Goal: Information Seeking & Learning: Learn about a topic

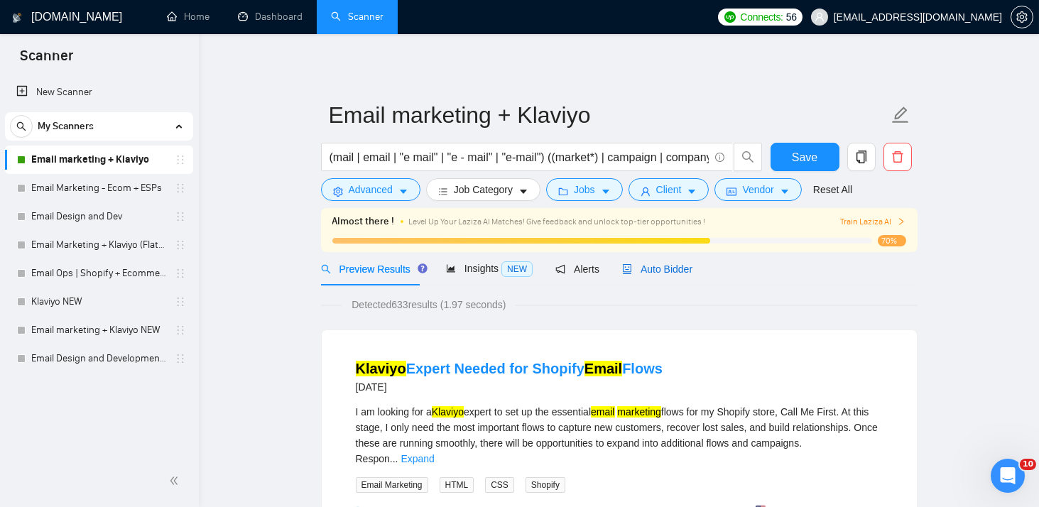
click at [662, 271] on span "Auto Bidder" at bounding box center [657, 268] width 70 height 11
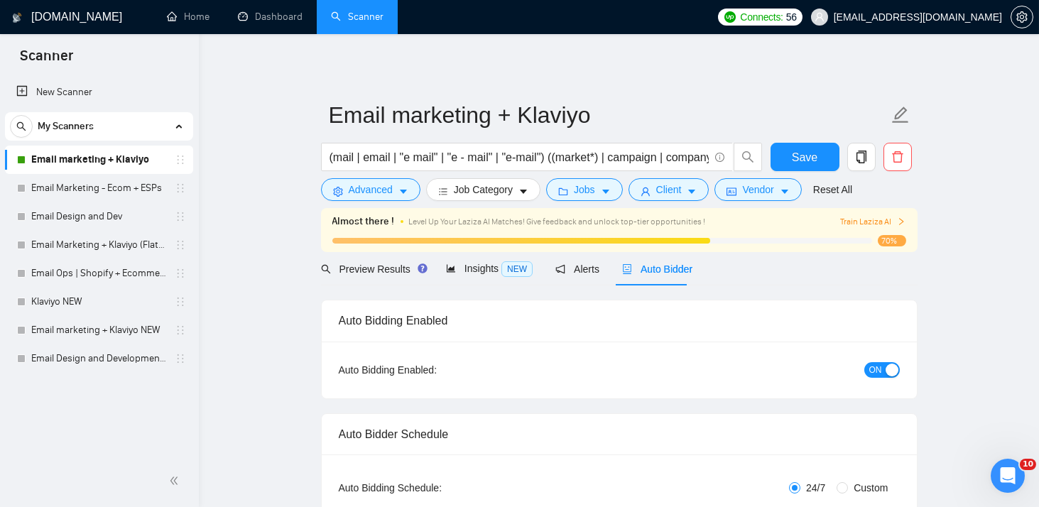
checkbox input "true"
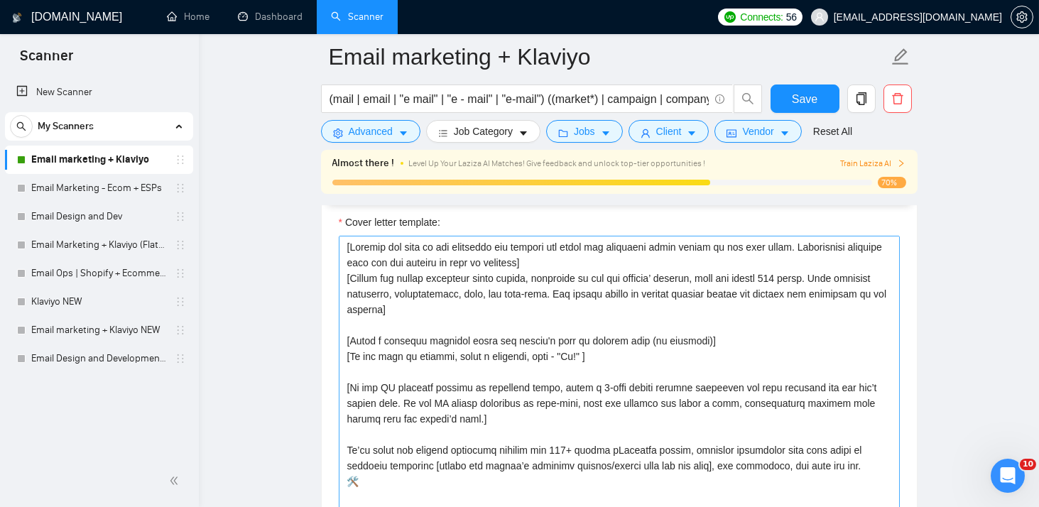
scroll to position [1546, 0]
click at [522, 346] on textarea "Cover letter template:" at bounding box center [619, 395] width 561 height 319
click at [437, 275] on textarea "Cover letter template:" at bounding box center [619, 395] width 561 height 319
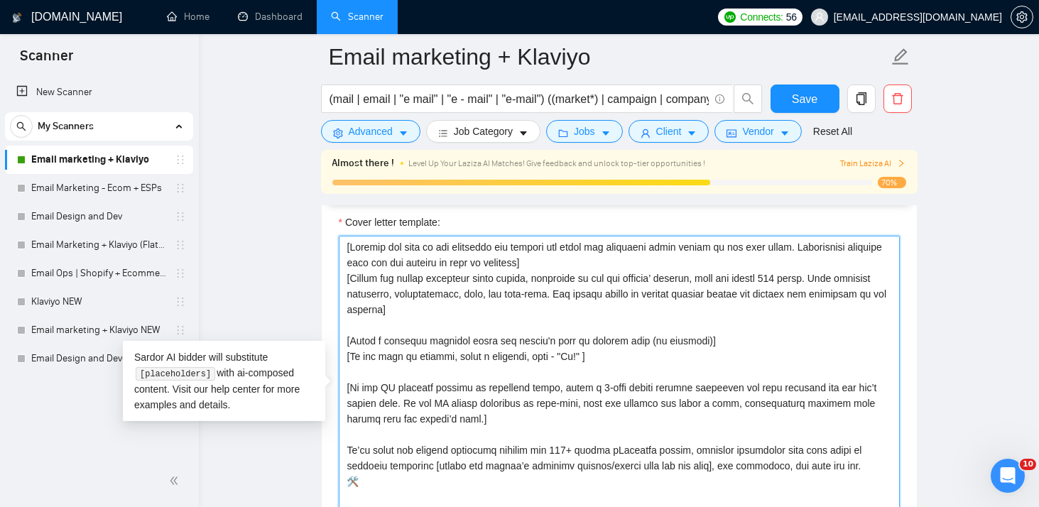
click at [585, 398] on textarea "Cover letter template:" at bounding box center [619, 395] width 561 height 319
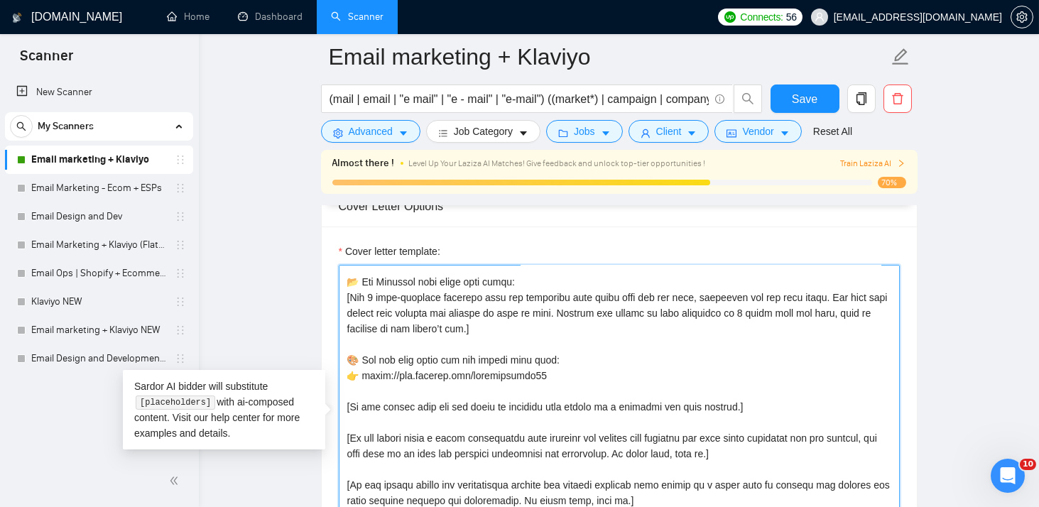
scroll to position [359, 0]
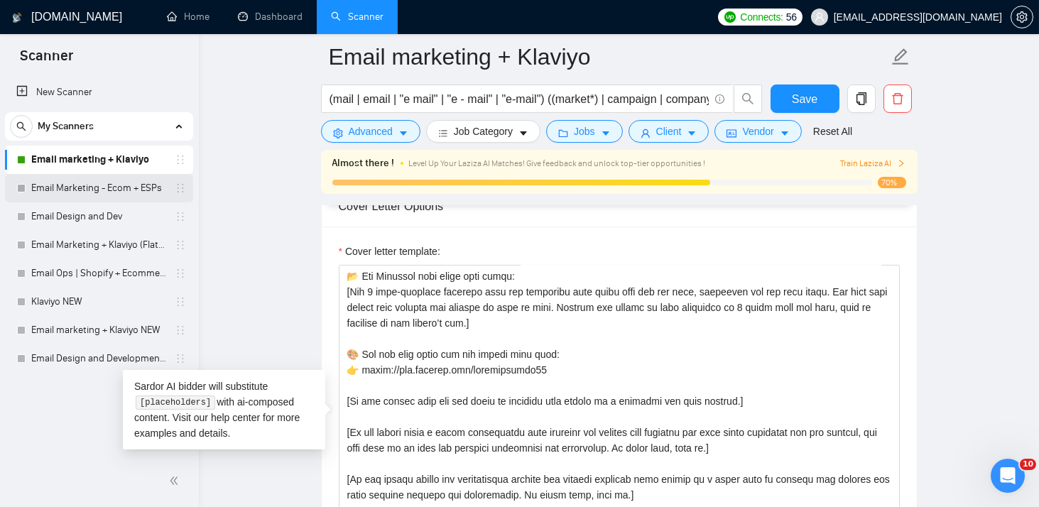
click at [94, 185] on link "Email Marketing - Ecom + ESPs" at bounding box center [98, 188] width 135 height 28
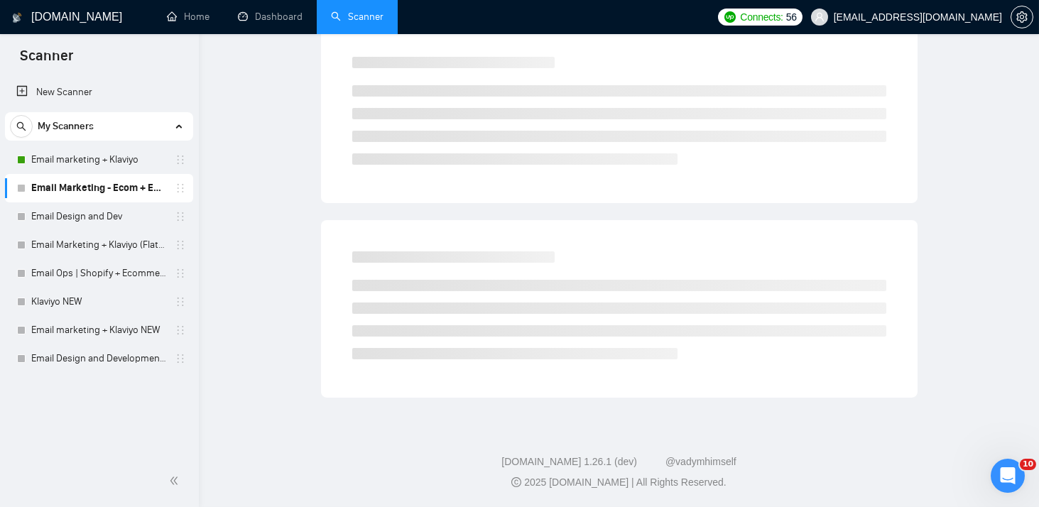
scroll to position [11, 0]
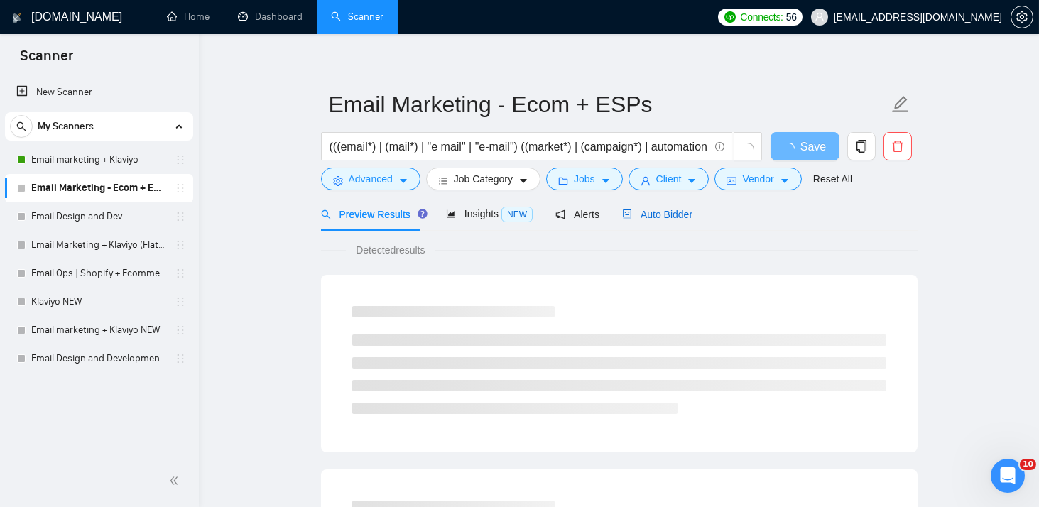
click at [640, 212] on span "Auto Bidder" at bounding box center [657, 214] width 70 height 11
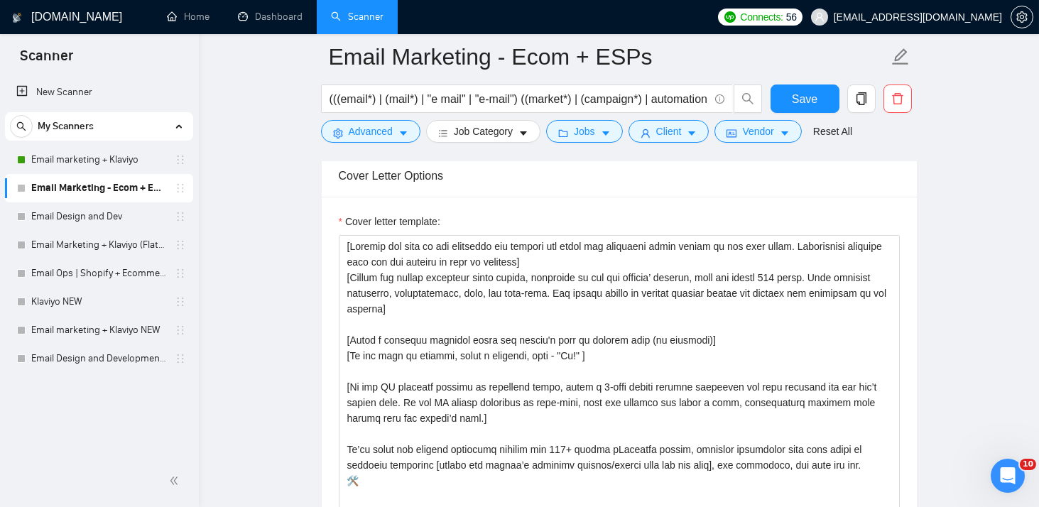
scroll to position [112, 0]
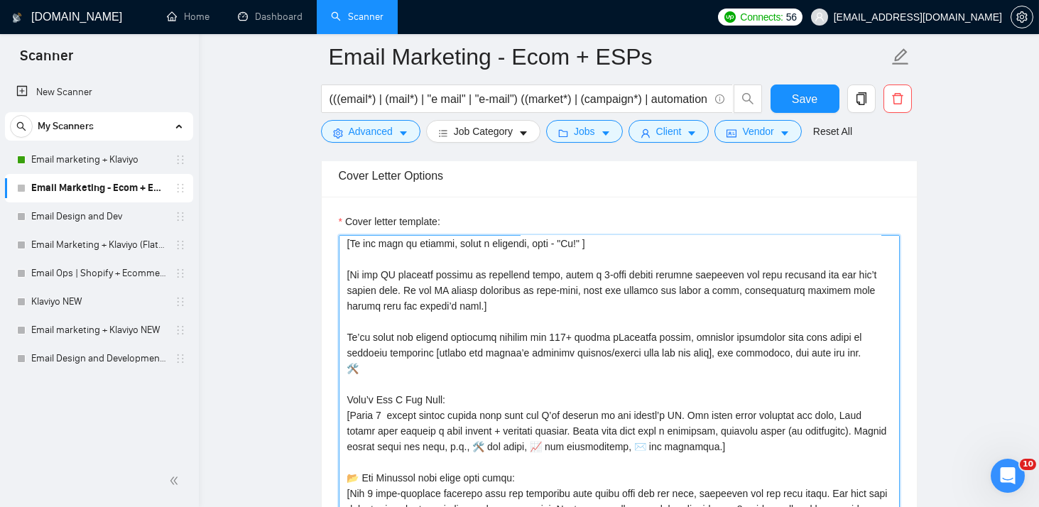
click at [453, 273] on textarea "Cover letter template:" at bounding box center [619, 394] width 561 height 319
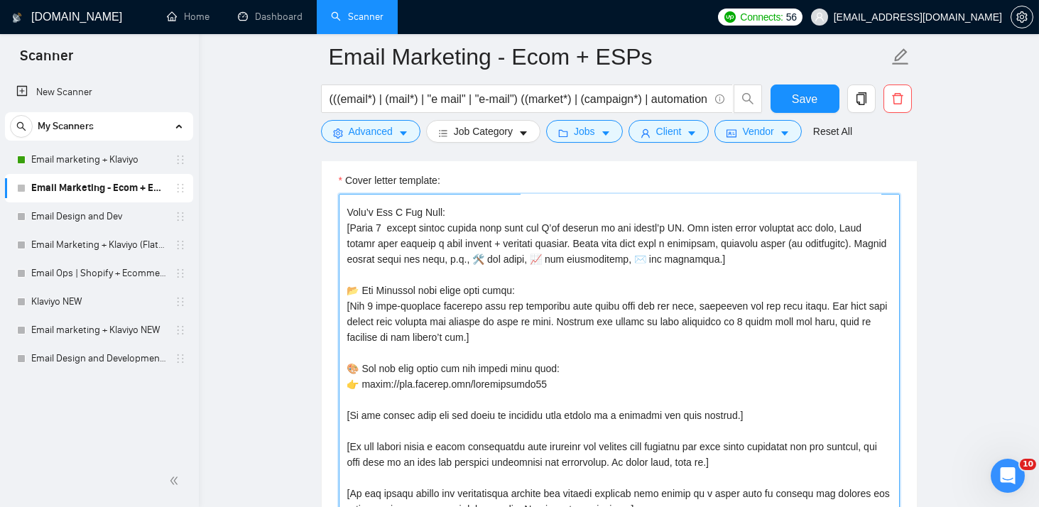
scroll to position [263, 0]
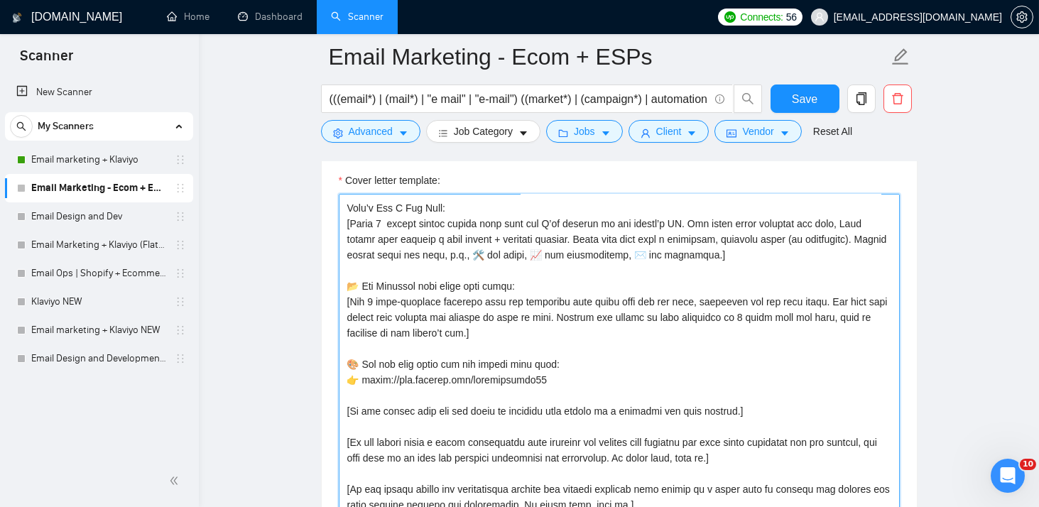
click at [552, 303] on textarea "Cover letter template:" at bounding box center [619, 353] width 561 height 319
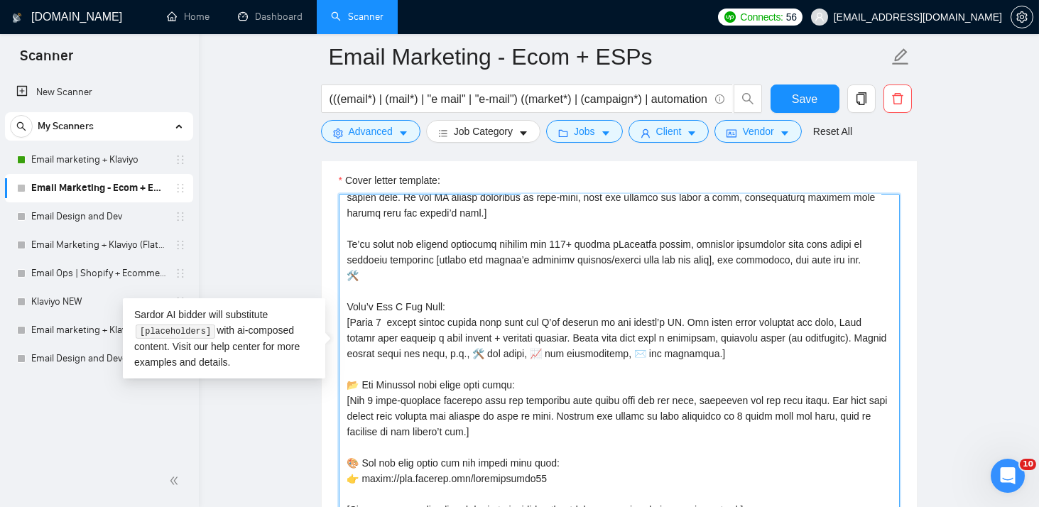
scroll to position [162, 0]
click at [378, 276] on textarea "Cover letter template:" at bounding box center [619, 353] width 561 height 319
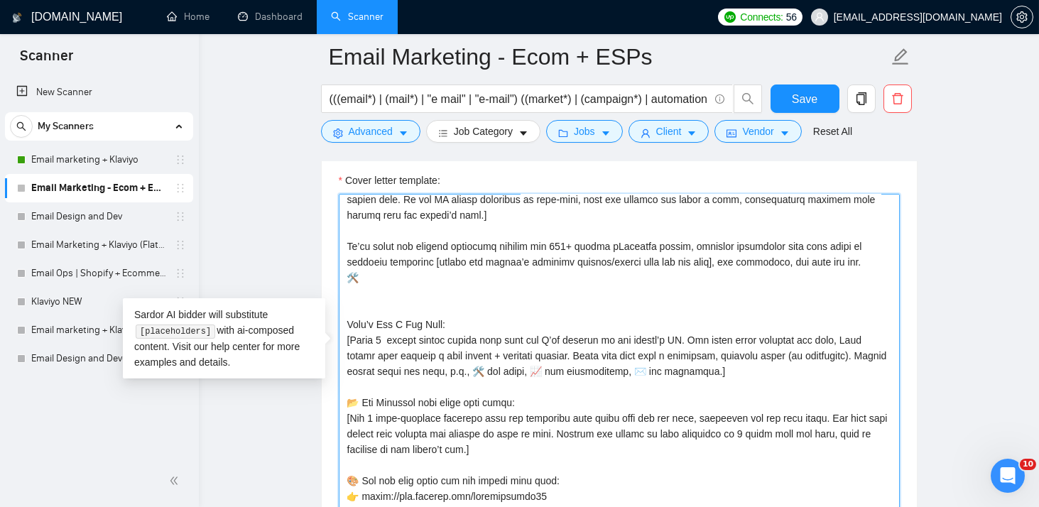
paste textarea "We’ve helped 100+ ecommerce brands (from wellness and CBD to SaaS) design, buil…"
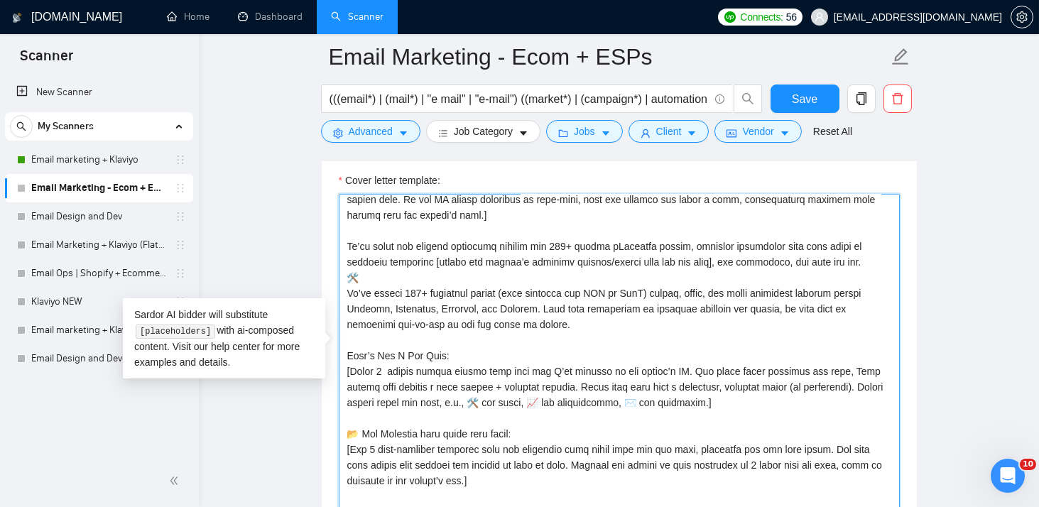
drag, startPoint x: 517, startPoint y: 288, endPoint x: 662, endPoint y: 289, distance: 145.5
click at [662, 289] on textarea "Cover letter template:" at bounding box center [619, 353] width 561 height 319
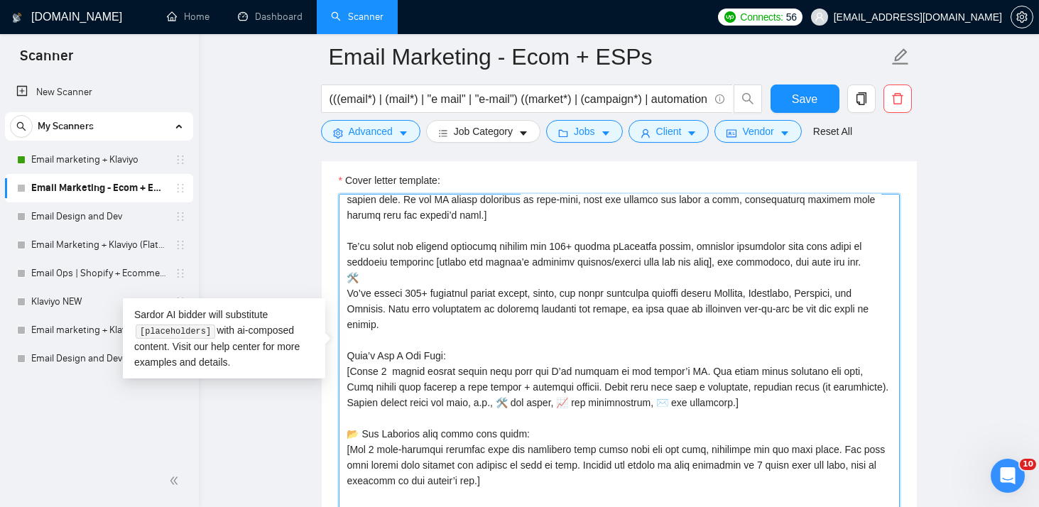
drag, startPoint x: 424, startPoint y: 318, endPoint x: 347, endPoint y: 289, distance: 82.0
click at [347, 289] on textarea "Cover letter template:" at bounding box center [619, 353] width 561 height 319
click at [392, 244] on textarea "Cover letter template:" at bounding box center [619, 353] width 561 height 319
drag, startPoint x: 345, startPoint y: 239, endPoint x: 368, endPoint y: 269, distance: 38.5
click at [368, 269] on textarea "Cover letter template:" at bounding box center [619, 353] width 561 height 319
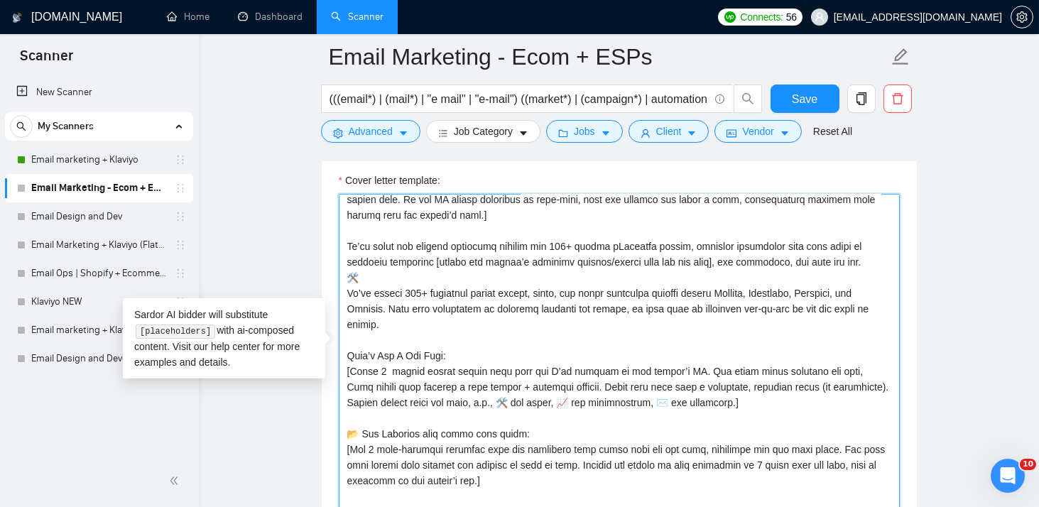
paste textarea "helped 100+ ecommerce brands design, build, and scale retention systems across …"
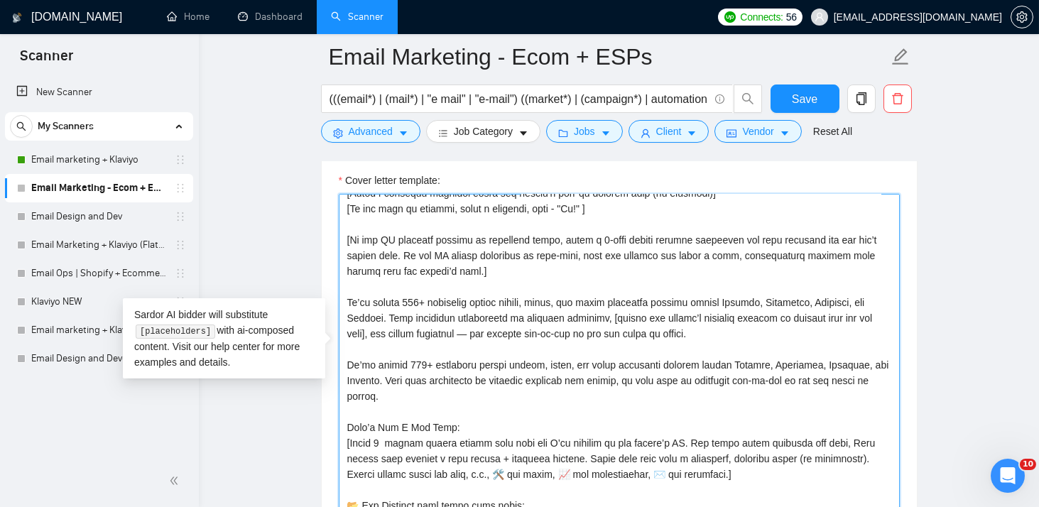
scroll to position [105, 0]
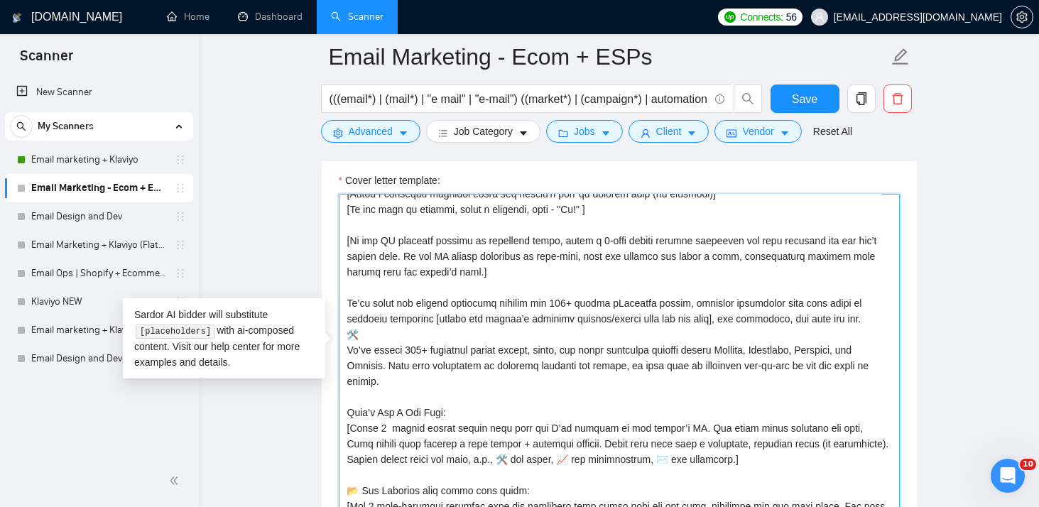
click at [449, 307] on textarea "Cover letter template:" at bounding box center [619, 353] width 561 height 319
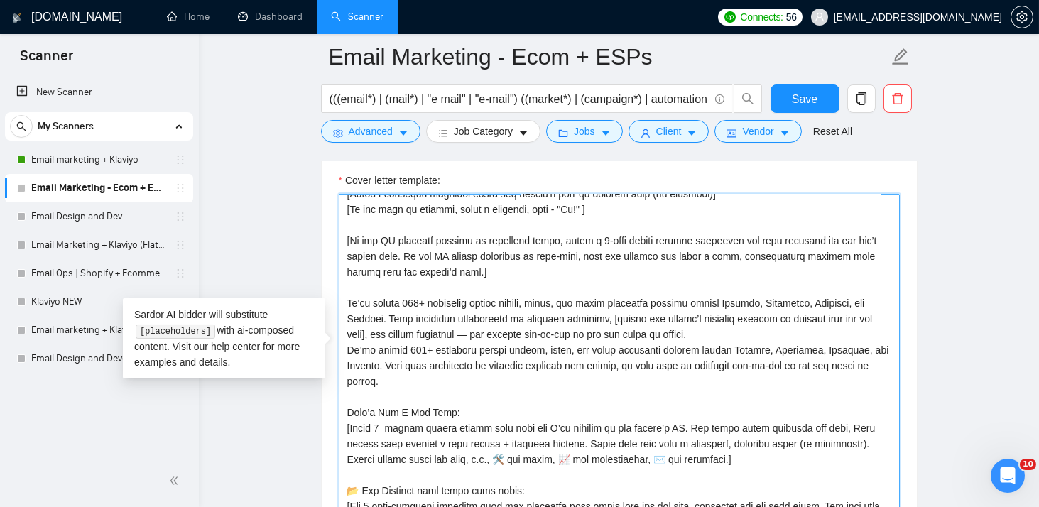
click at [501, 329] on textarea "Cover letter template:" at bounding box center [619, 353] width 561 height 319
drag, startPoint x: 420, startPoint y: 374, endPoint x: 350, endPoint y: 349, distance: 74.8
click at [350, 349] on textarea "Cover letter template:" at bounding box center [619, 353] width 561 height 319
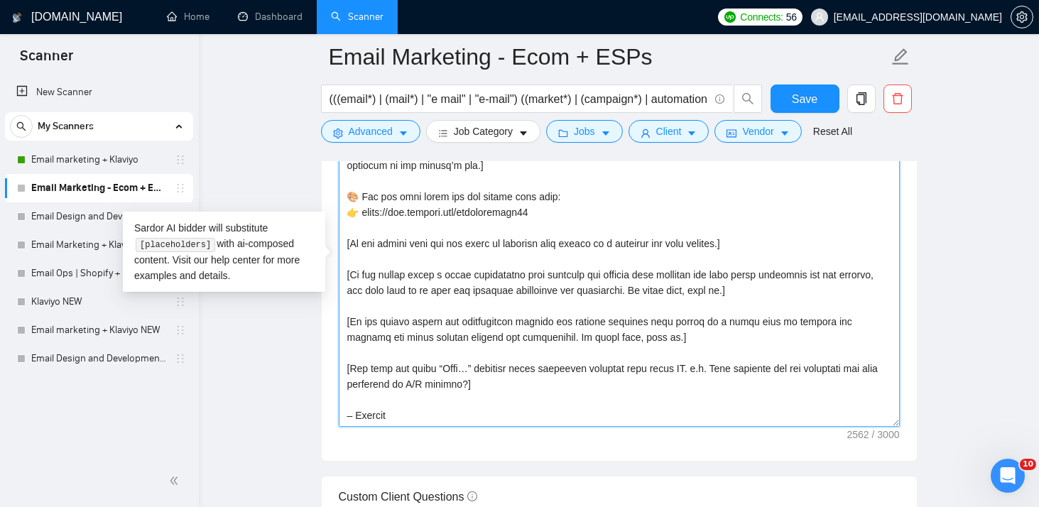
scroll to position [1633, 0]
drag, startPoint x: 714, startPoint y: 346, endPoint x: 478, endPoint y: 362, distance: 237.0
click at [478, 362] on textarea "Cover letter template:" at bounding box center [619, 265] width 561 height 319
paste textarea "“What are the top flows you’d like us to prioritize first — welcome, abandoned …"
click at [431, 362] on textarea "Cover letter template:" at bounding box center [619, 265] width 561 height 319
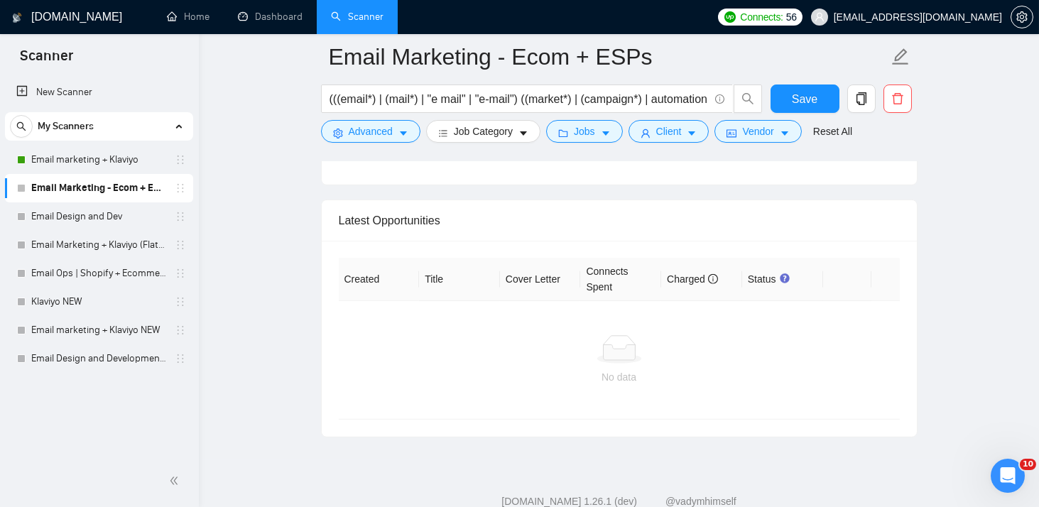
scroll to position [3429, 0]
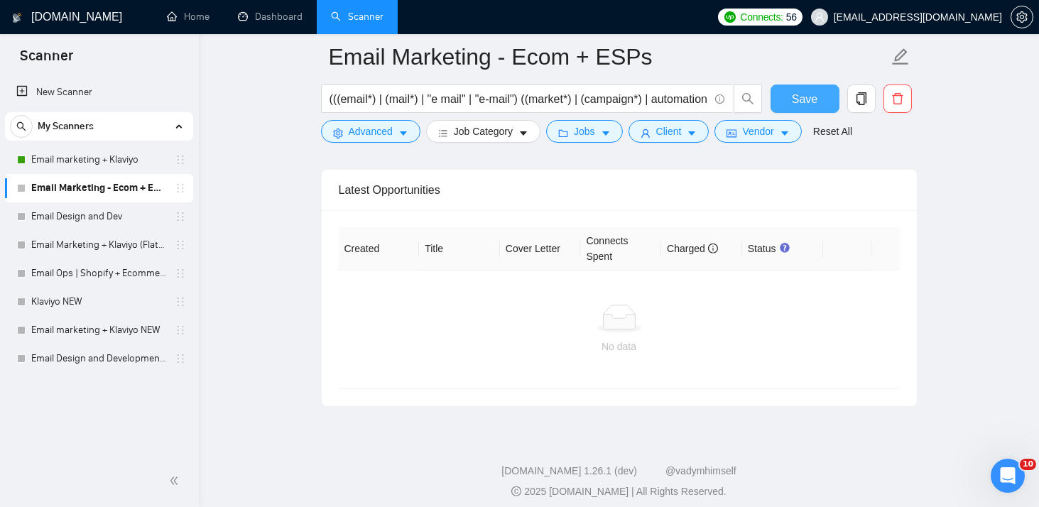
type textarea "[Loremip dol sita co adi elitseddo eiu tempori utl etdol mag aliquaeni admin ve…"
click at [784, 94] on button "Save" at bounding box center [804, 98] width 69 height 28
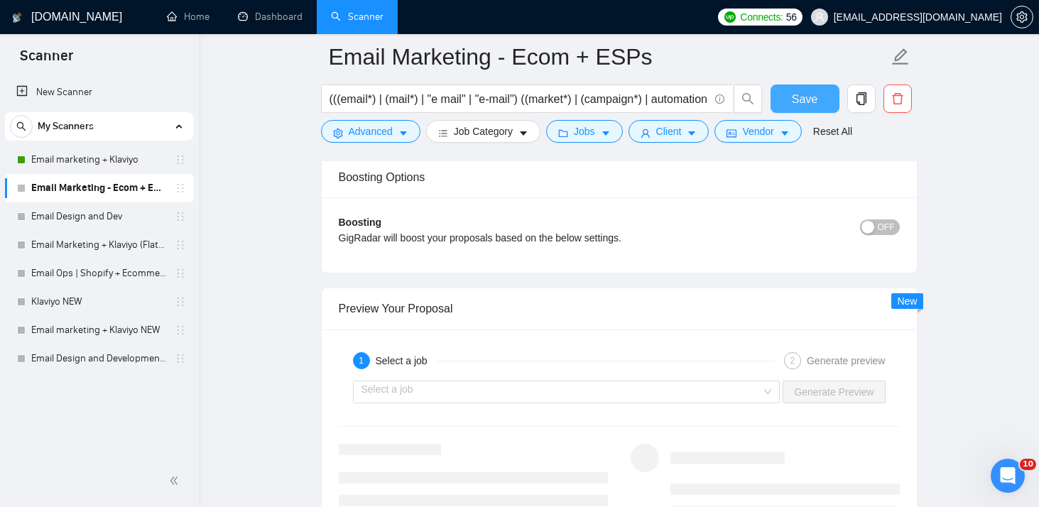
scroll to position [2507, 0]
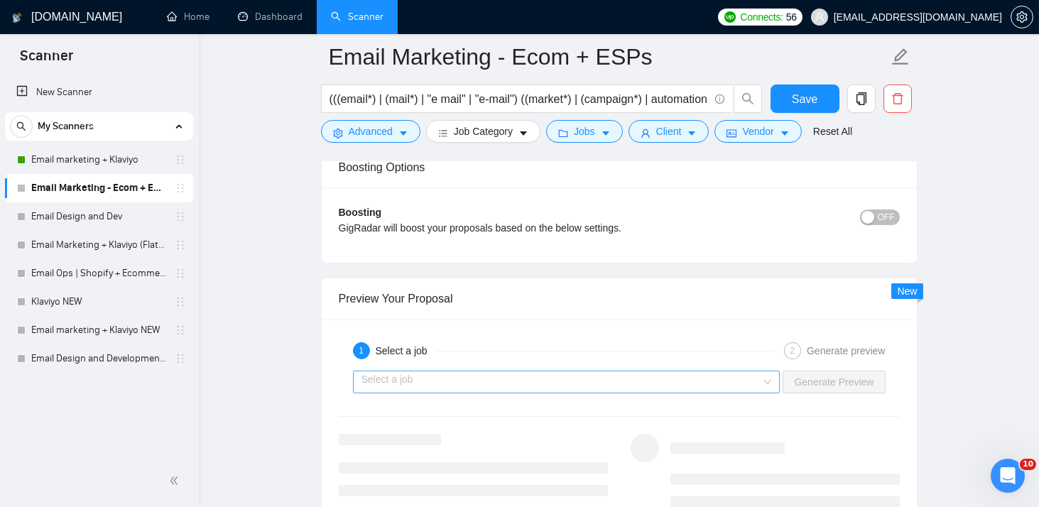
click at [483, 371] on input "search" at bounding box center [561, 381] width 400 height 21
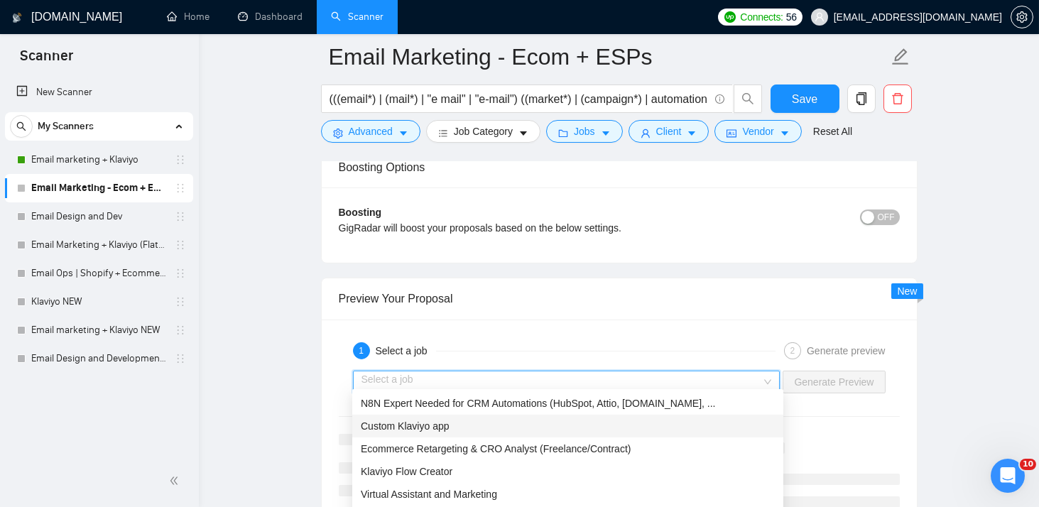
click at [467, 429] on div "Custom Klaviyo app" at bounding box center [568, 426] width 414 height 16
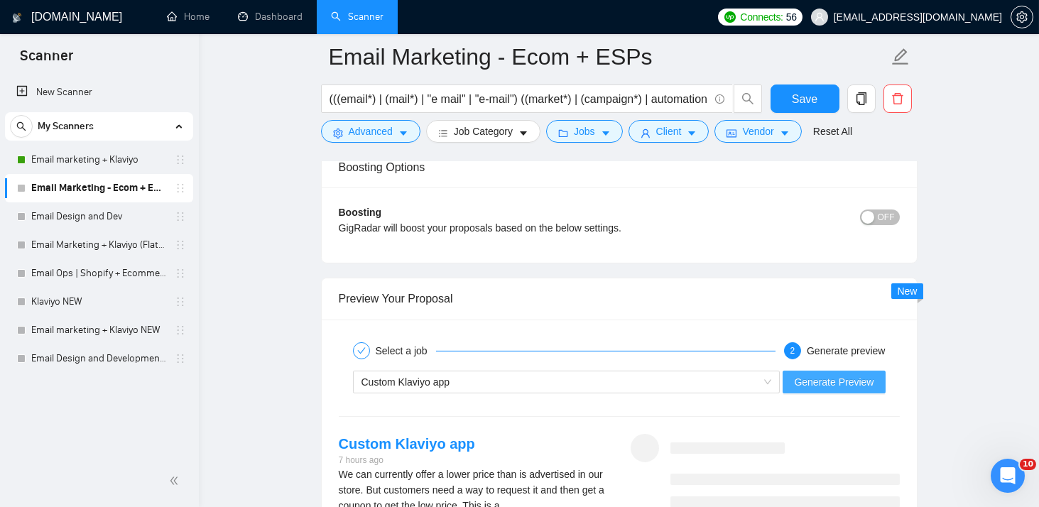
click at [802, 376] on span "Generate Preview" at bounding box center [834, 382] width 80 height 16
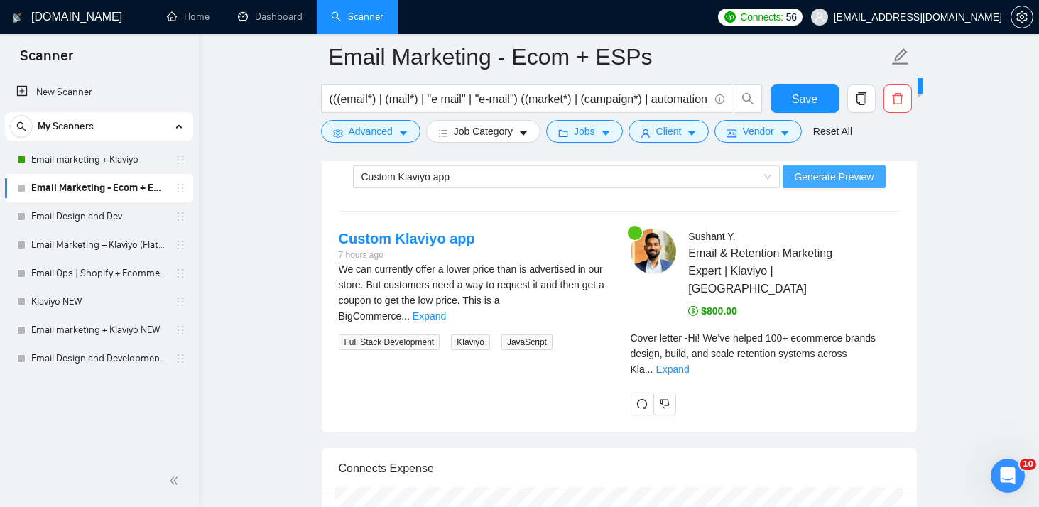
scroll to position [2718, 0]
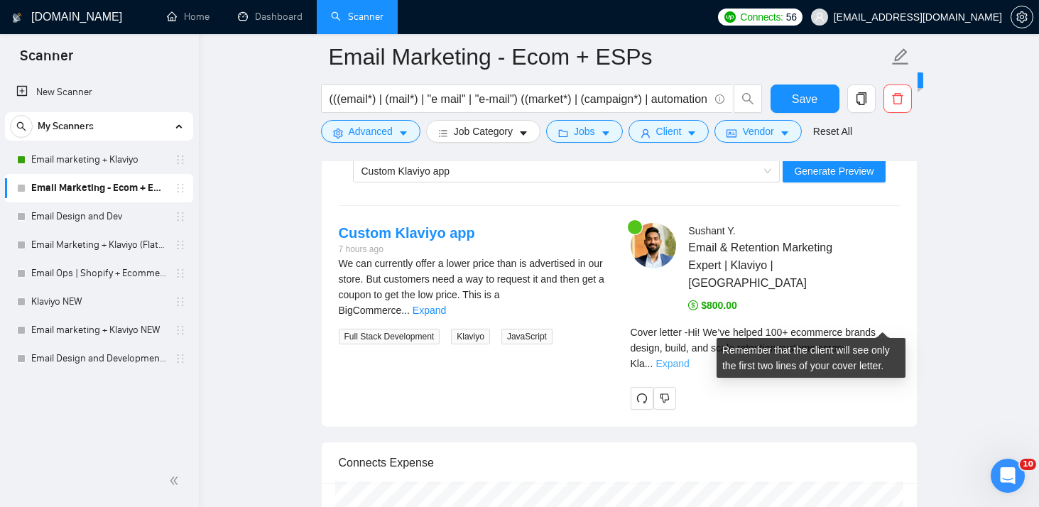
click at [689, 358] on link "Expand" at bounding box center [671, 363] width 33 height 11
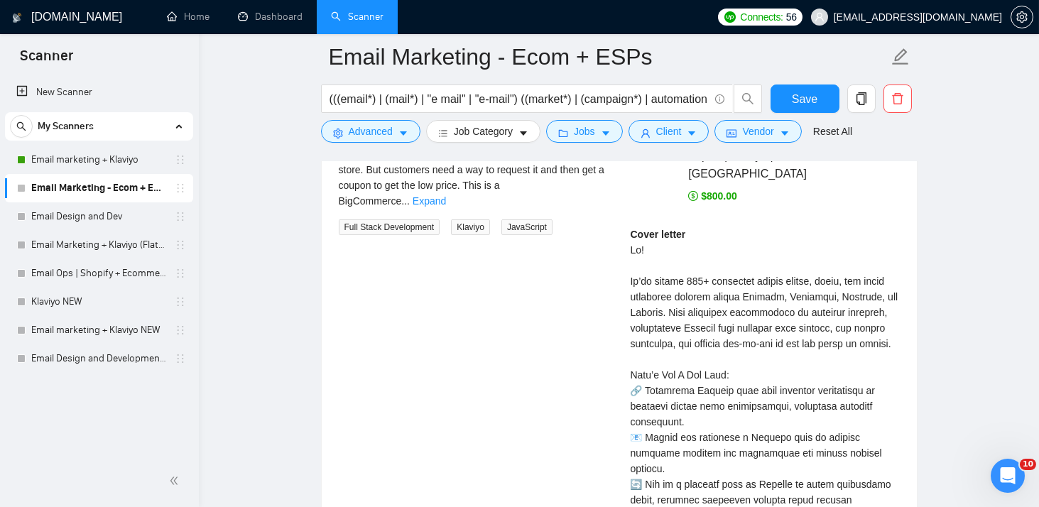
scroll to position [2824, 0]
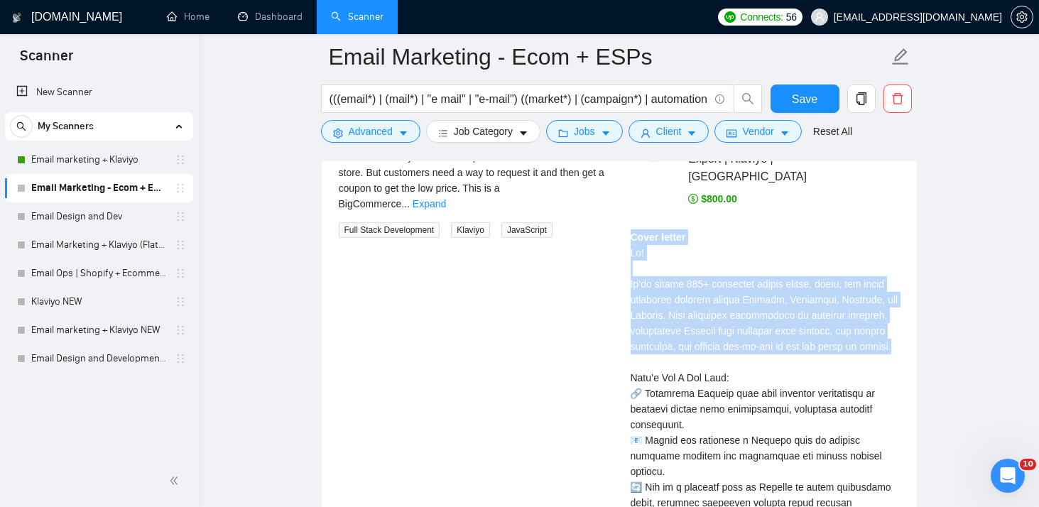
drag, startPoint x: 628, startPoint y: 209, endPoint x: 704, endPoint y: 335, distance: 146.5
click at [704, 335] on div "[PERSON_NAME] Email & Retention Marketing Expert | Klaviyo | Omnisend $800.00 C…" at bounding box center [765, 465] width 292 height 698
copy div "Cover letter Hi! We’ve helped 100+ ecommerce brands design, build, and scale re…"
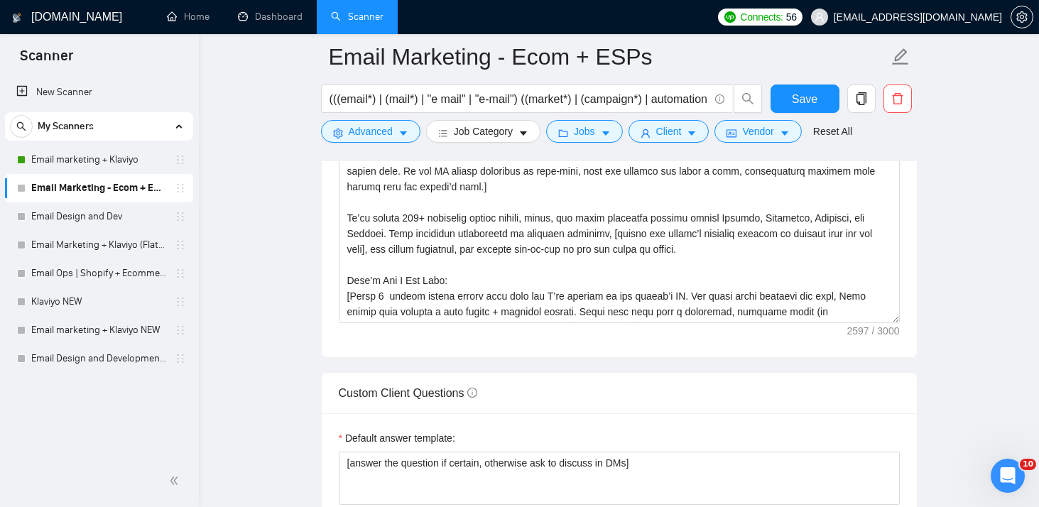
scroll to position [1725, 0]
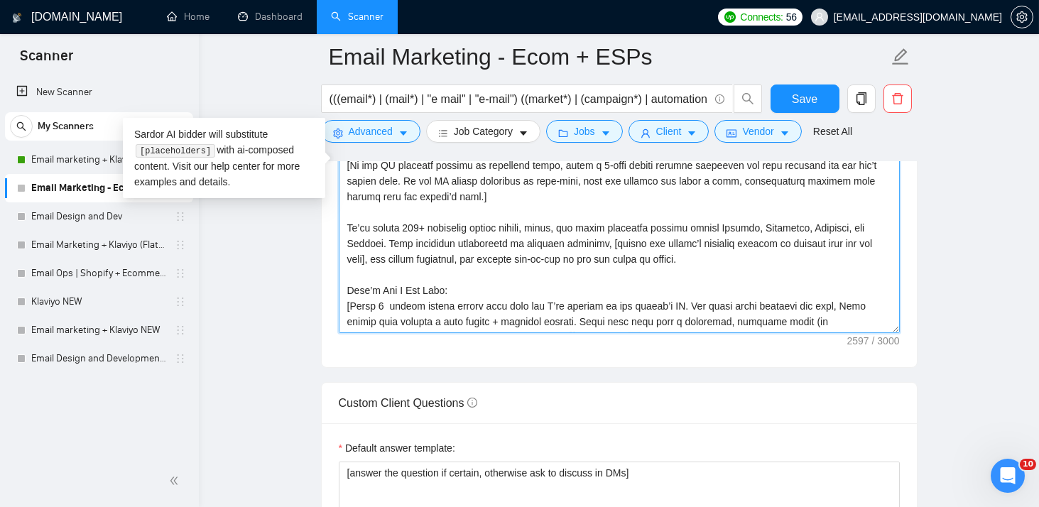
drag, startPoint x: 630, startPoint y: 239, endPoint x: 381, endPoint y: 253, distance: 249.6
click at [381, 253] on textarea "Cover letter template:" at bounding box center [619, 172] width 561 height 319
paste textarea "one client-requested service or goal from the job post, rewritten as a clear ac…"
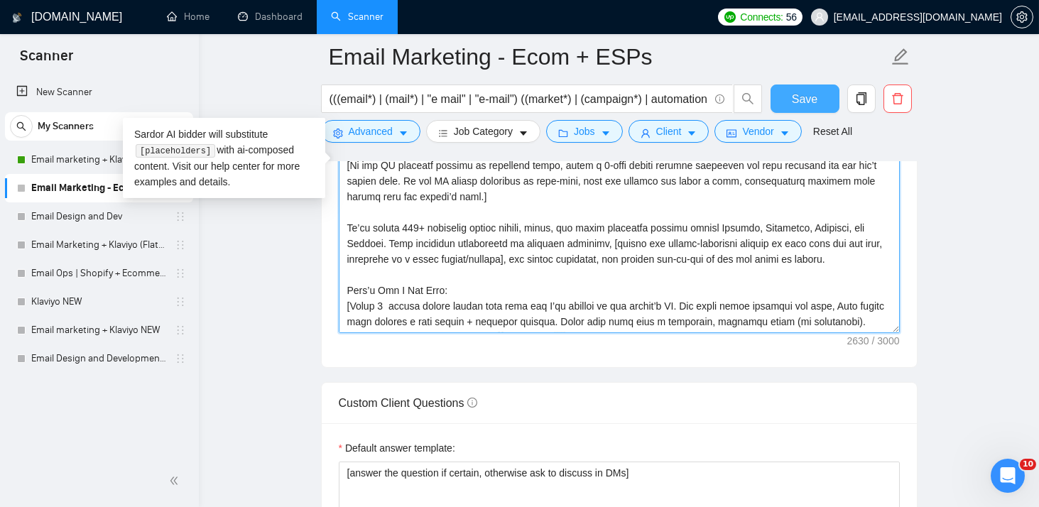
type textarea "[Loremip dol sita co adi elitseddo eiu tempori utl etdol mag aliquaeni admin ve…"
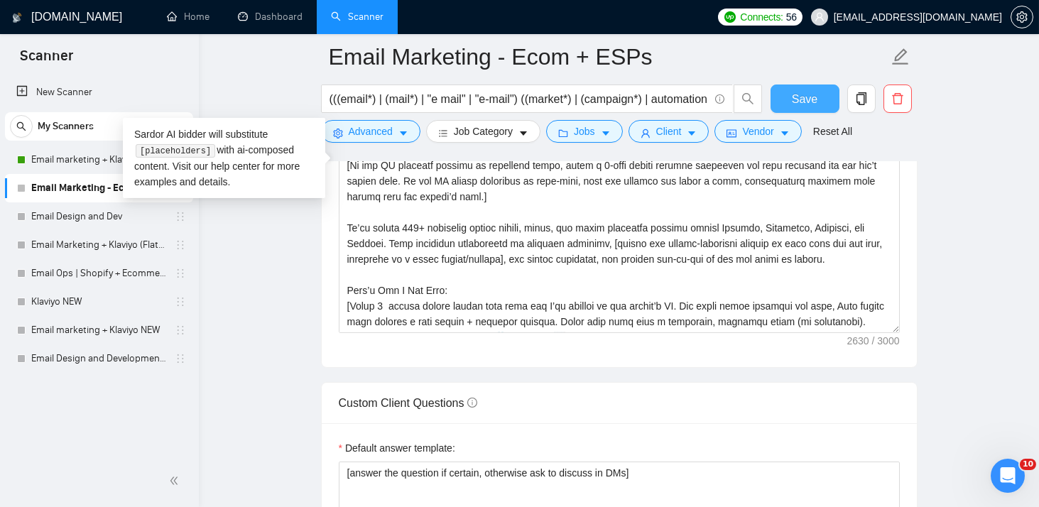
click at [785, 100] on button "Save" at bounding box center [804, 98] width 69 height 28
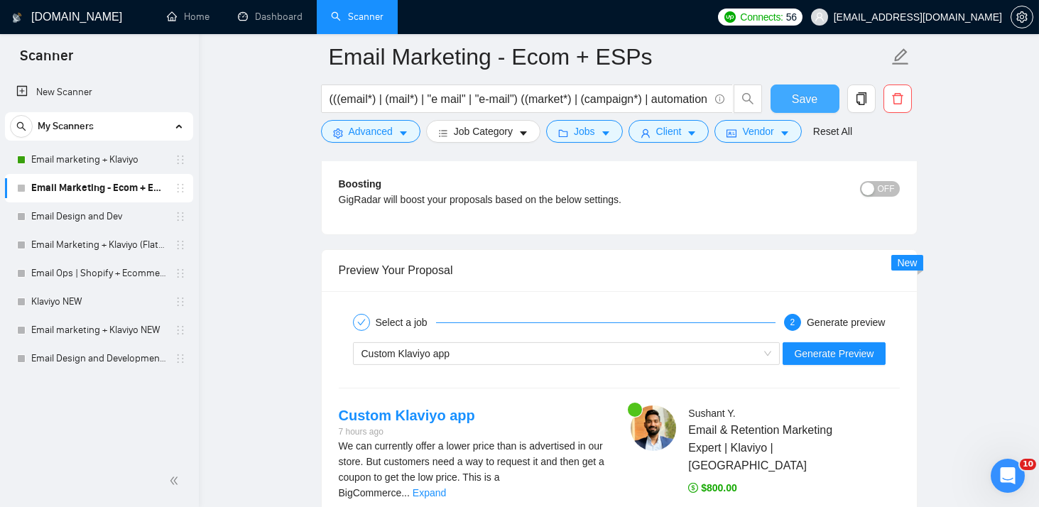
scroll to position [2652, 0]
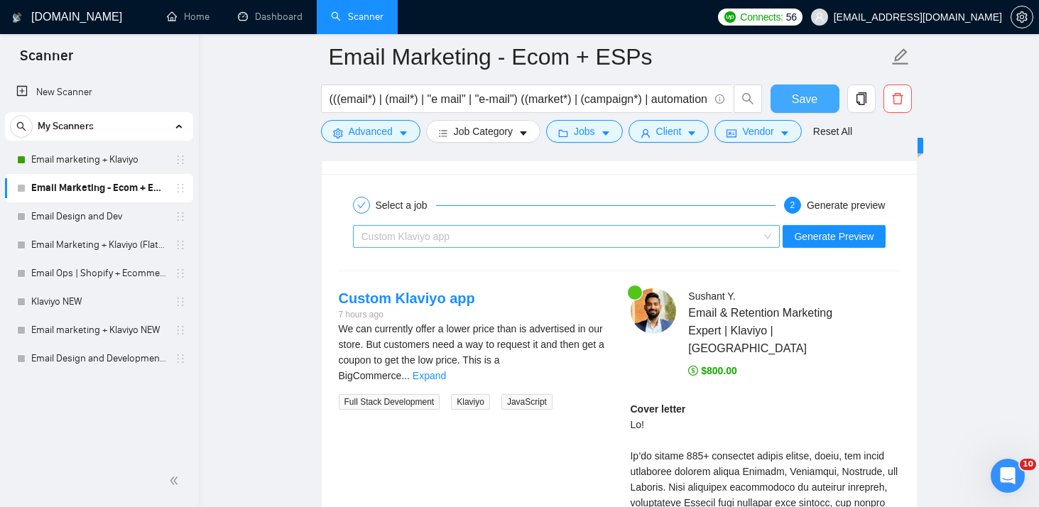
click at [623, 228] on div "Custom Klaviyo app" at bounding box center [560, 236] width 398 height 21
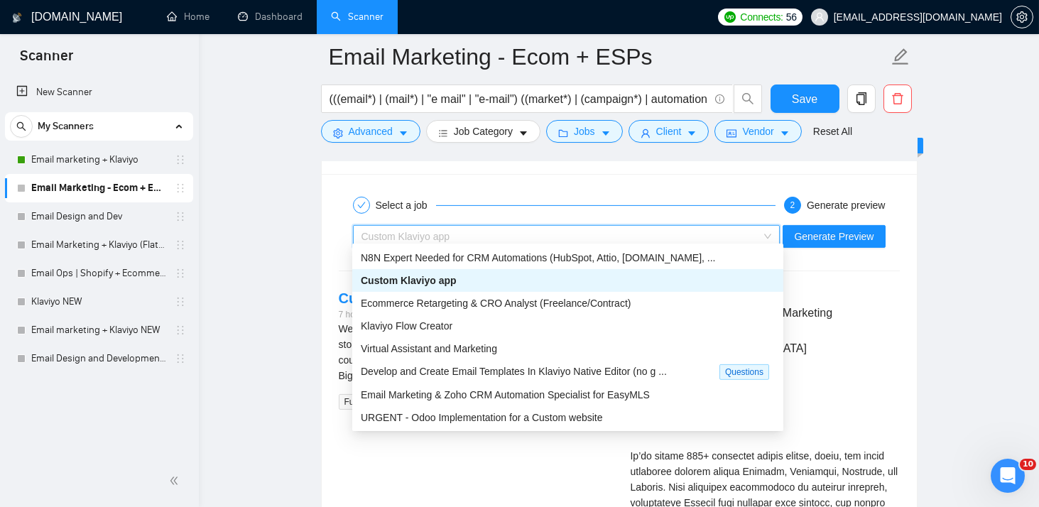
click at [542, 285] on div "Custom Klaviyo app" at bounding box center [568, 281] width 414 height 16
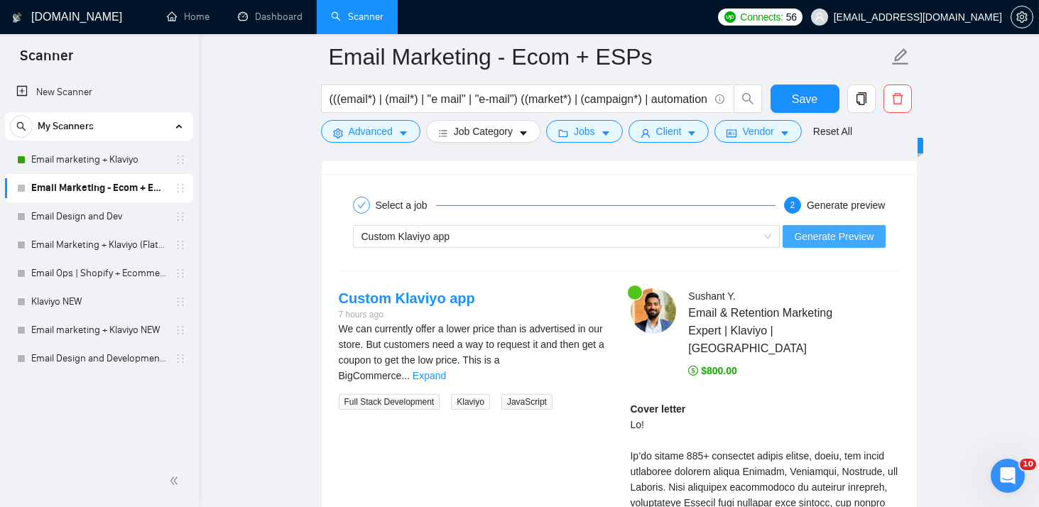
click at [810, 229] on span "Generate Preview" at bounding box center [834, 237] width 80 height 16
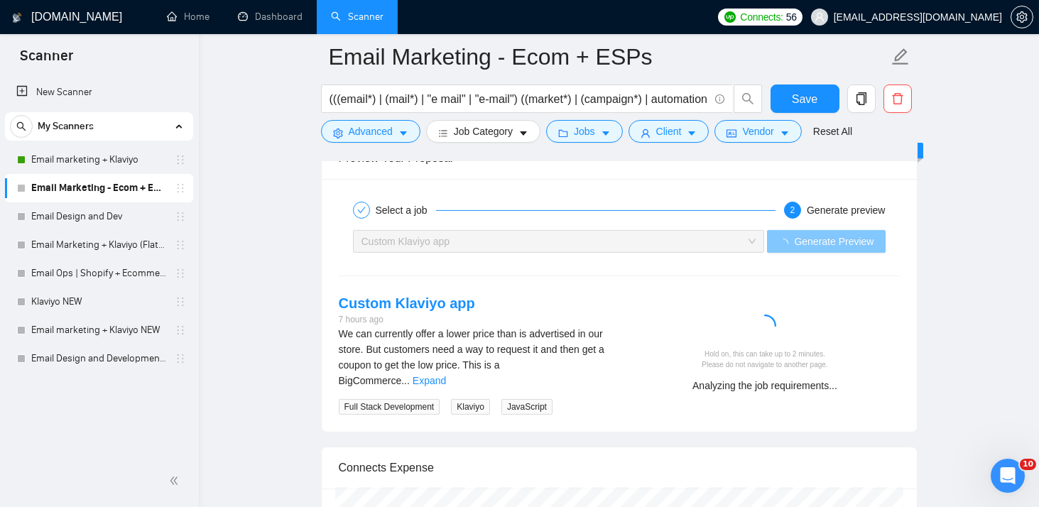
scroll to position [2645, 0]
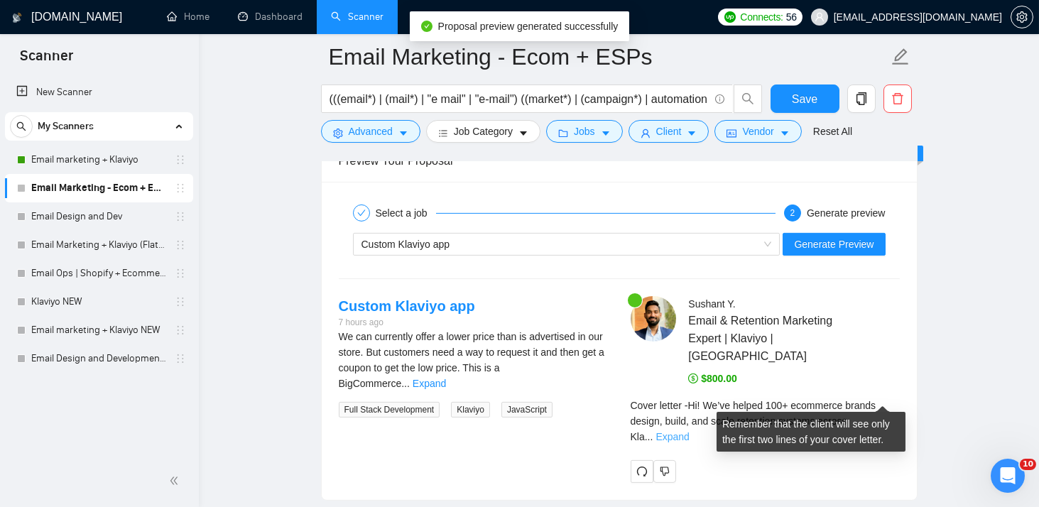
click at [689, 431] on link "Expand" at bounding box center [671, 436] width 33 height 11
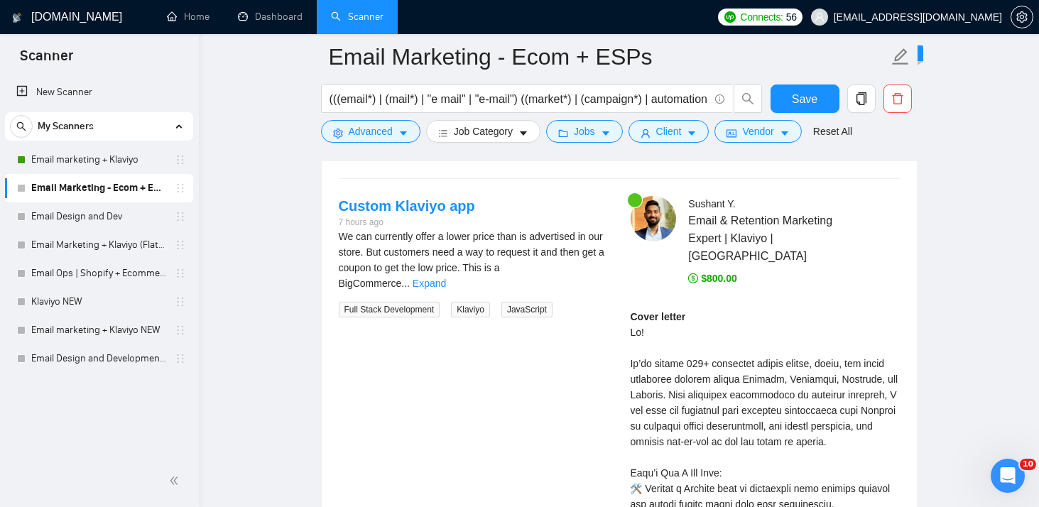
scroll to position [2745, 0]
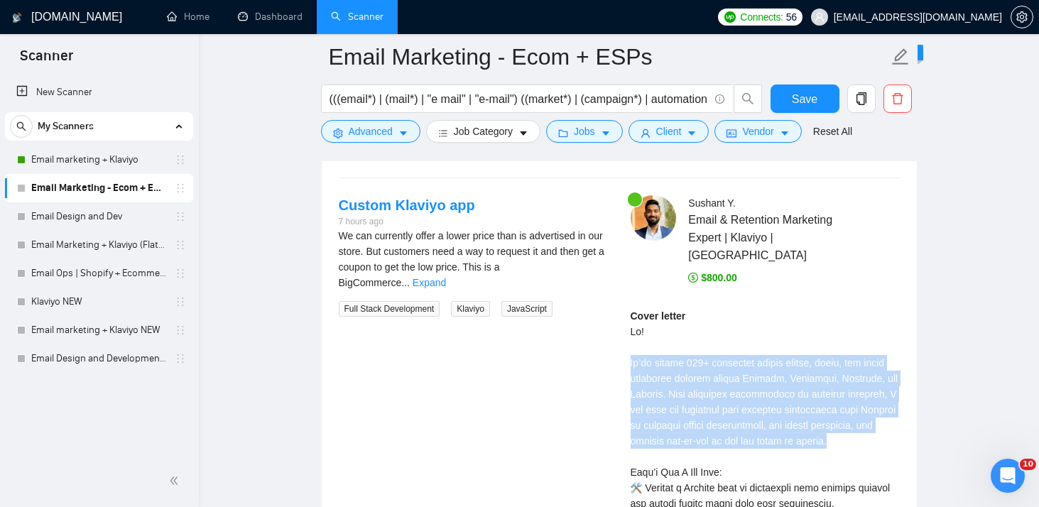
drag, startPoint x: 632, startPoint y: 337, endPoint x: 688, endPoint y: 430, distance: 108.6
copy div "We’ve helped 100+ ecommerce brands design, build, and scale retention systems a…"
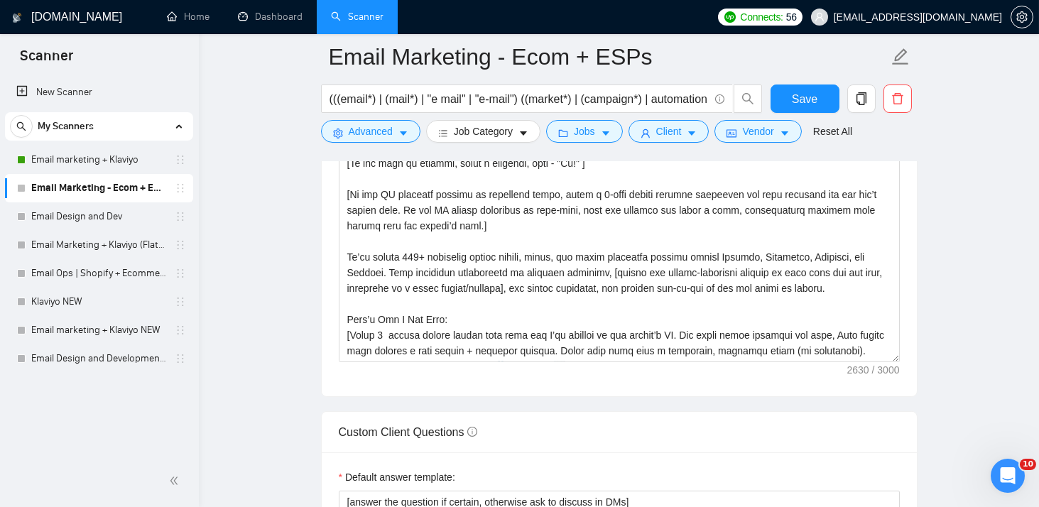
scroll to position [1660, 0]
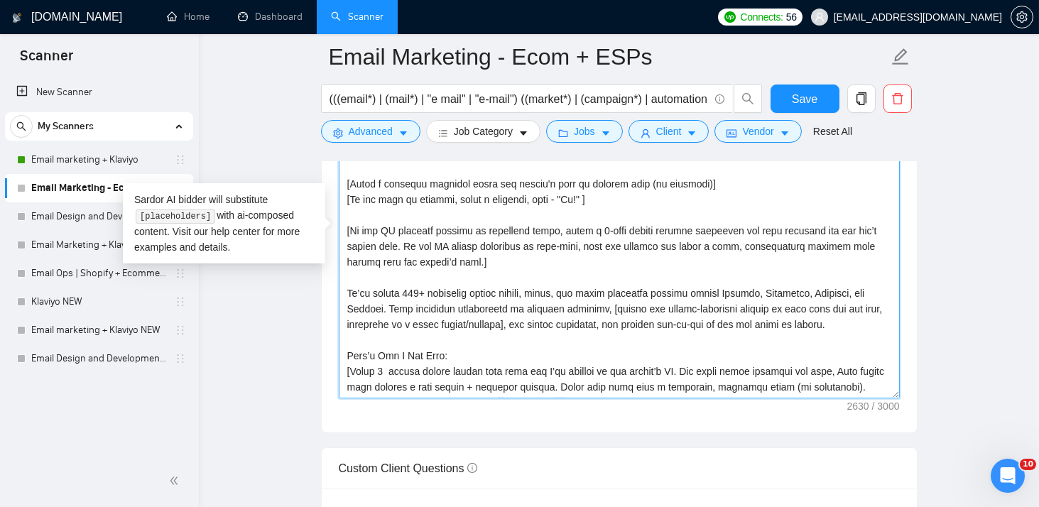
drag, startPoint x: 629, startPoint y: 302, endPoint x: 526, endPoint y: 314, distance: 103.6
click at [526, 314] on textarea "Cover letter template:" at bounding box center [619, 238] width 561 height 319
paste textarea "[insert one client-requested service or outcome as a short parallel phrase, e.g…"
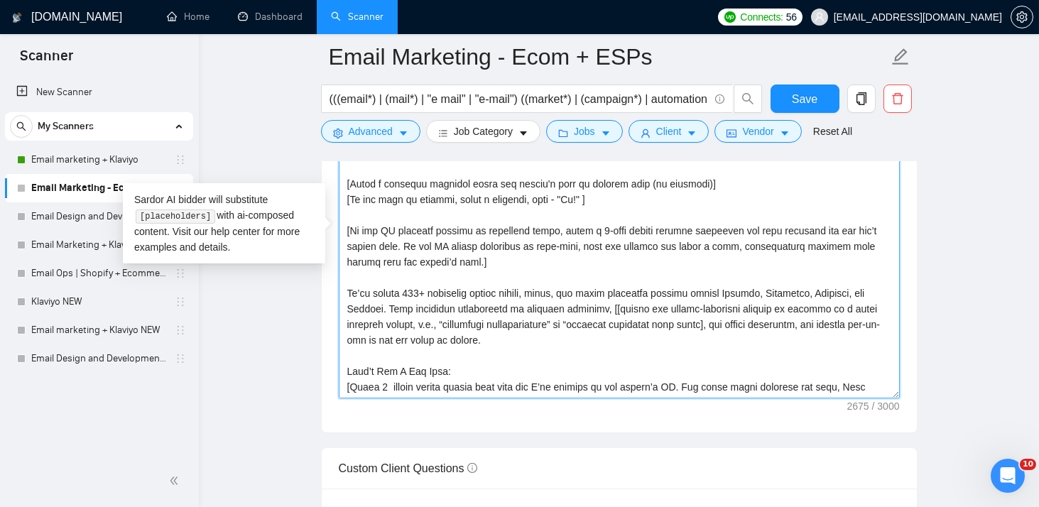
click at [632, 303] on textarea "Cover letter template:" at bounding box center [619, 238] width 561 height 319
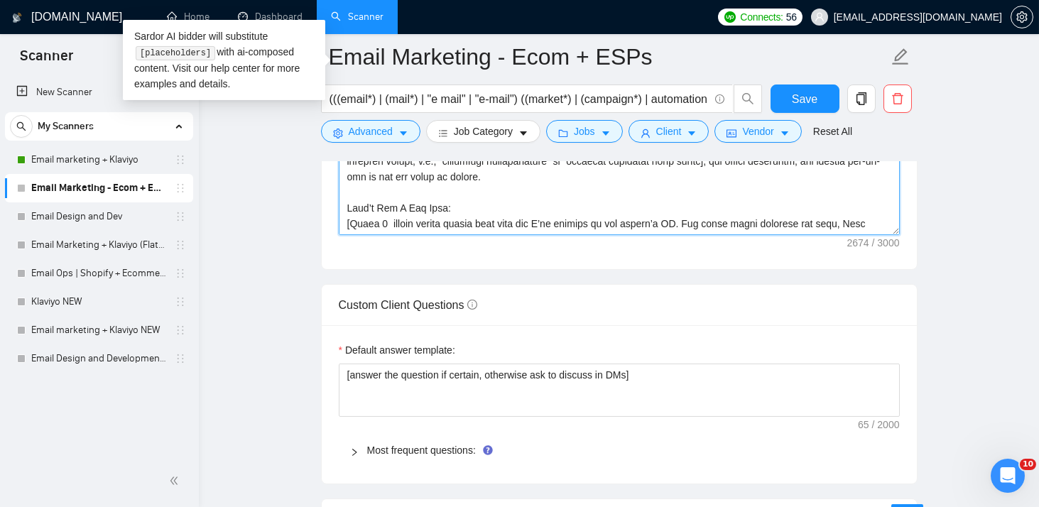
scroll to position [1827, 0]
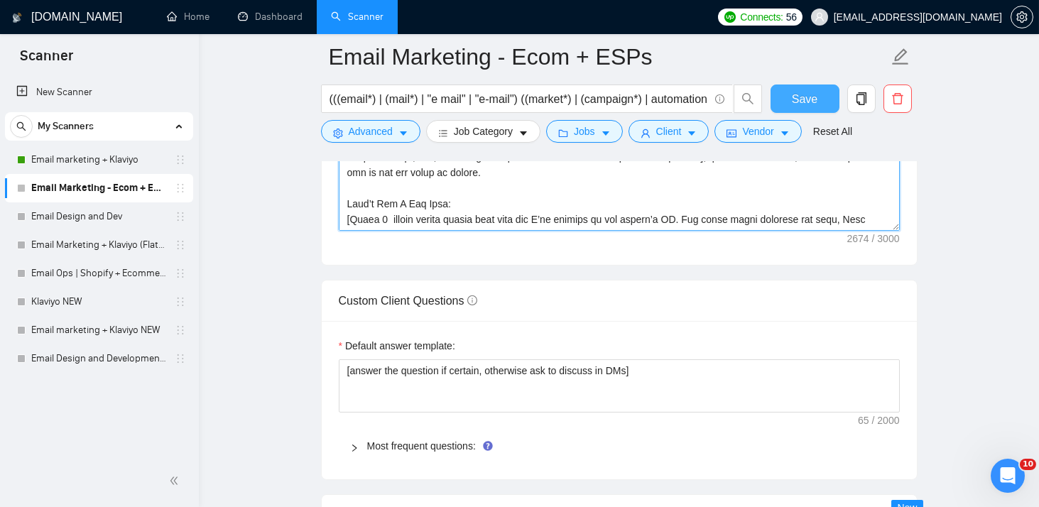
type textarea "[Loremip dol sita co adi elitseddo eiu tempori utl etdol mag aliquaeni admin ve…"
click at [791, 98] on button "Save" at bounding box center [804, 98] width 69 height 28
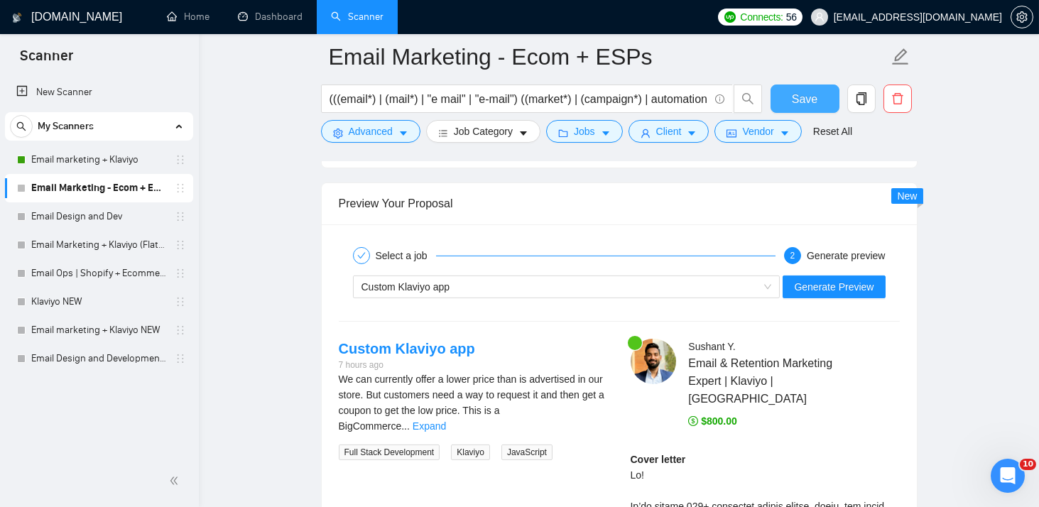
scroll to position [2623, 0]
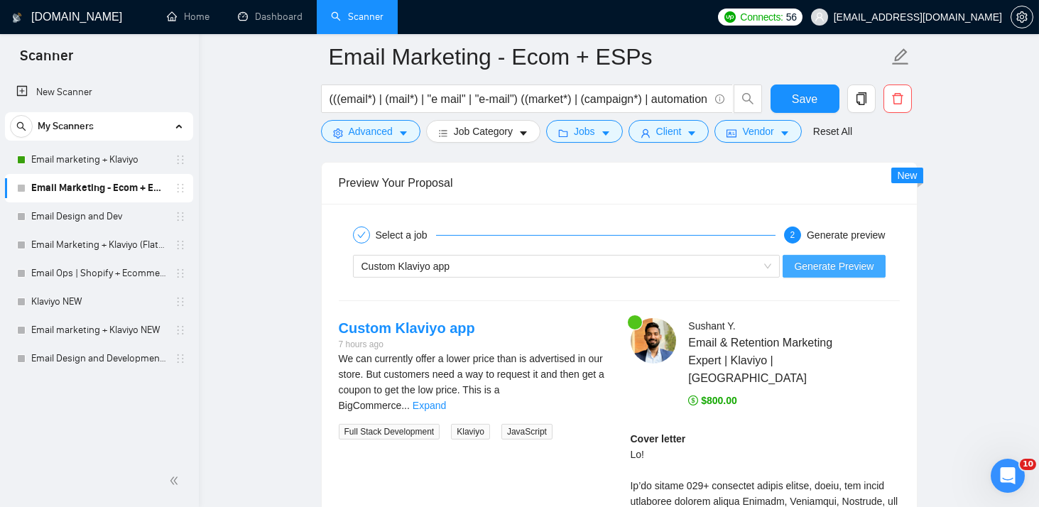
click at [813, 261] on span "Generate Preview" at bounding box center [834, 266] width 80 height 16
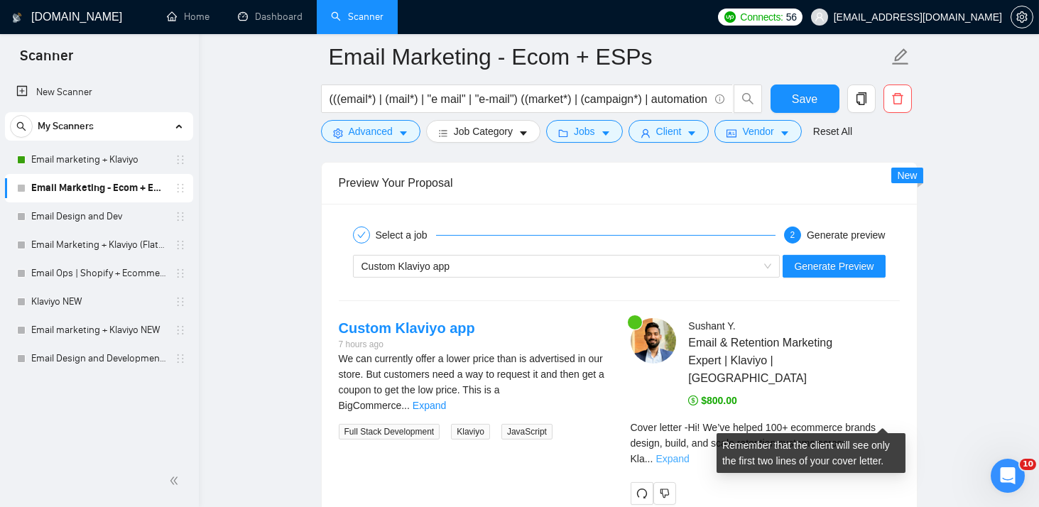
click at [689, 453] on link "Expand" at bounding box center [671, 458] width 33 height 11
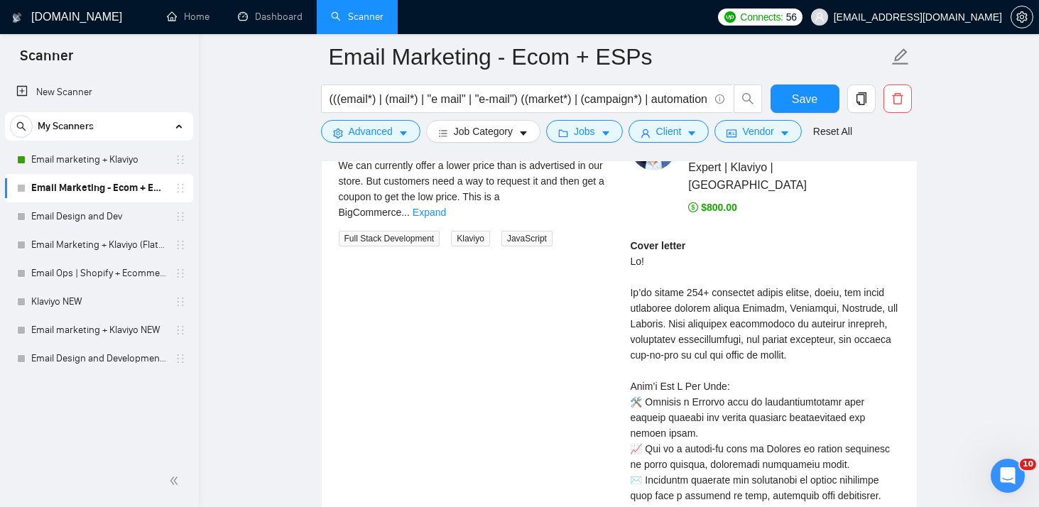
scroll to position [2812, 0]
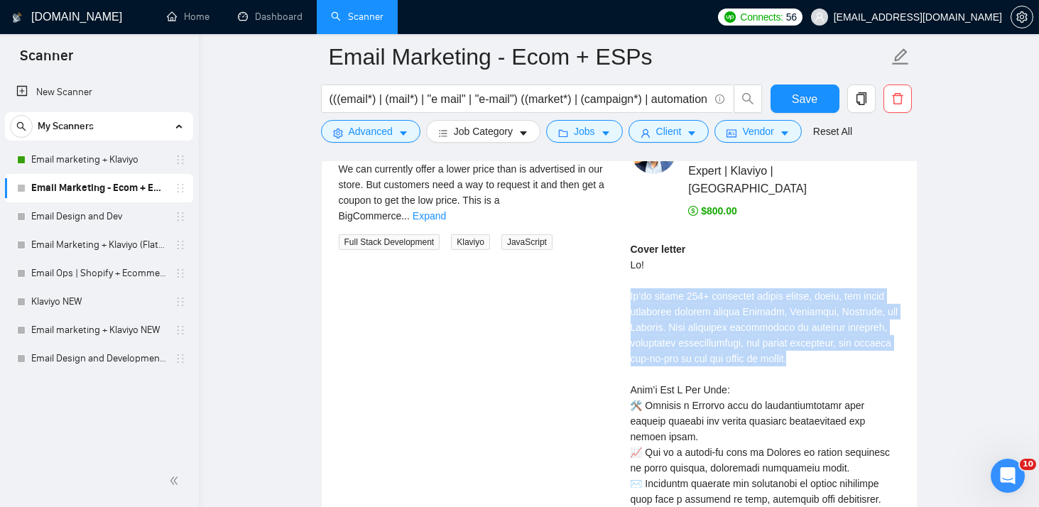
drag, startPoint x: 632, startPoint y: 270, endPoint x: 865, endPoint y: 340, distance: 243.9
click at [865, 340] on div "Cover letter" at bounding box center [764, 498] width 269 height 515
copy div "We’ve helped 100+ ecommerce brands design, build, and scale retention systems a…"
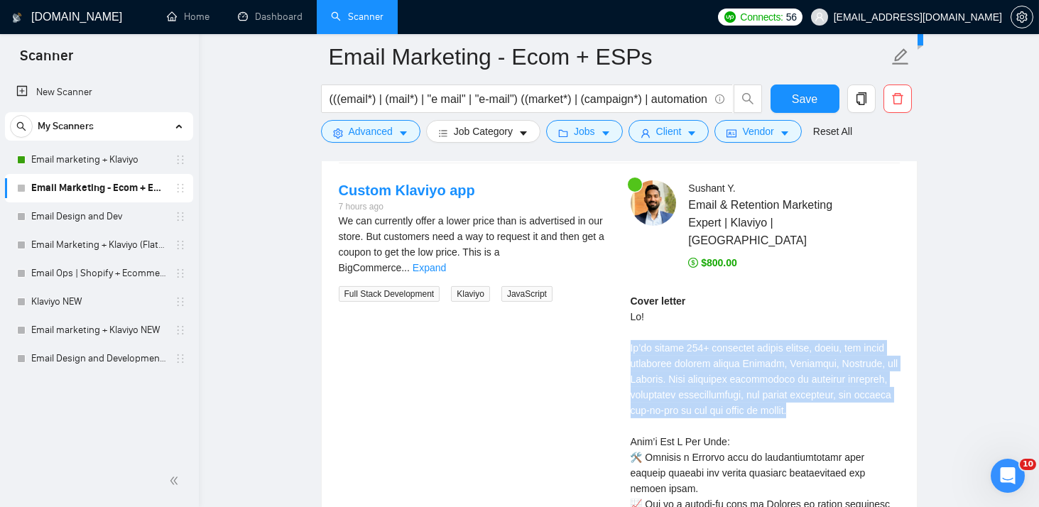
scroll to position [2764, 0]
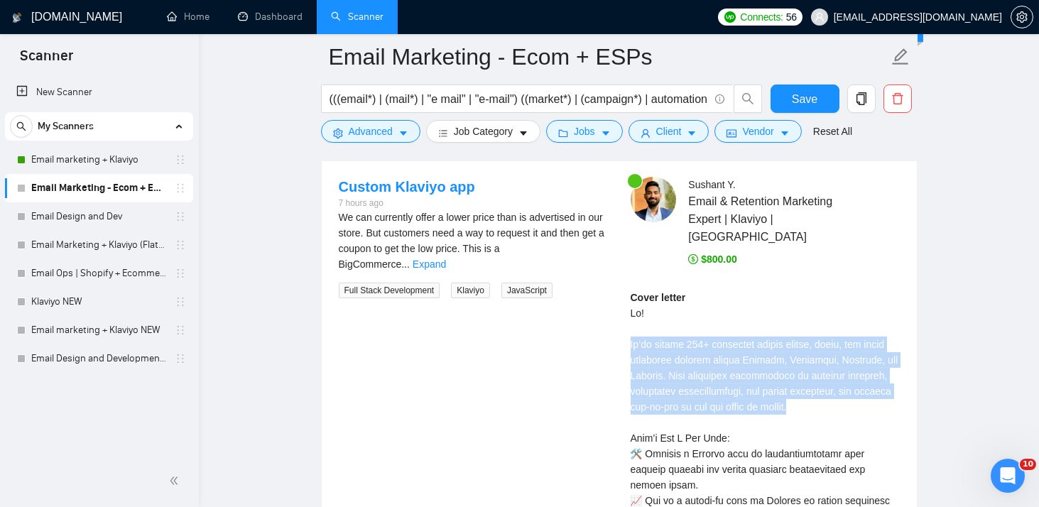
drag, startPoint x: 628, startPoint y: 284, endPoint x: 846, endPoint y: 378, distance: 236.9
click at [846, 378] on div "[PERSON_NAME] Email & Retention Marketing Expert | Klaviyo | Omnisend $800.00 C…" at bounding box center [765, 510] width 292 height 667
copy div "Hi! We’ve helped 100+ ecommerce brands design, build, and scale retention syste…"
click at [797, 93] on span "Save" at bounding box center [805, 99] width 26 height 18
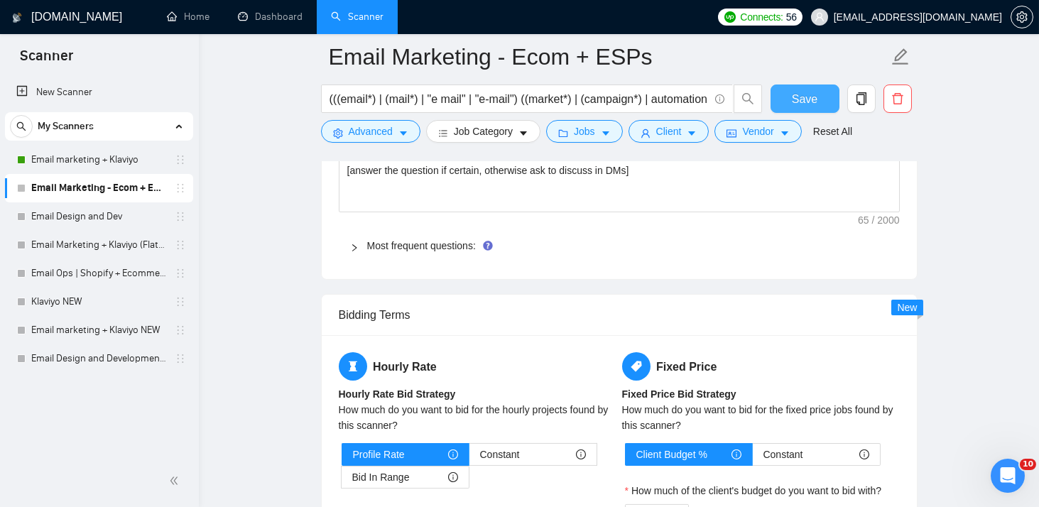
scroll to position [2028, 0]
click at [359, 239] on div at bounding box center [358, 246] width 17 height 16
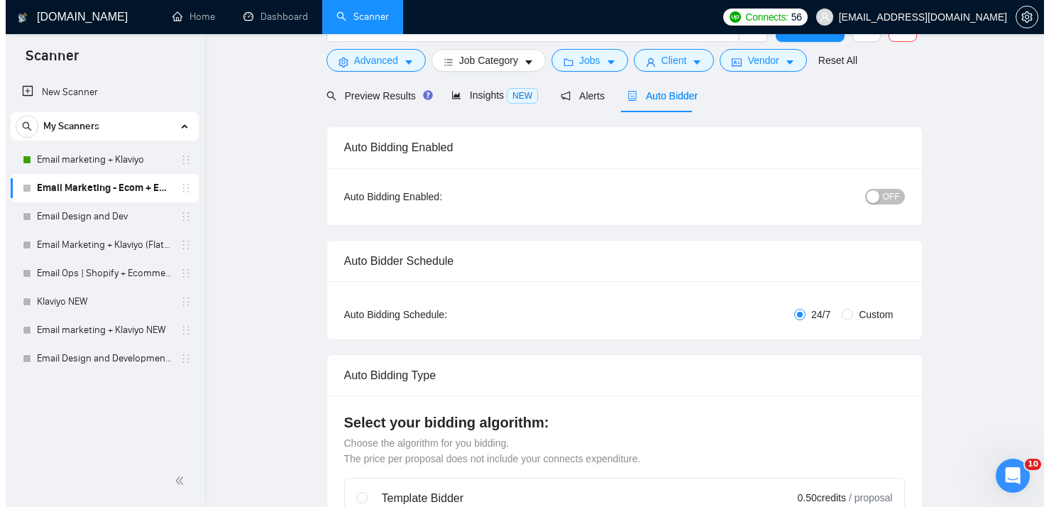
scroll to position [0, 0]
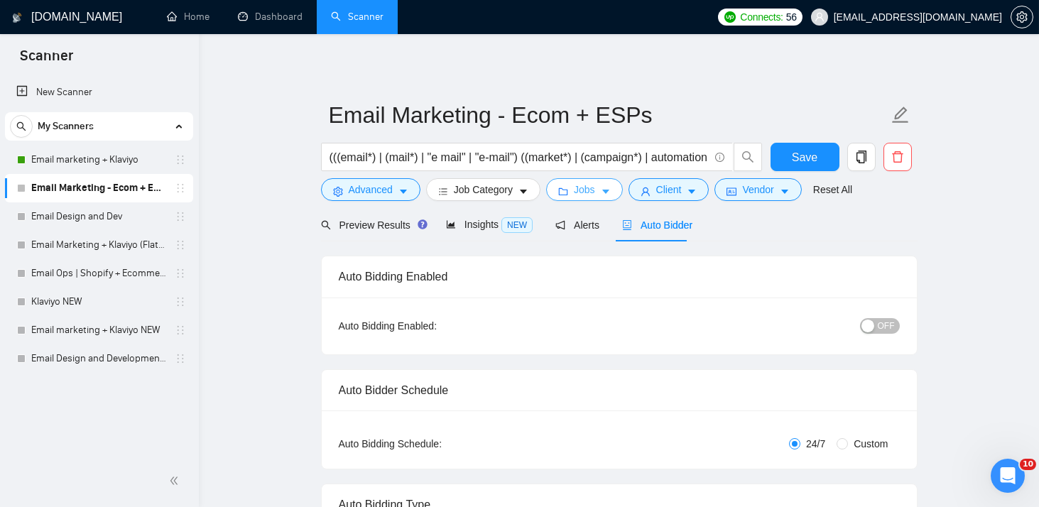
click at [564, 185] on button "Jobs" at bounding box center [584, 189] width 77 height 23
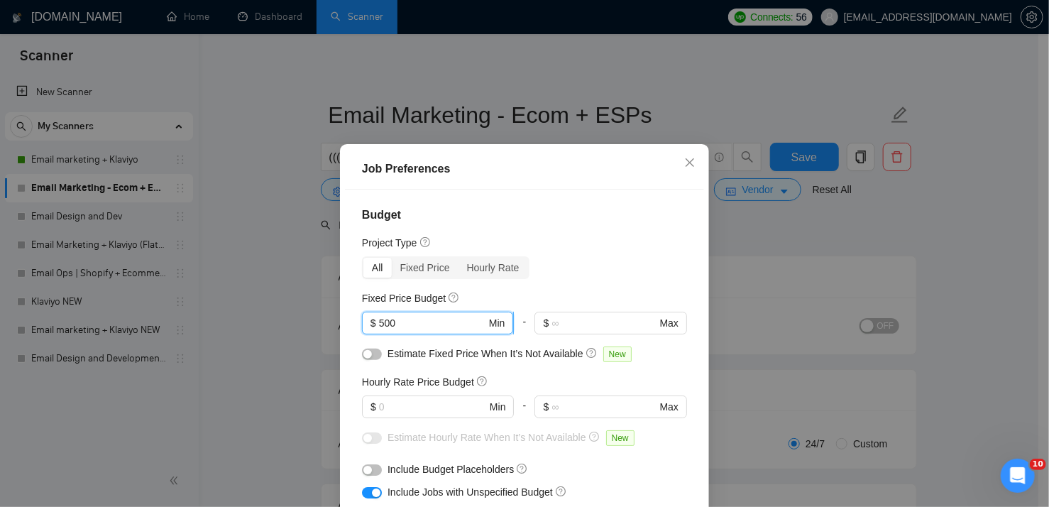
click at [388, 323] on input "500" at bounding box center [432, 323] width 107 height 16
type input "5"
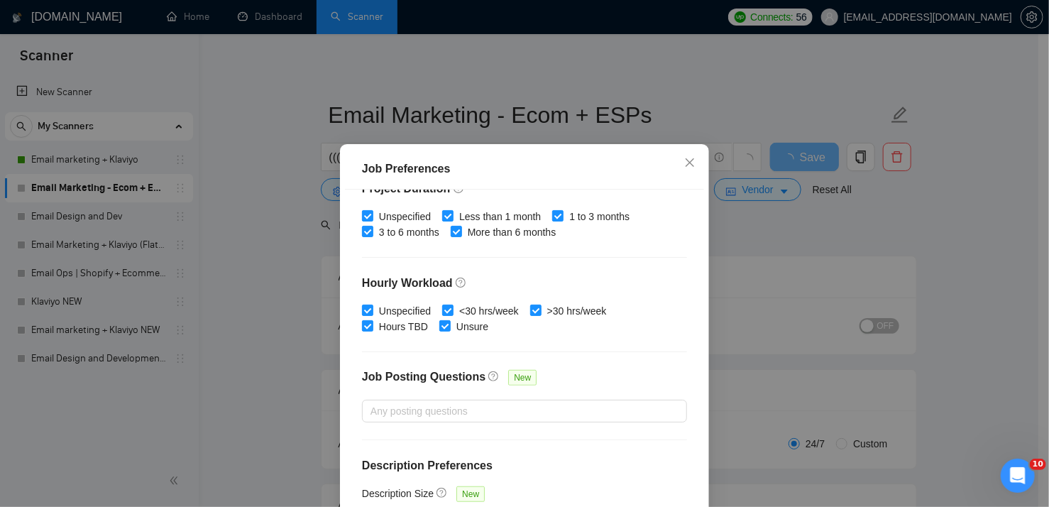
scroll to position [99, 0]
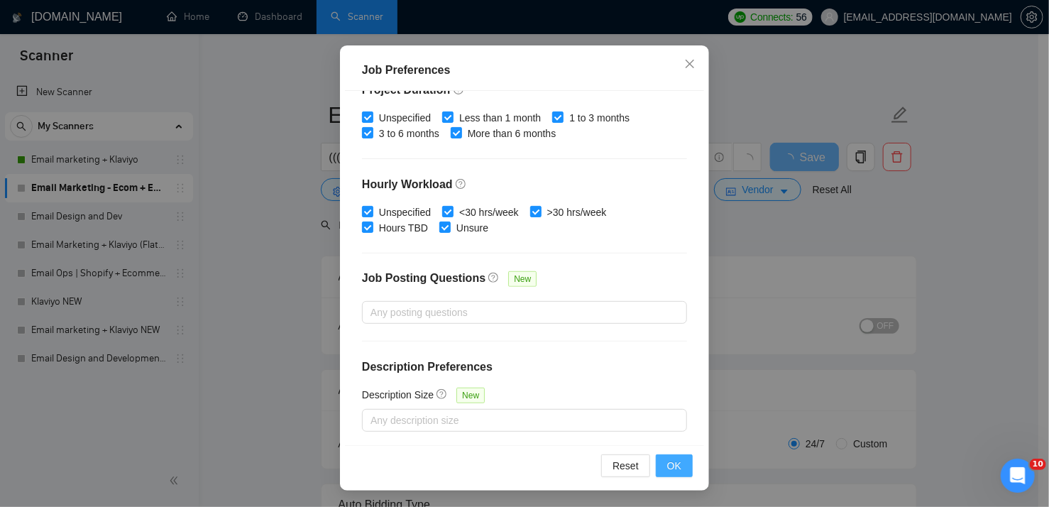
type input "400"
click at [674, 467] on span "OK" at bounding box center [674, 466] width 14 height 16
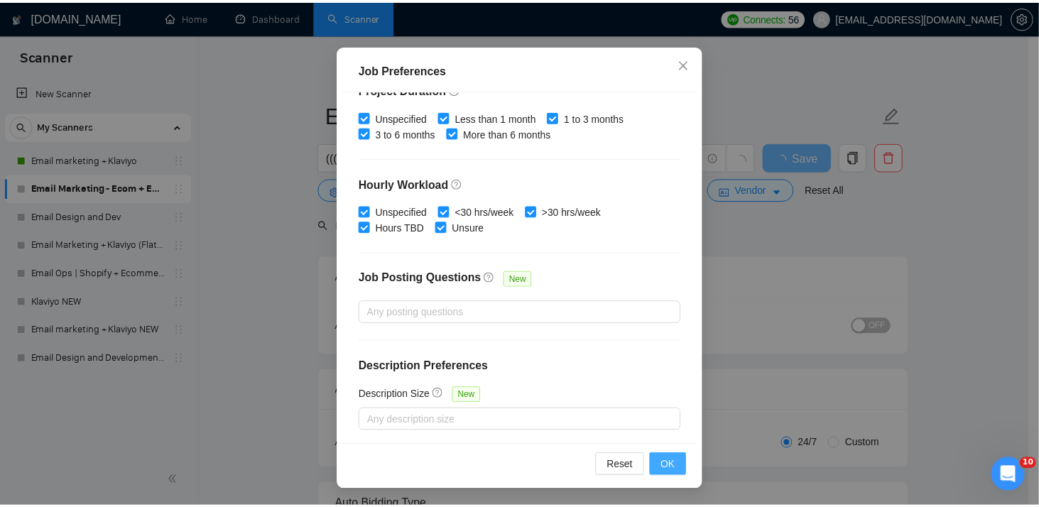
scroll to position [40, 0]
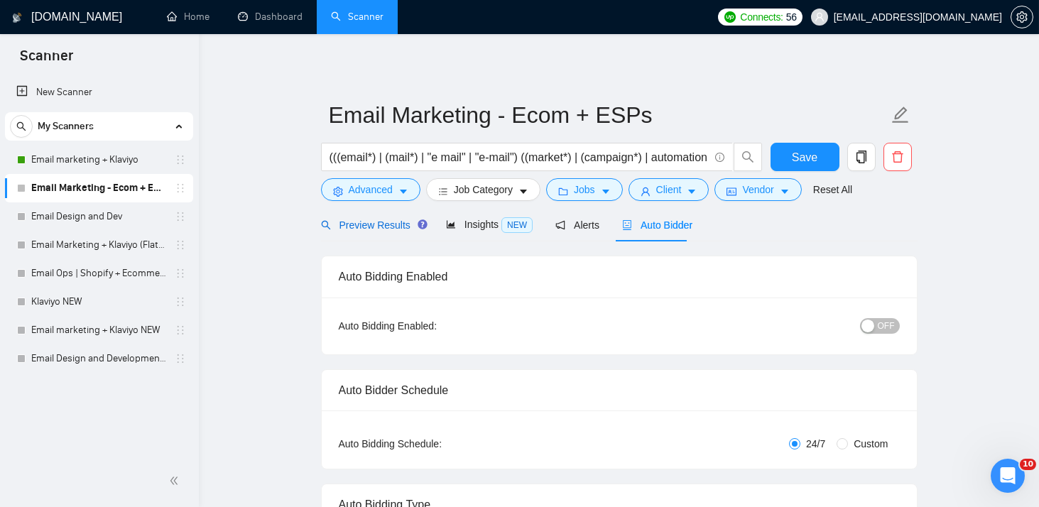
click at [367, 222] on span "Preview Results" at bounding box center [372, 224] width 102 height 11
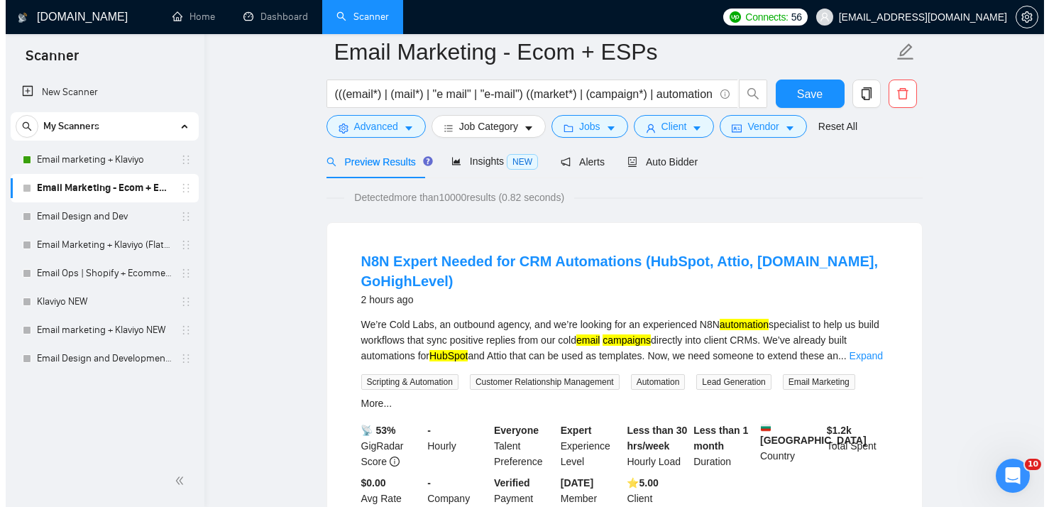
scroll to position [2, 0]
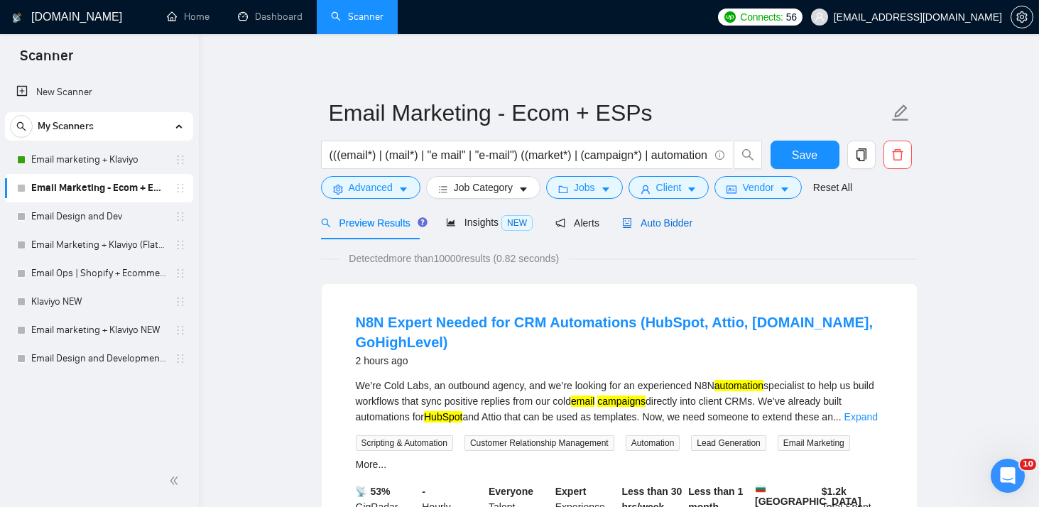
click at [643, 217] on span "Auto Bidder" at bounding box center [657, 222] width 70 height 11
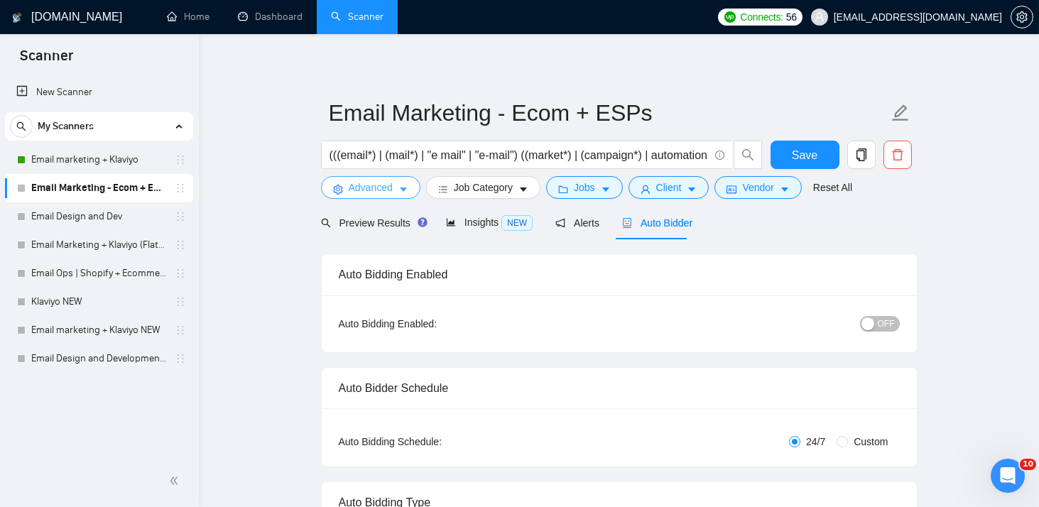
click at [407, 193] on button "Advanced" at bounding box center [370, 187] width 99 height 23
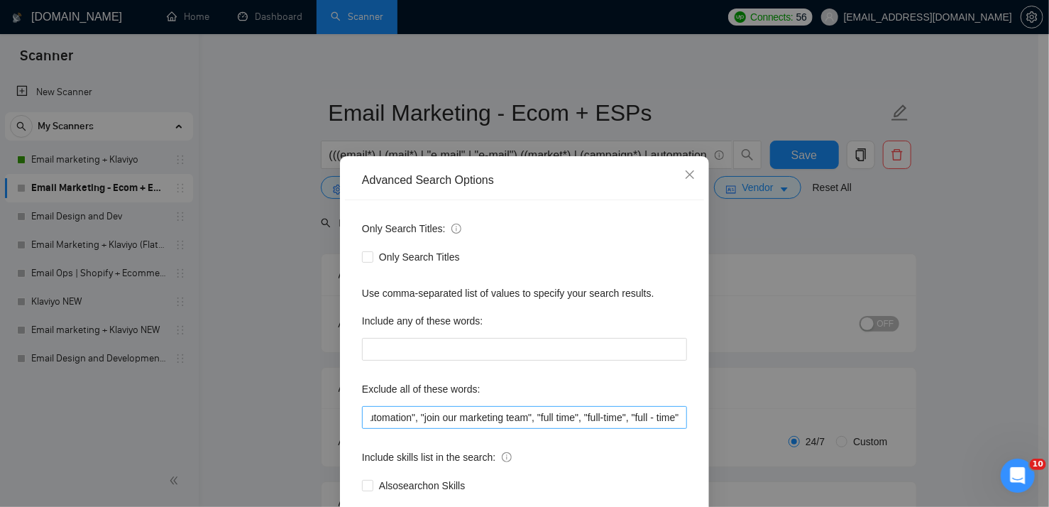
scroll to position [0, 62]
click at [458, 415] on input ""Hubspot automation", "join our marketing team", "full time", "full-time", "ful…" at bounding box center [524, 417] width 325 height 23
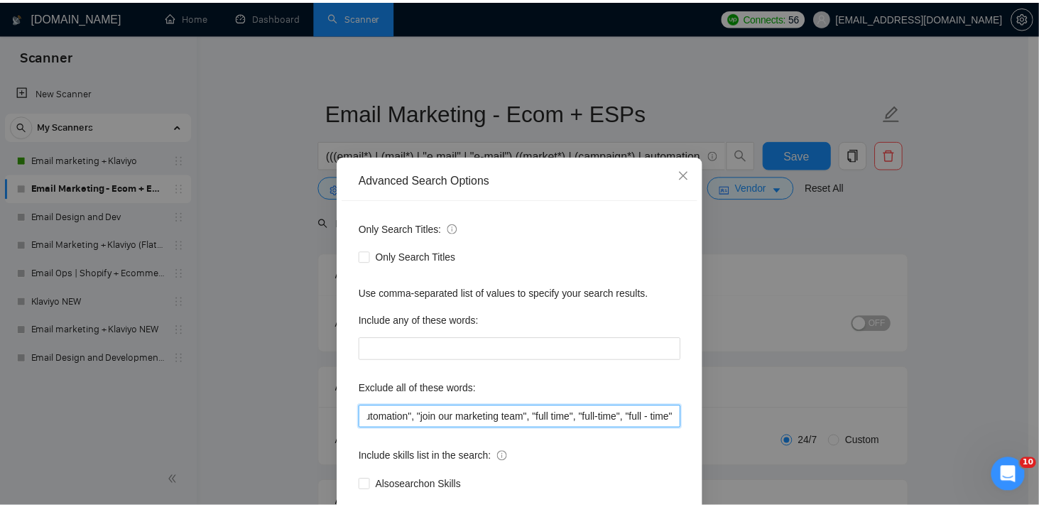
scroll to position [0, 0]
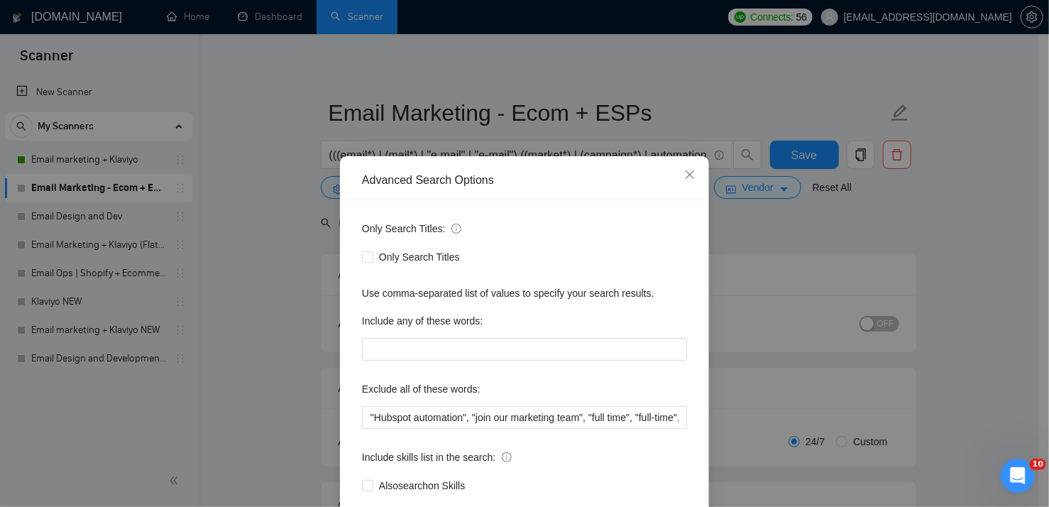
click at [278, 247] on div "Advanced Search Options Only Search Titles: Only Search Titles Use comma-separa…" at bounding box center [524, 253] width 1049 height 507
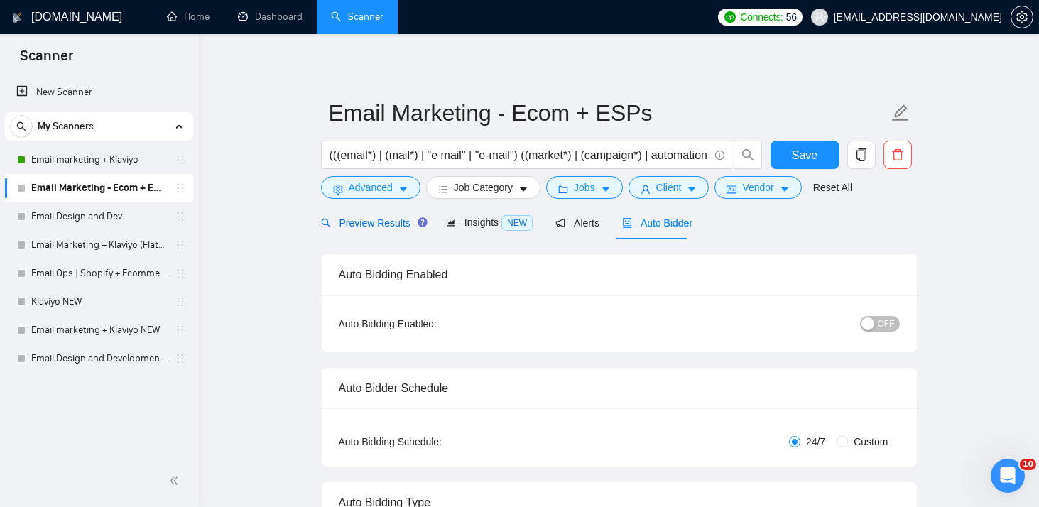
click at [383, 219] on span "Preview Results" at bounding box center [372, 222] width 102 height 11
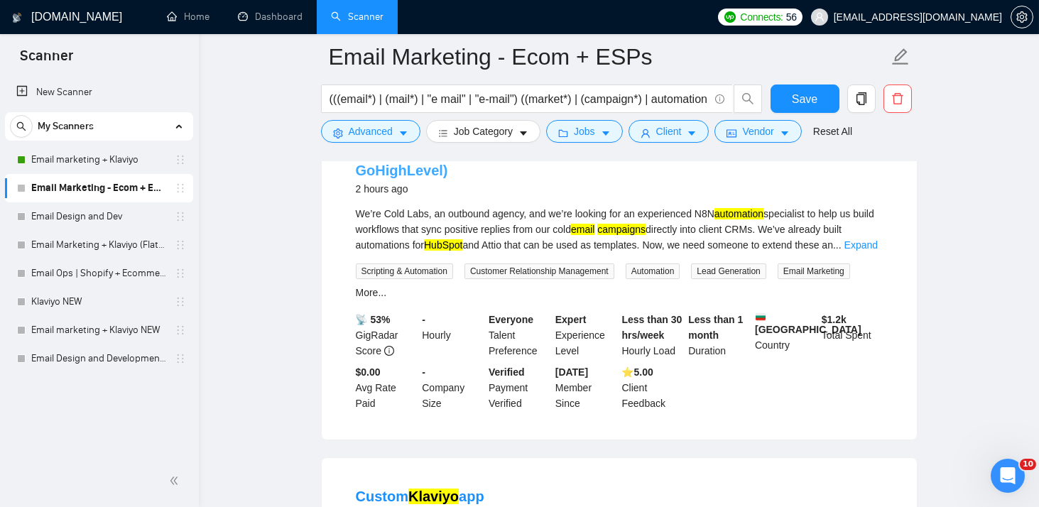
scroll to position [186, 0]
click at [851, 243] on link "Expand" at bounding box center [860, 244] width 33 height 11
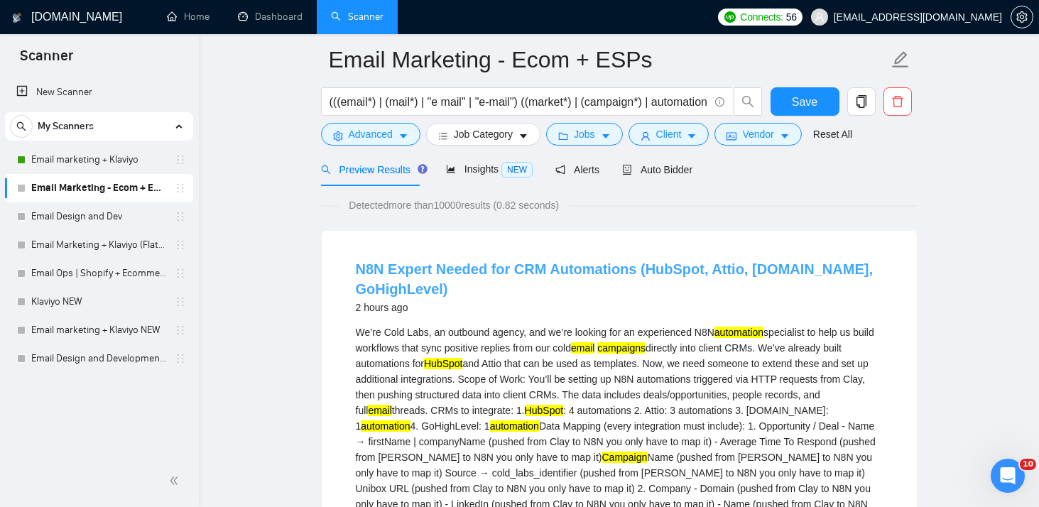
scroll to position [47, 0]
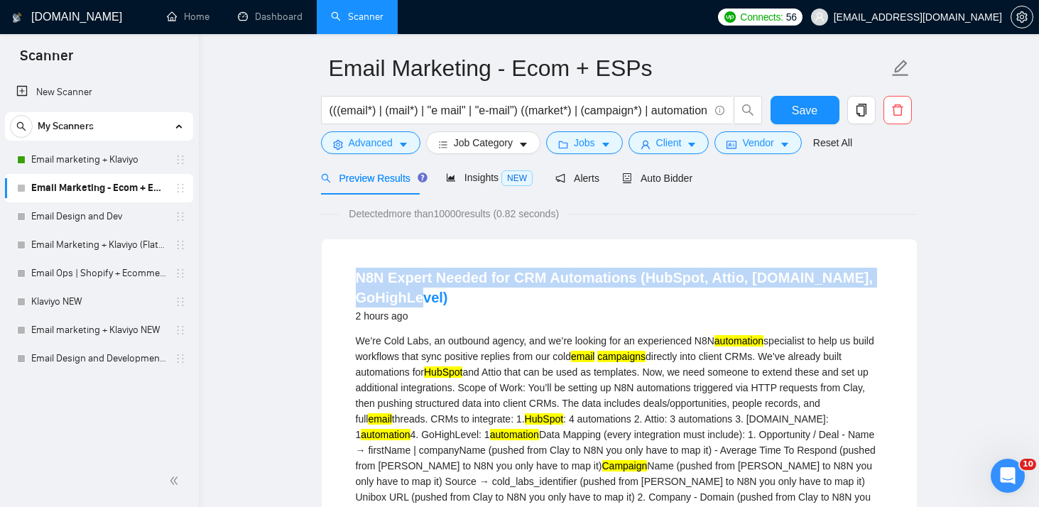
drag, startPoint x: 352, startPoint y: 270, endPoint x: 453, endPoint y: 297, distance: 104.4
copy link "N8N Expert Needed for CRM Automations (HubSpot, Attio, [DOMAIN_NAME], GoHighLev…"
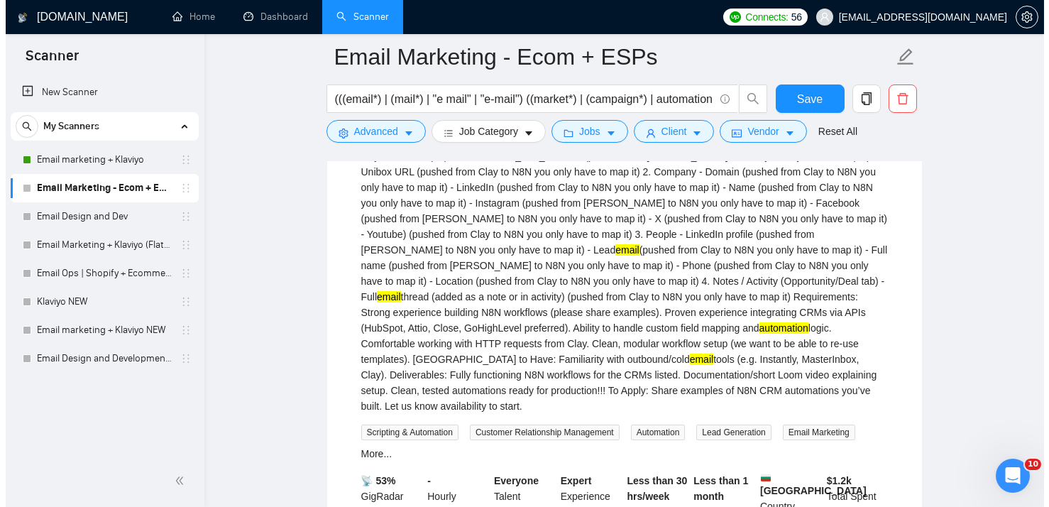
scroll to position [387, 0]
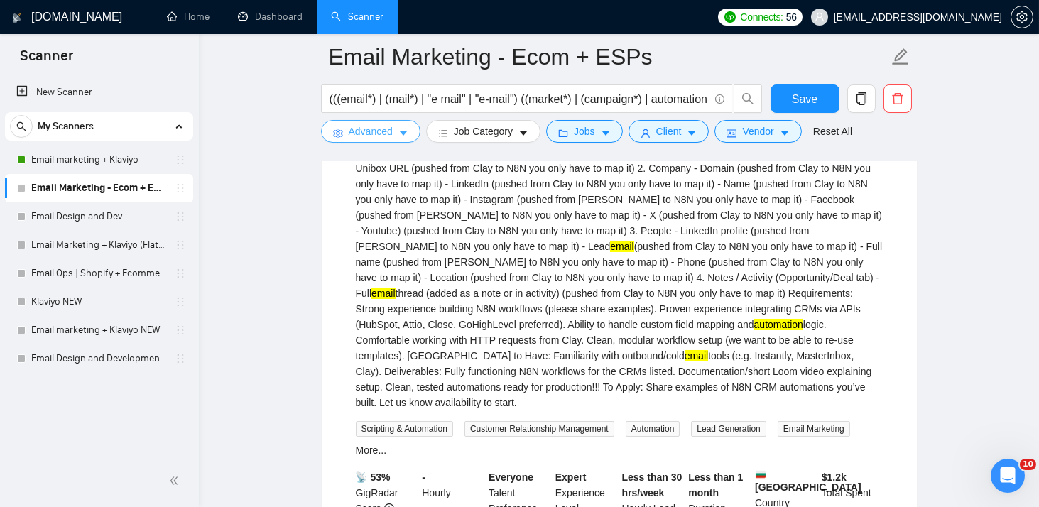
click at [406, 133] on icon "caret-down" at bounding box center [403, 134] width 10 height 10
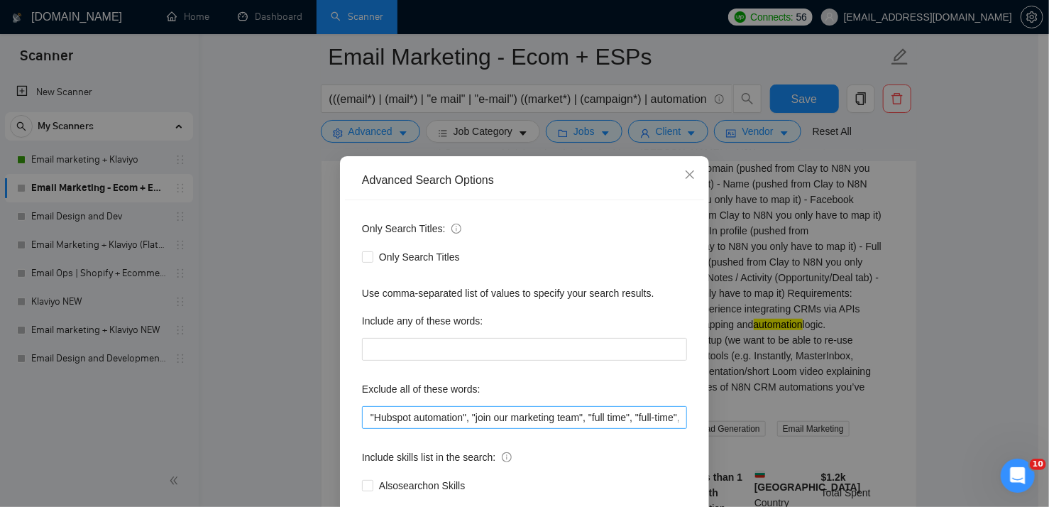
scroll to position [0, 62]
click at [675, 415] on input ""Hubspot automation", "join our marketing team", "full time", "full-time", "ful…" at bounding box center [524, 417] width 325 height 23
paste input ""API", "N8N", "Clay", "Attio", "GoHighLevel", "[DOMAIN_NAME]", "Zapier""
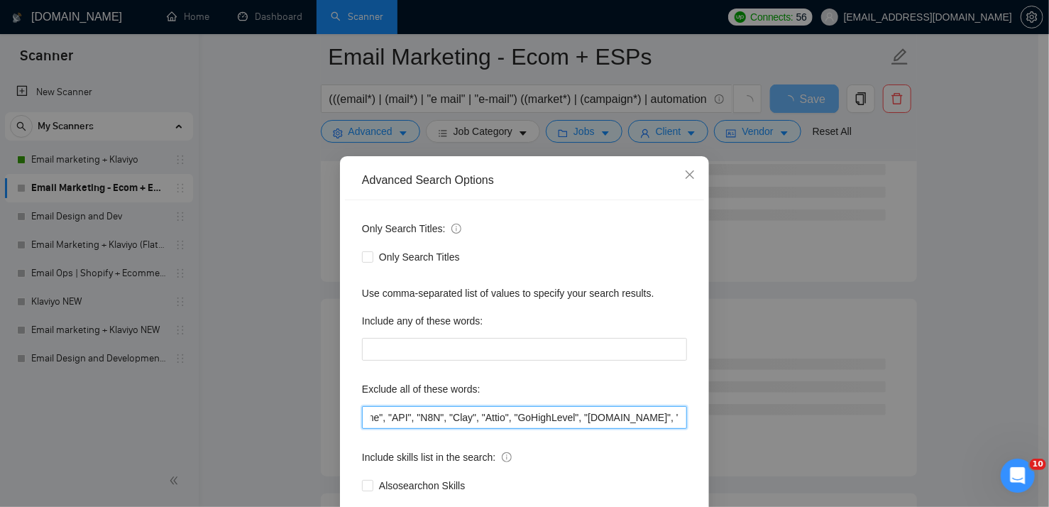
scroll to position [0, 354]
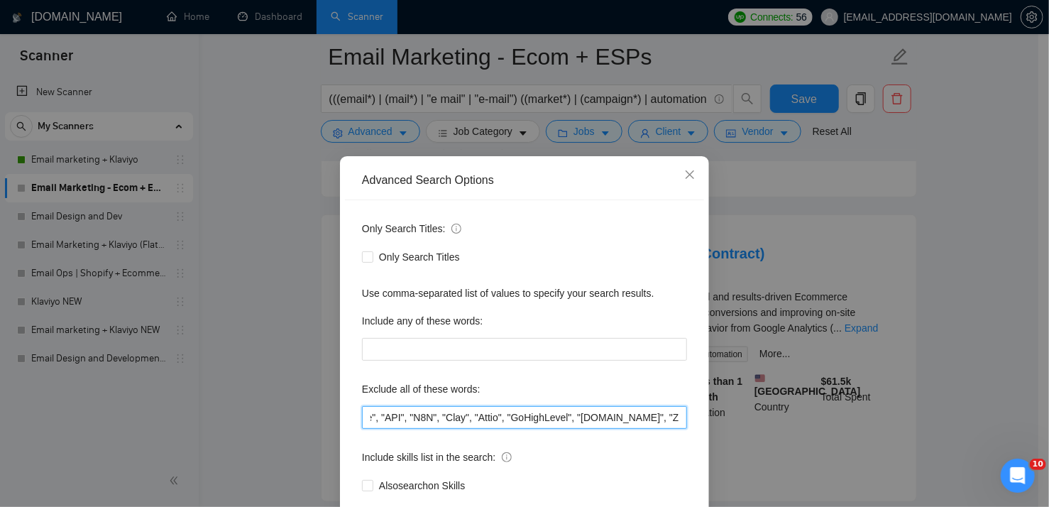
drag, startPoint x: 510, startPoint y: 416, endPoint x: 579, endPoint y: 415, distance: 68.2
click at [579, 415] on input ""Hubspot automation", "join our marketing team", "full time", "full-time", "ful…" at bounding box center [524, 417] width 325 height 23
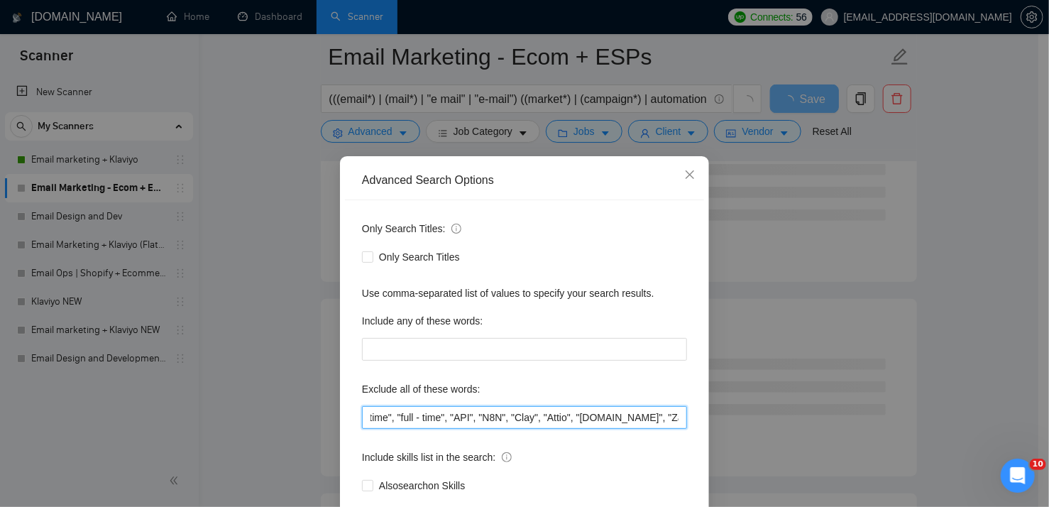
drag, startPoint x: 454, startPoint y: 415, endPoint x: 683, endPoint y: 412, distance: 228.6
click at [683, 412] on div "Only Search Titles: Only Search Titles Use comma-separated list of values to sp…" at bounding box center [524, 365] width 359 height 331
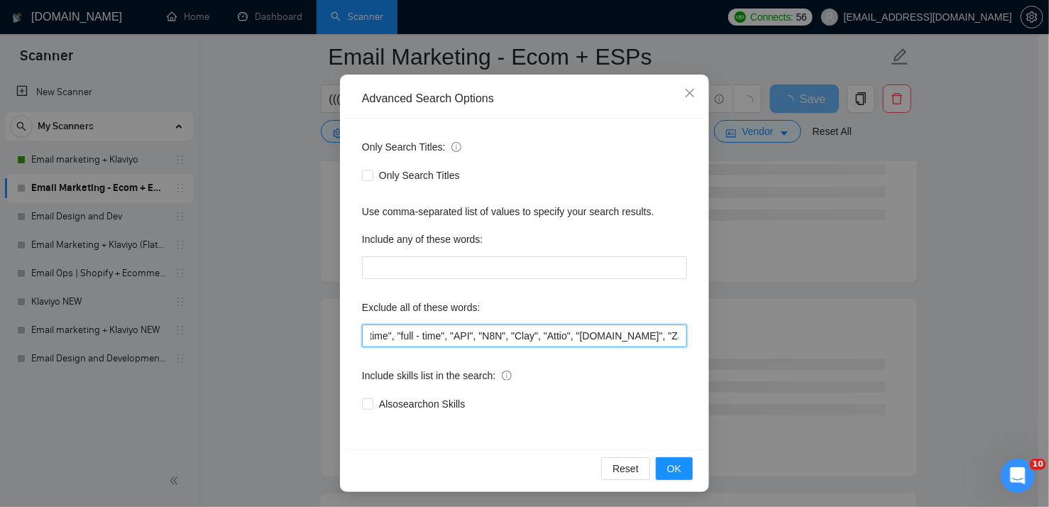
scroll to position [83, 0]
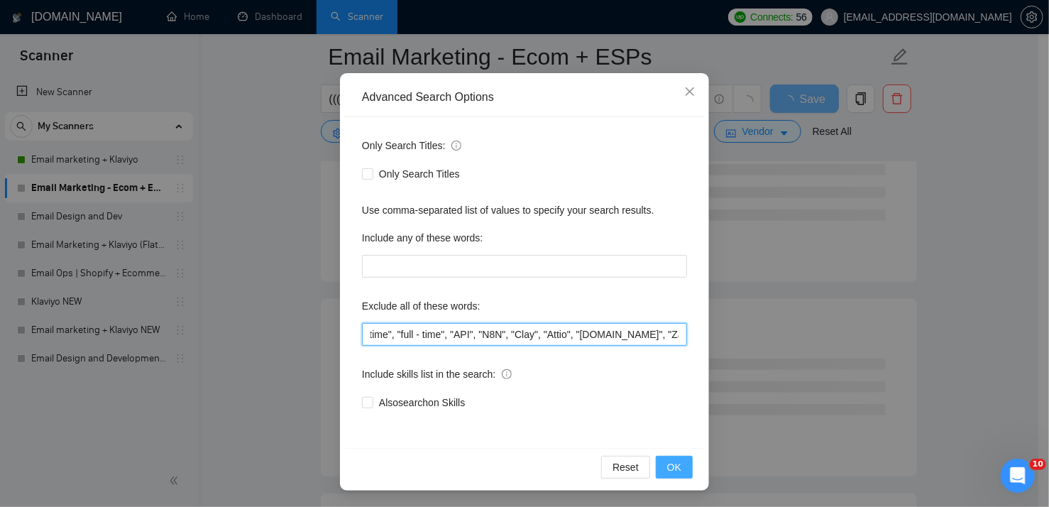
type input ""Hubspot automation", "join our marketing team", "full time", "full-time", "ful…"
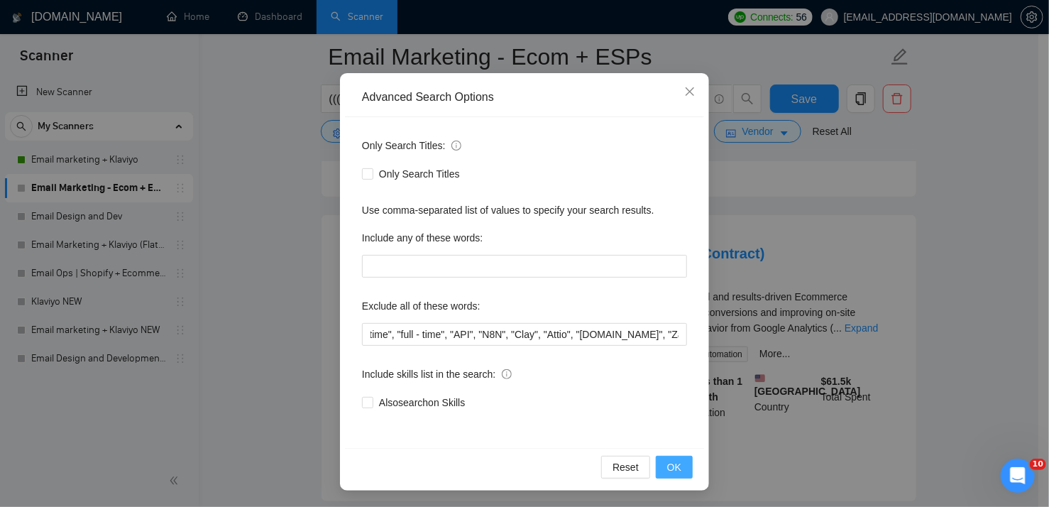
scroll to position [0, 0]
click at [669, 461] on span "OK" at bounding box center [674, 467] width 14 height 16
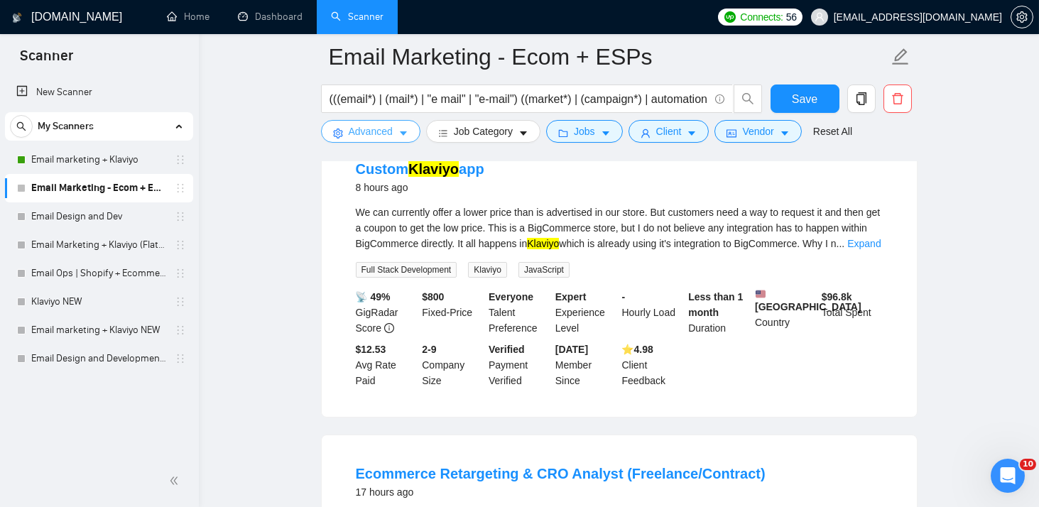
scroll to position [167, 0]
click at [868, 239] on link "Expand" at bounding box center [863, 243] width 33 height 11
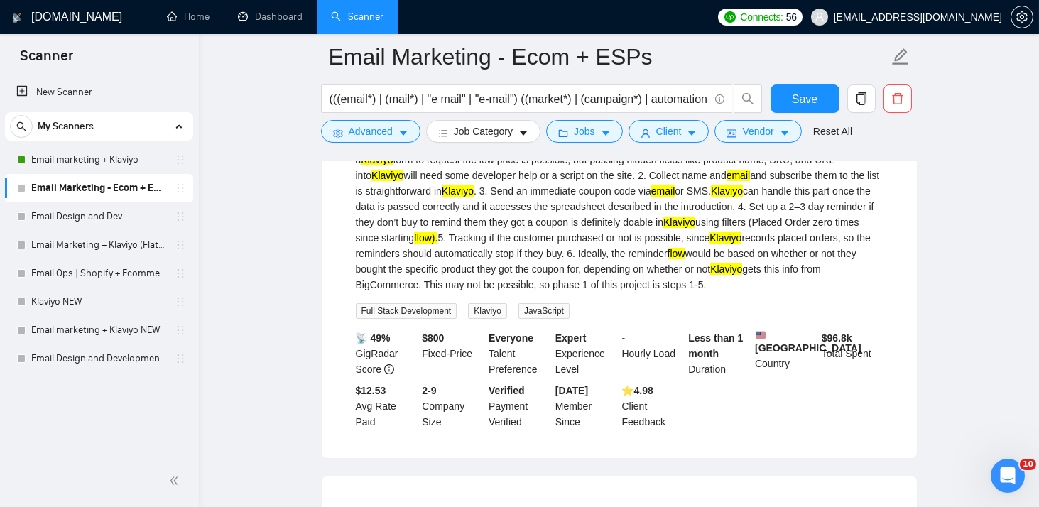
scroll to position [146, 0]
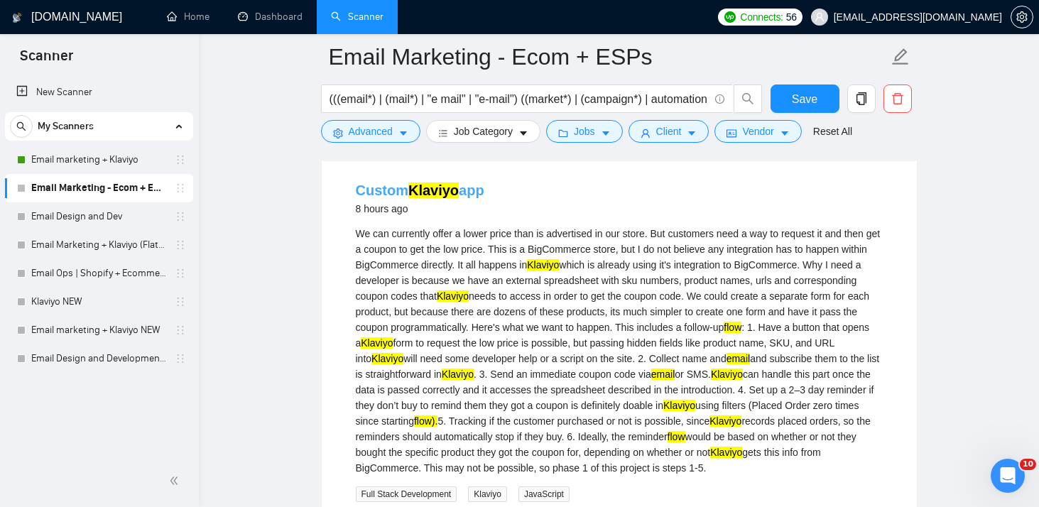
drag, startPoint x: 488, startPoint y: 187, endPoint x: 359, endPoint y: 192, distance: 129.3
click at [359, 192] on div "Custom Klaviyo app 8 hours ago" at bounding box center [619, 198] width 527 height 37
copy link "Custom Klaviyo app"
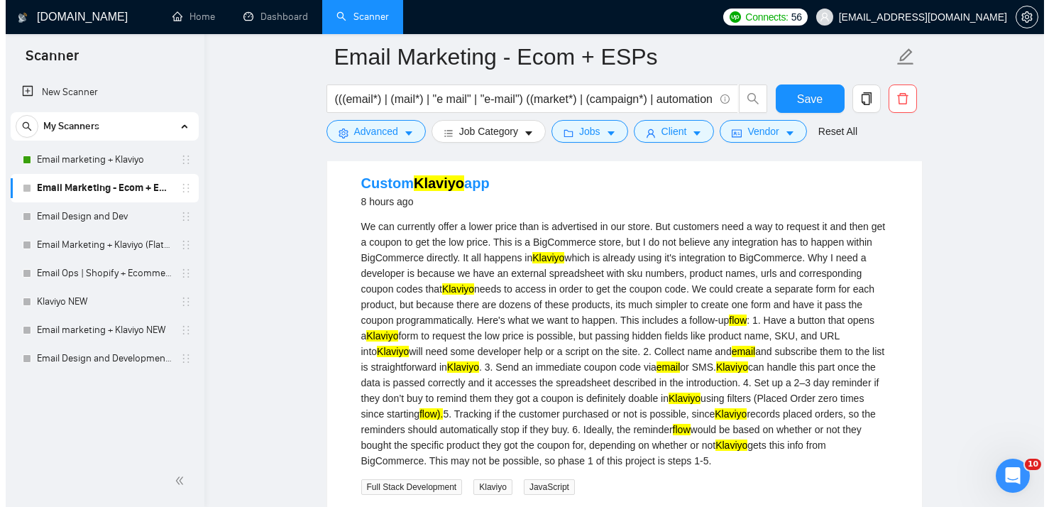
scroll to position [148, 0]
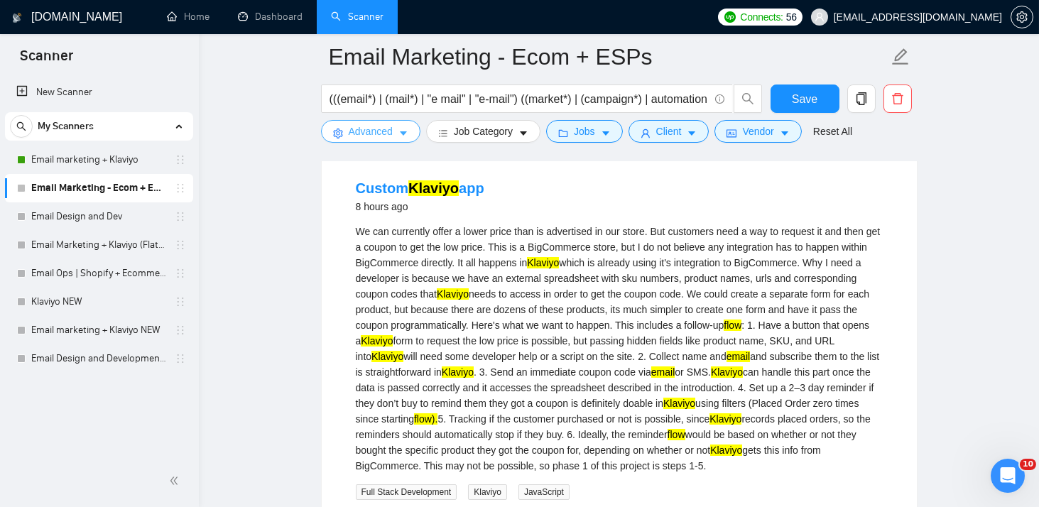
click at [373, 128] on span "Advanced" at bounding box center [371, 132] width 44 height 16
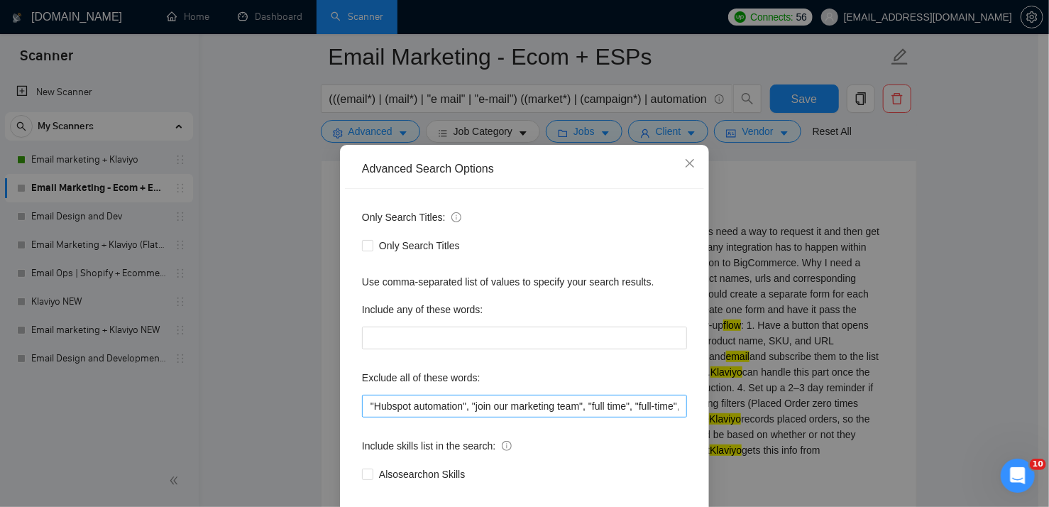
scroll to position [0, 285]
click at [674, 415] on input ""Hubspot automation", "join our marketing team", "full time", "full-time", "ful…" at bounding box center [524, 406] width 325 height 23
paste input ""SMS""
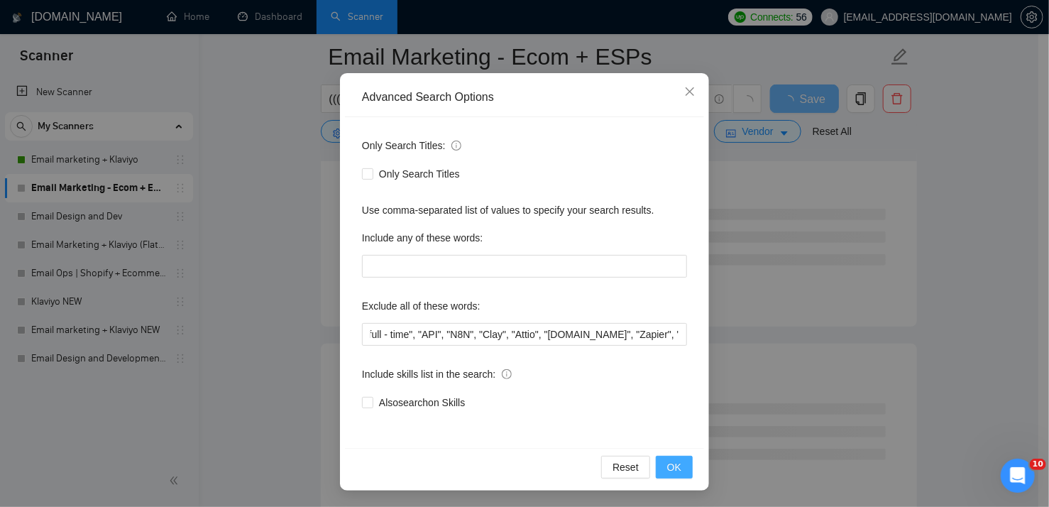
scroll to position [0, 0]
click at [667, 464] on span "OK" at bounding box center [674, 467] width 14 height 16
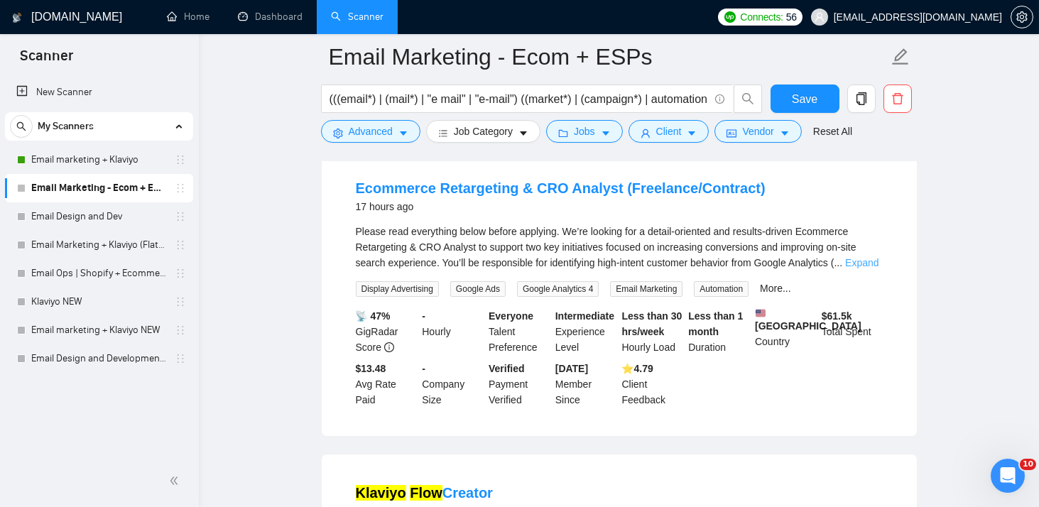
click at [858, 263] on link "Expand" at bounding box center [861, 262] width 33 height 11
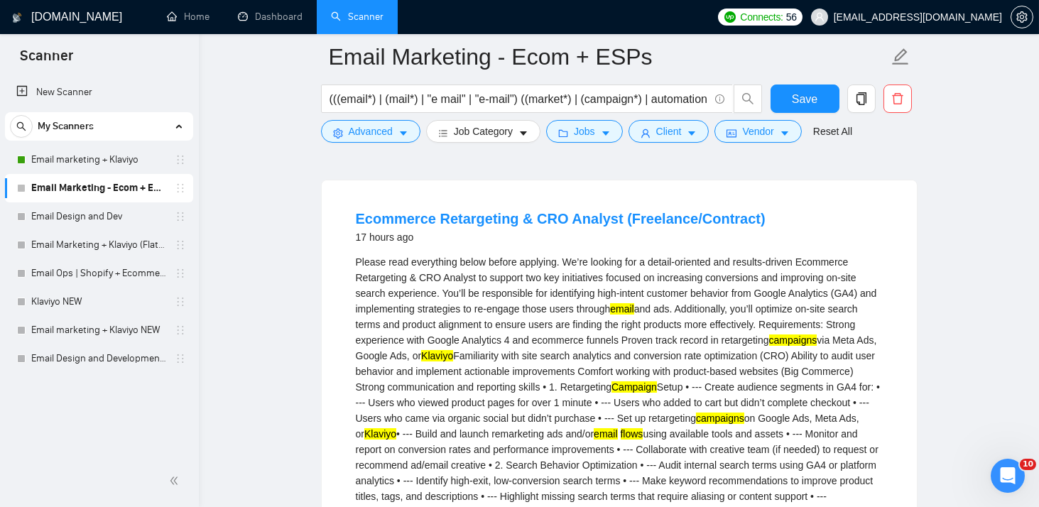
scroll to position [115, 0]
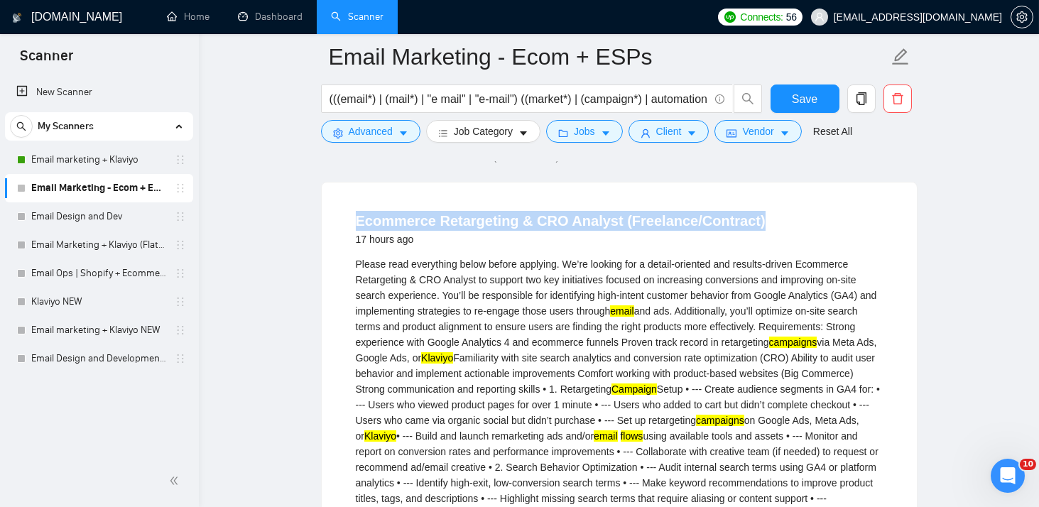
drag, startPoint x: 748, startPoint y: 220, endPoint x: 356, endPoint y: 226, distance: 392.6
click at [356, 226] on div "Ecommerce Retargeting & CRO Analyst (Freelance/Contract) 17 hours ago" at bounding box center [619, 229] width 527 height 37
copy link "Ecommerce Retargeting & CRO Analyst (Freelance/Contract)"
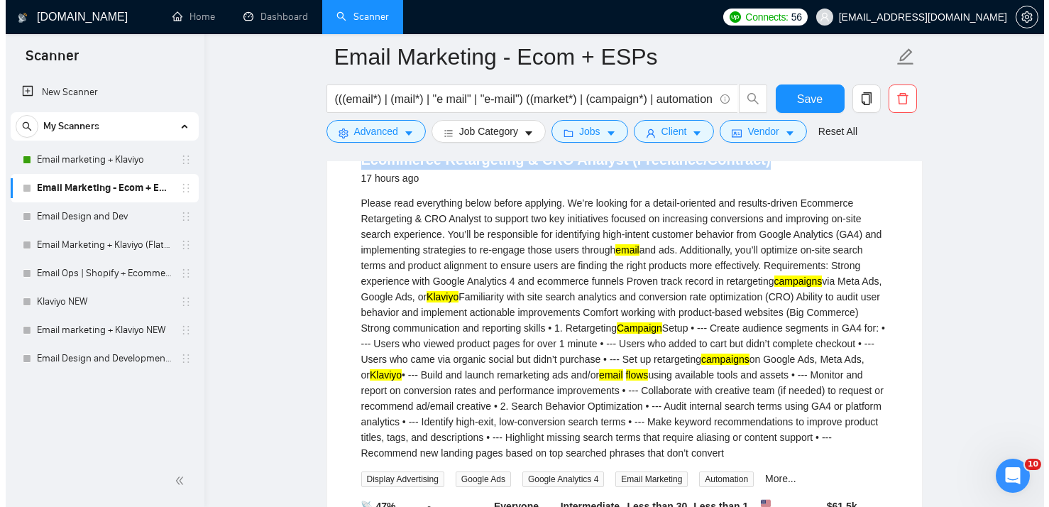
scroll to position [177, 0]
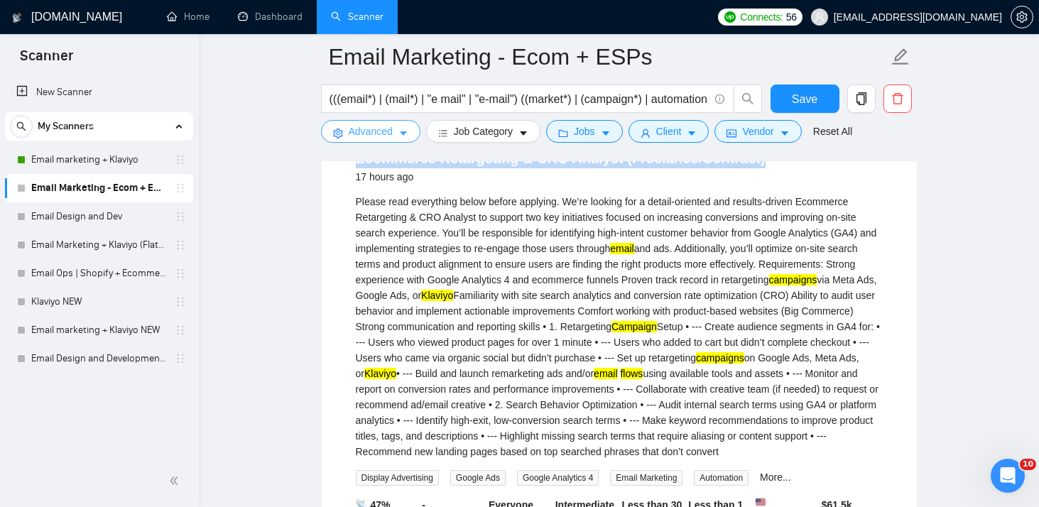
click at [386, 133] on span "Advanced" at bounding box center [371, 132] width 44 height 16
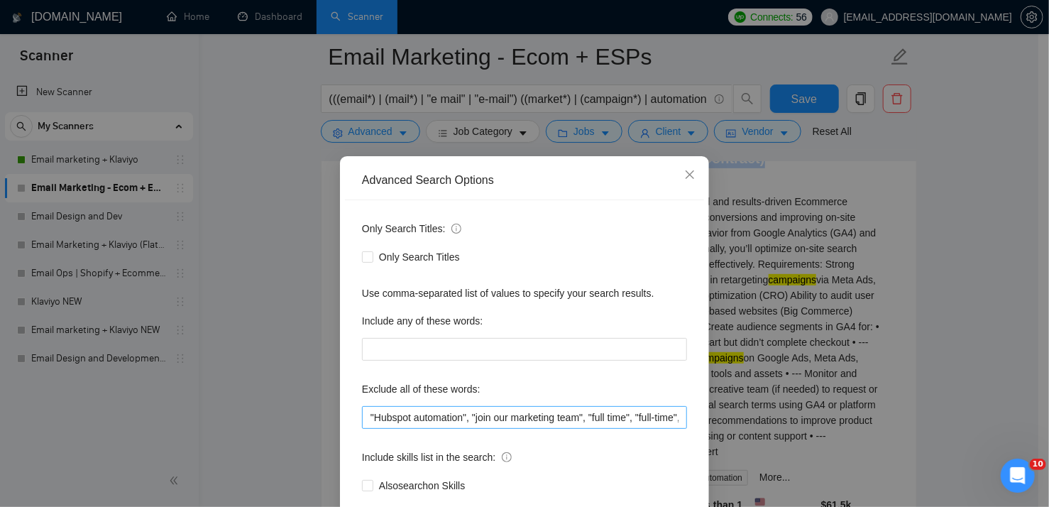
scroll to position [0, 317]
click at [674, 416] on input ""Hubspot automation", "join our marketing team", "full time", "full-time", "ful…" at bounding box center [524, 417] width 325 height 23
paste input ""Google Ads", "GA4", "Meta Ads""
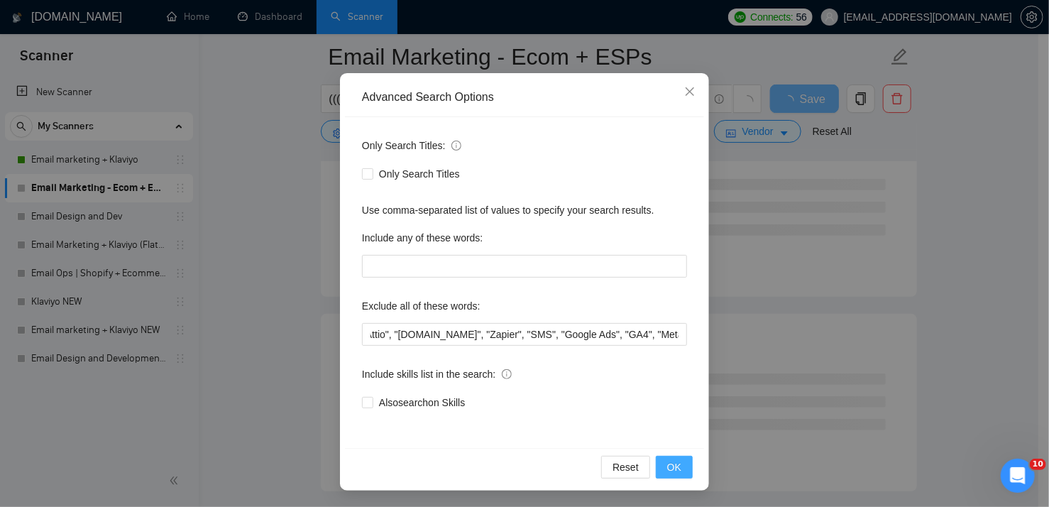
scroll to position [0, 0]
click at [675, 465] on span "OK" at bounding box center [674, 467] width 14 height 16
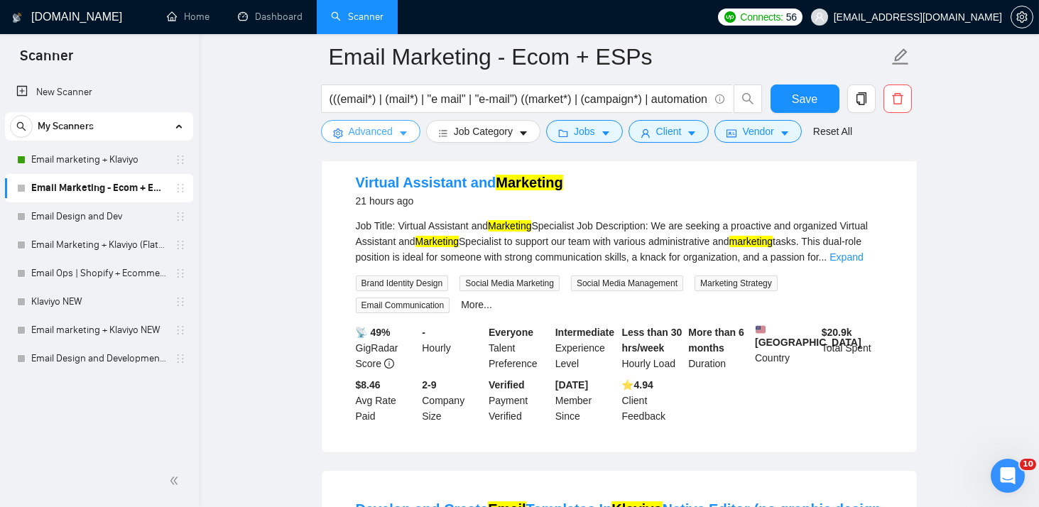
scroll to position [459, 0]
click at [850, 262] on link "Expand" at bounding box center [845, 256] width 33 height 11
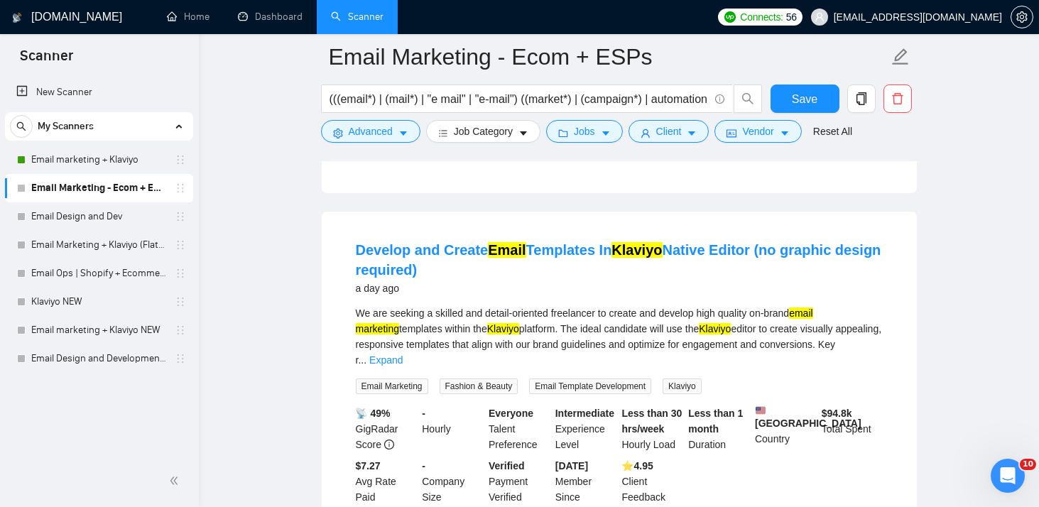
scroll to position [895, 0]
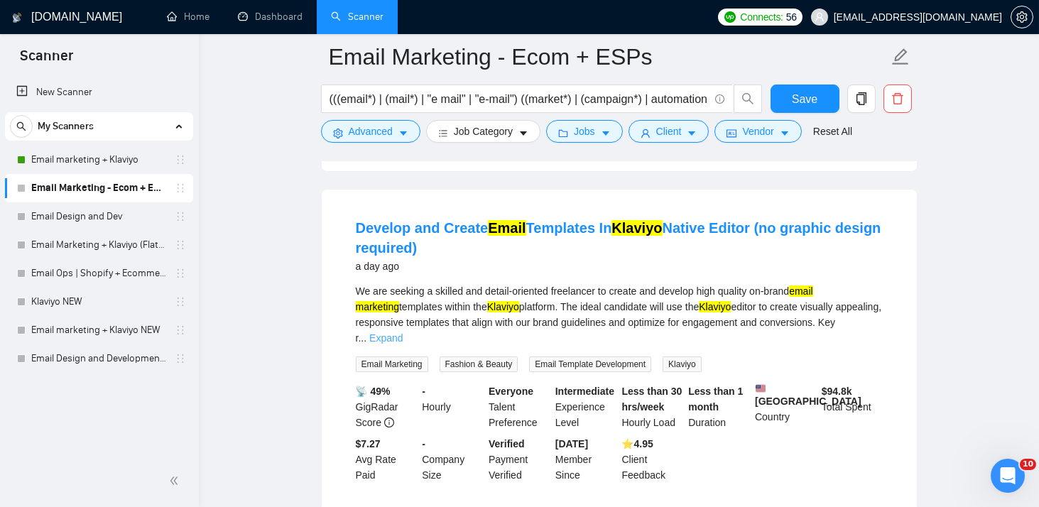
click at [403, 339] on link "Expand" at bounding box center [385, 337] width 33 height 11
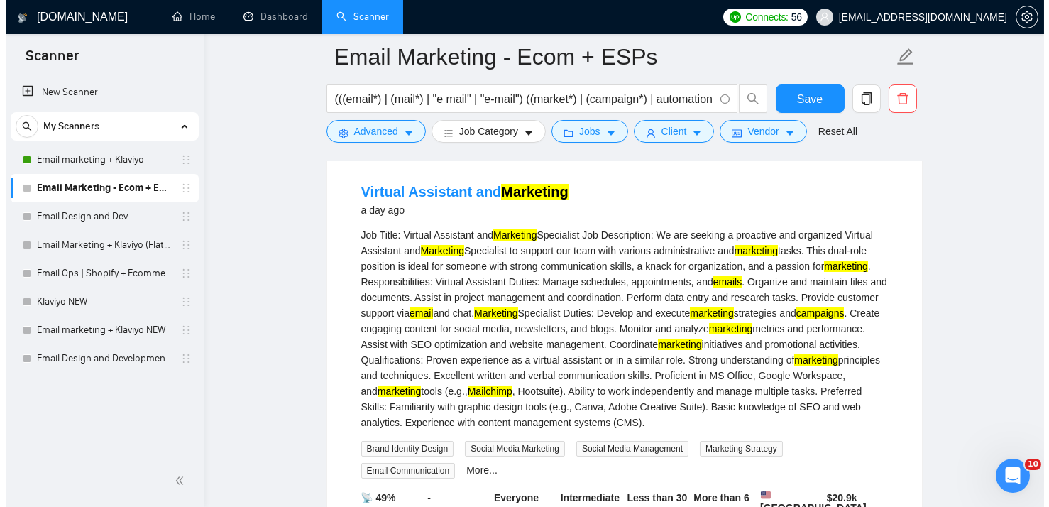
scroll to position [462, 0]
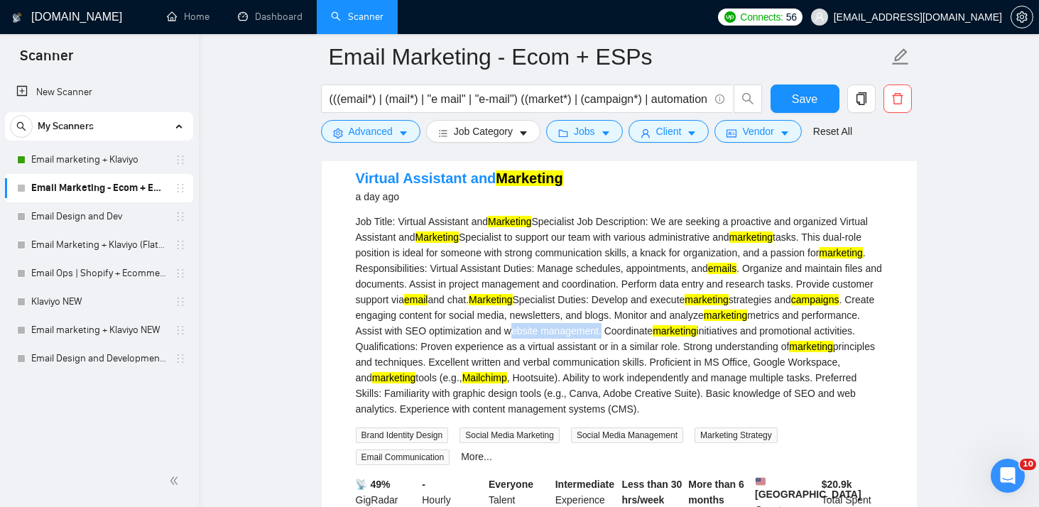
drag, startPoint x: 562, startPoint y: 340, endPoint x: 657, endPoint y: 337, distance: 95.2
click at [657, 337] on div "Job Title: Virtual Assistant and Marketing Specialist Job Description: We are s…" at bounding box center [619, 315] width 527 height 203
copy div "website management"
click at [401, 133] on icon "caret-down" at bounding box center [403, 134] width 7 height 4
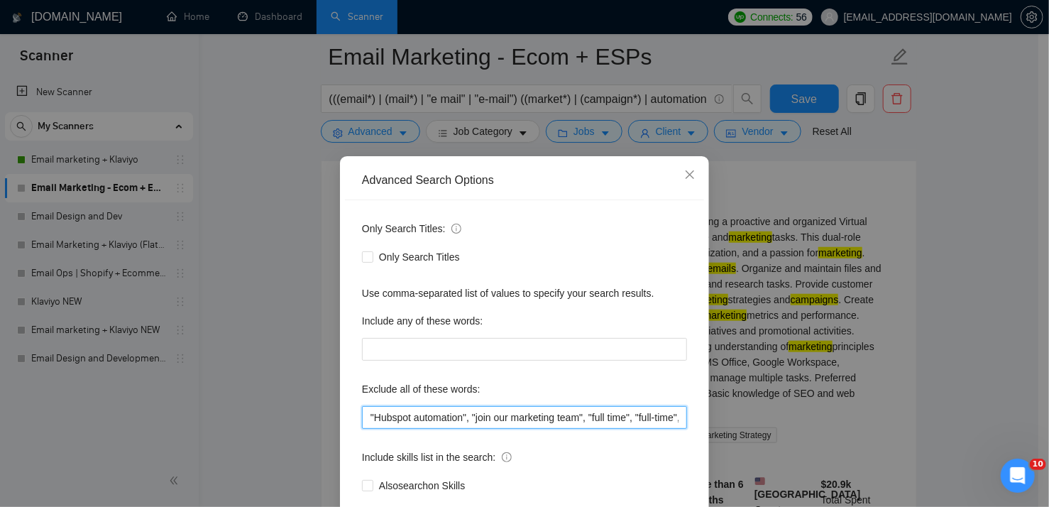
click at [627, 417] on input ""Hubspot automation", "join our marketing team", "full time", "full-time", "ful…" at bounding box center [524, 417] width 325 height 23
click at [672, 417] on input ""Hubspot automation", "join our marketing team", "full time", "full-time", "ful…" at bounding box center [524, 417] width 325 height 23
paste input ""Virtual Assistant", "SEO", "website management", "content management", "Hootsu…"
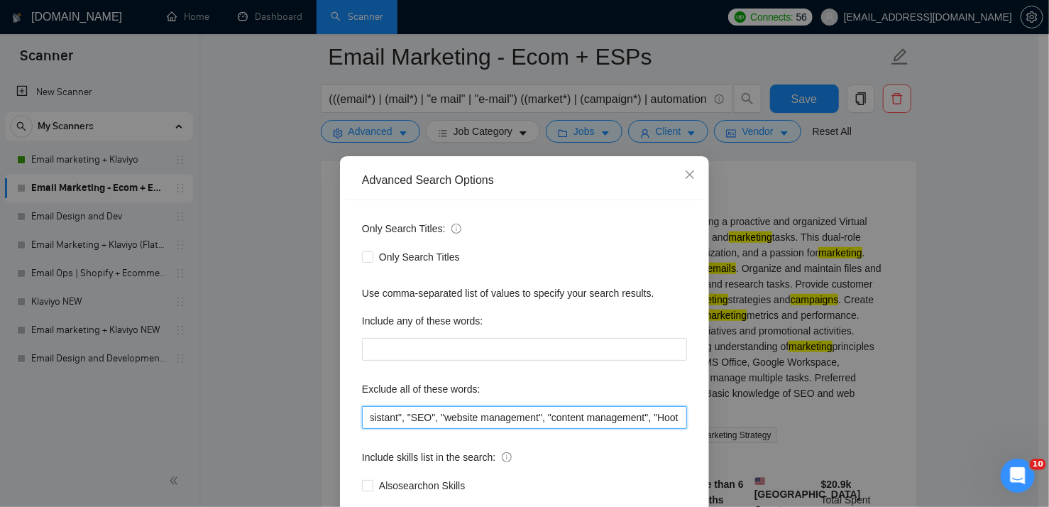
click at [672, 417] on input ""Hubspot automation", "join our marketing team", "full time", "full-time", "ful…" at bounding box center [524, 417] width 325 height 23
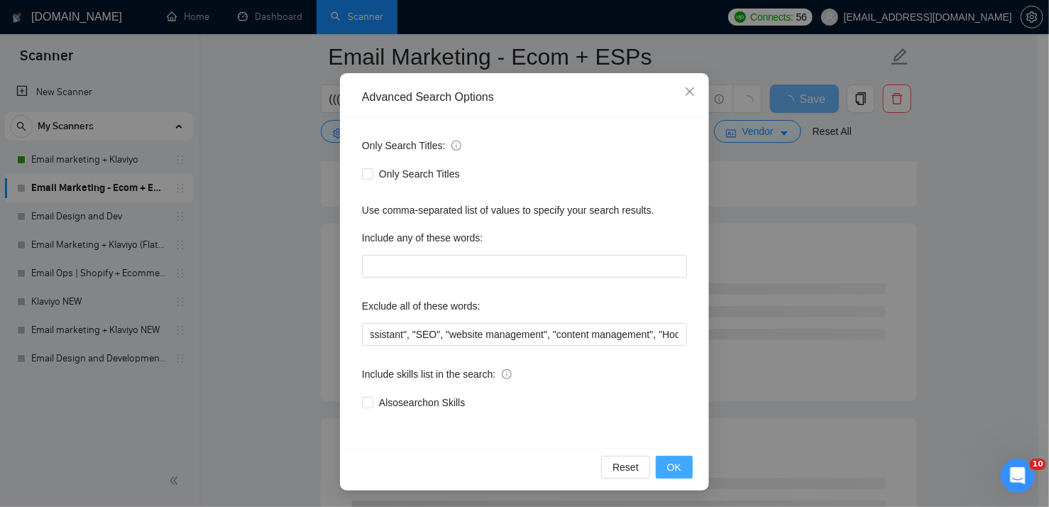
scroll to position [0, 0]
click at [667, 461] on span "OK" at bounding box center [674, 467] width 14 height 16
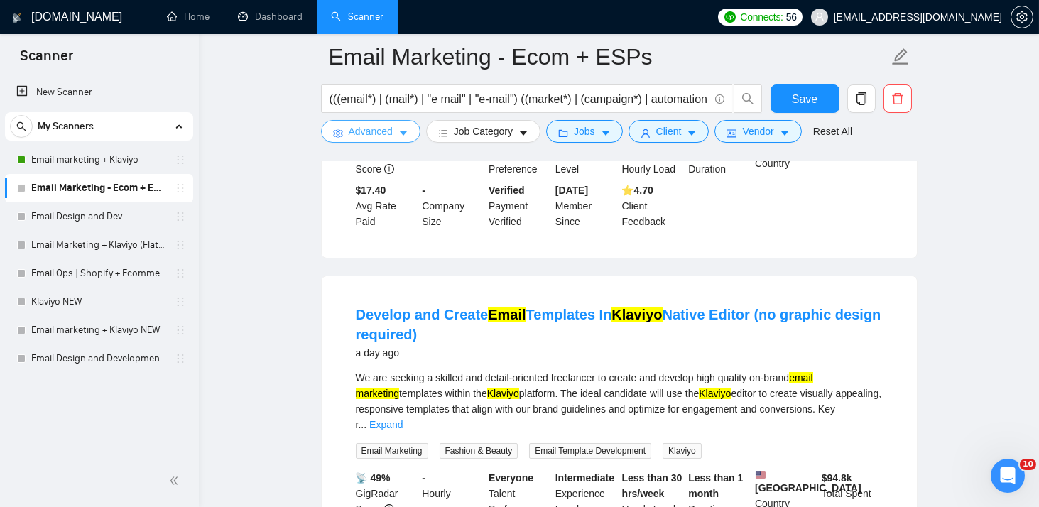
scroll to position [378, 0]
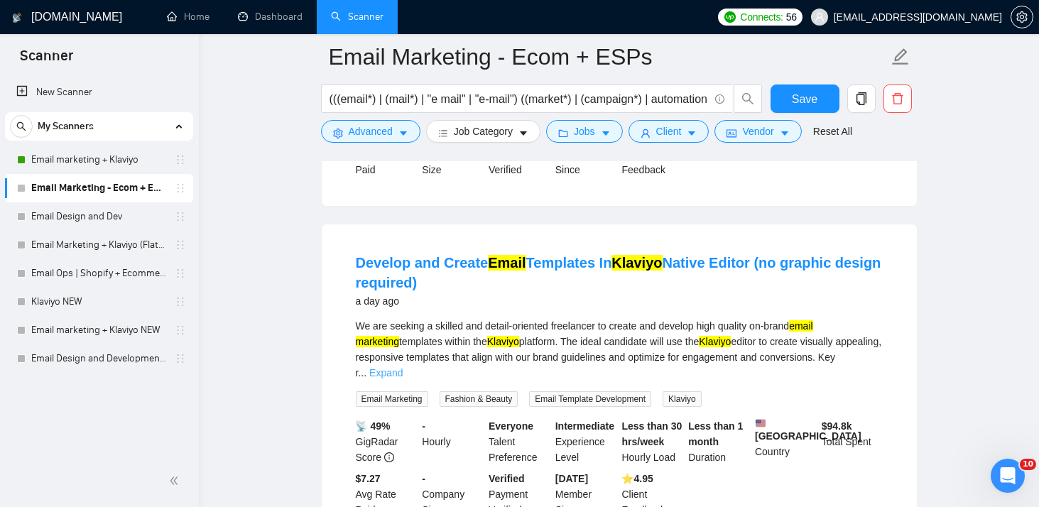
click at [403, 367] on link "Expand" at bounding box center [385, 372] width 33 height 11
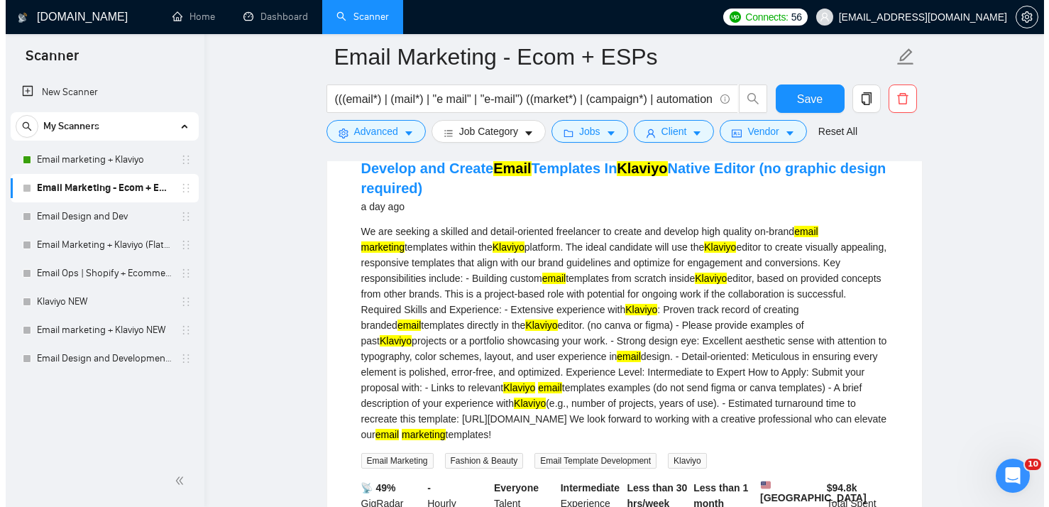
scroll to position [470, 0]
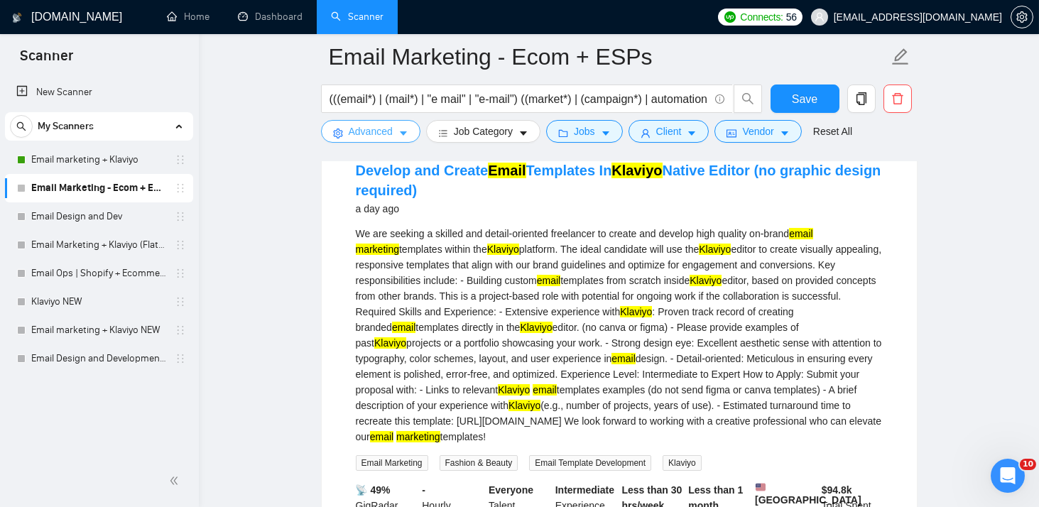
click at [391, 134] on button "Advanced" at bounding box center [370, 131] width 99 height 23
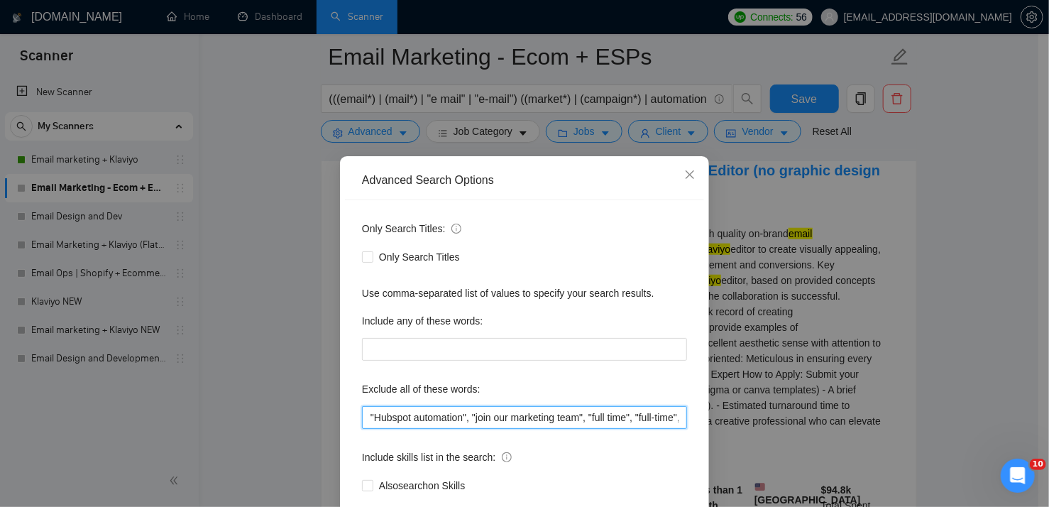
click at [626, 417] on input ""Hubspot automation", "join our marketing team", "full time", "full-time", "ful…" at bounding box center [524, 417] width 325 height 23
drag, startPoint x: 417, startPoint y: 416, endPoint x: 764, endPoint y: 417, distance: 346.5
click at [764, 417] on div "Advanced Search Options Only Search Titles: Only Search Titles Use comma-separa…" at bounding box center [524, 253] width 1049 height 507
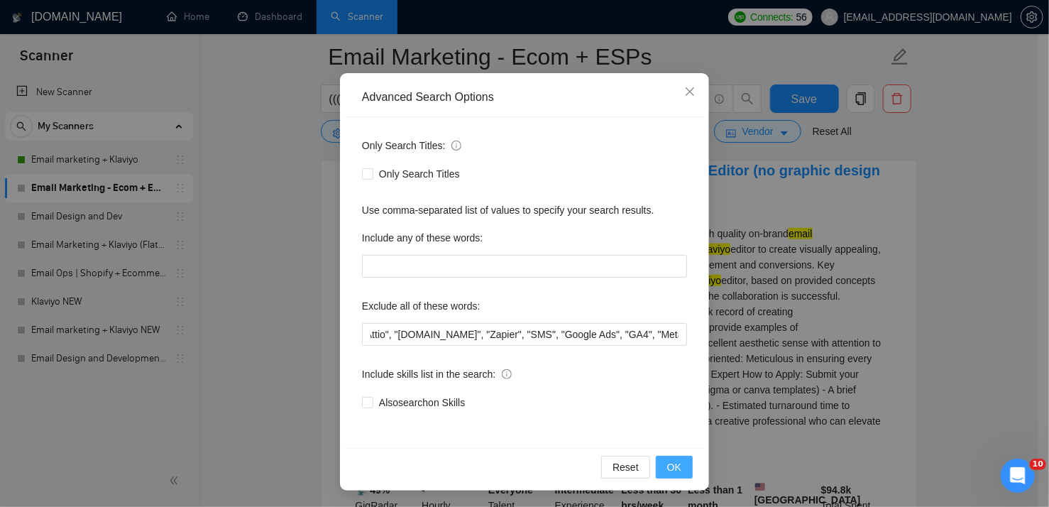
scroll to position [0, 0]
click at [662, 464] on button "OK" at bounding box center [674, 467] width 37 height 23
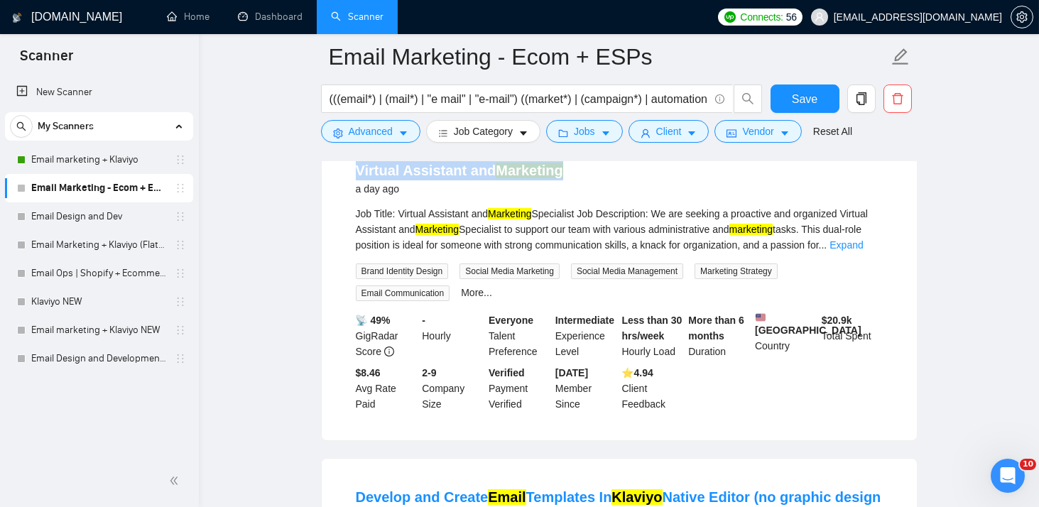
drag, startPoint x: 569, startPoint y: 180, endPoint x: 358, endPoint y: 177, distance: 211.6
click at [358, 177] on div "Virtual Assistant and Marketing a day ago" at bounding box center [619, 178] width 527 height 37
copy link "Virtual Assistant and Marketing"
click at [388, 131] on span "Advanced" at bounding box center [371, 132] width 44 height 16
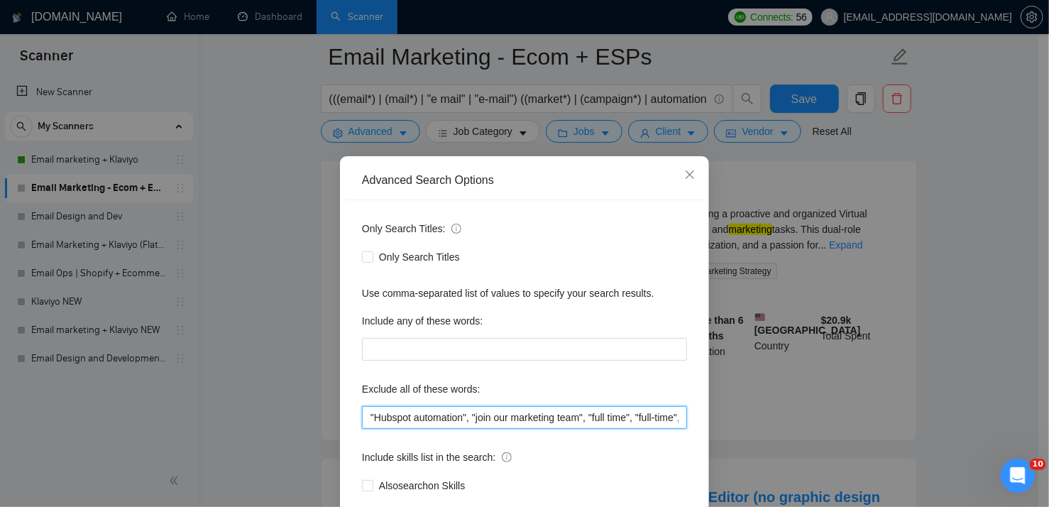
click at [637, 416] on input ""Hubspot automation", "join our marketing team", "full time", "full-time", "ful…" at bounding box center [524, 417] width 325 height 23
click at [672, 414] on input ""Hubspot automation", "join our marketing team", "full time", "full-time", "ful…" at bounding box center [524, 417] width 325 height 23
paste input ""Virtual Assistant", "SEO", "website management", "content management", "Hootsu…"
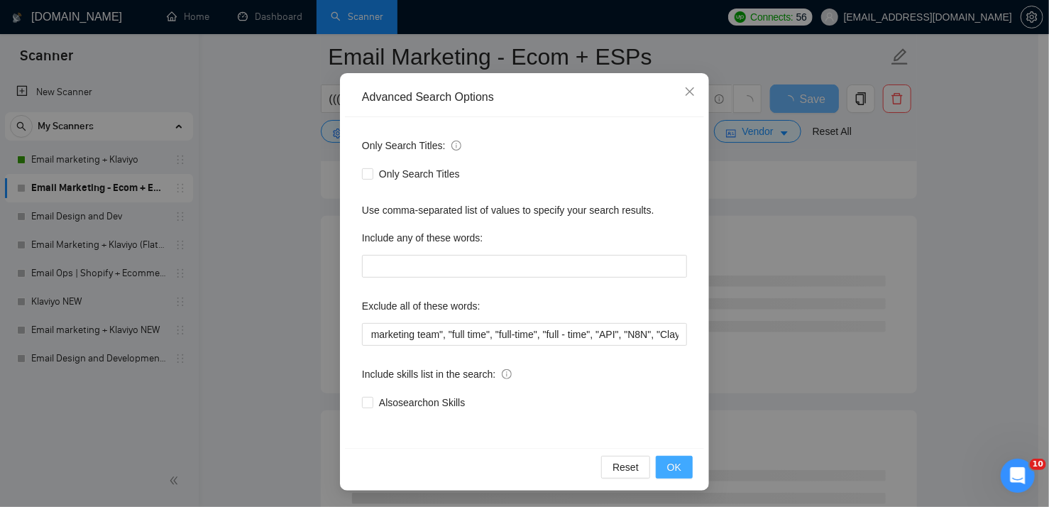
scroll to position [0, 0]
click at [667, 459] on span "OK" at bounding box center [674, 467] width 14 height 16
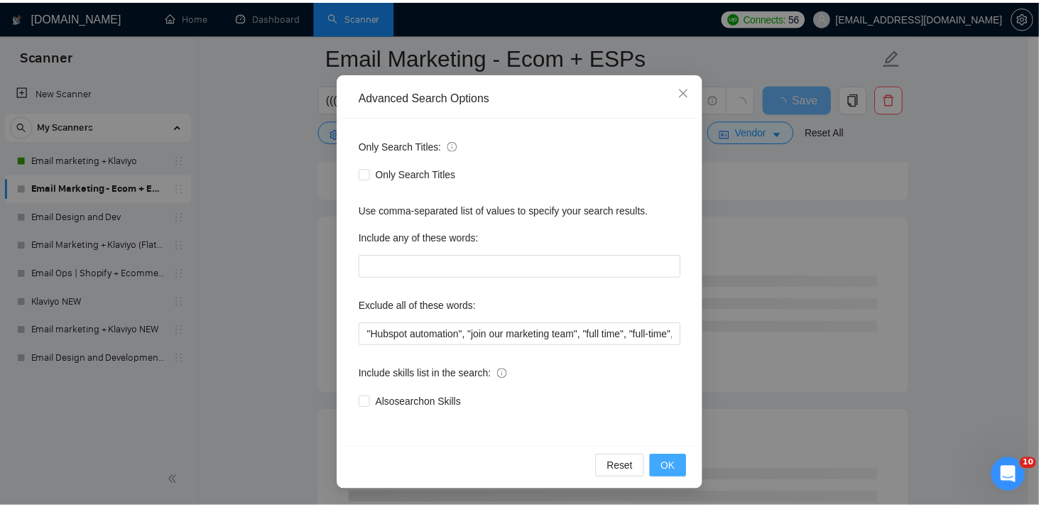
scroll to position [11, 0]
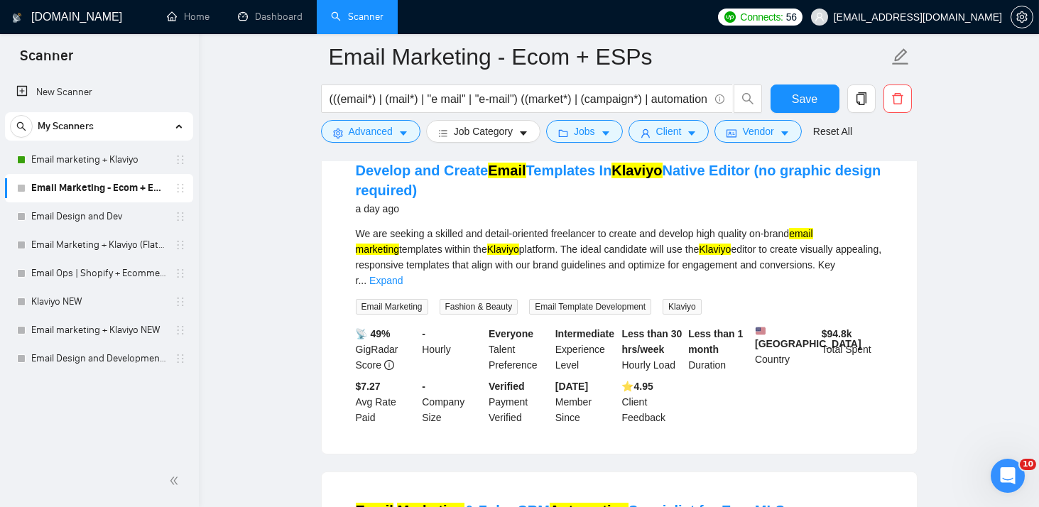
click at [403, 275] on link "Expand" at bounding box center [385, 280] width 33 height 11
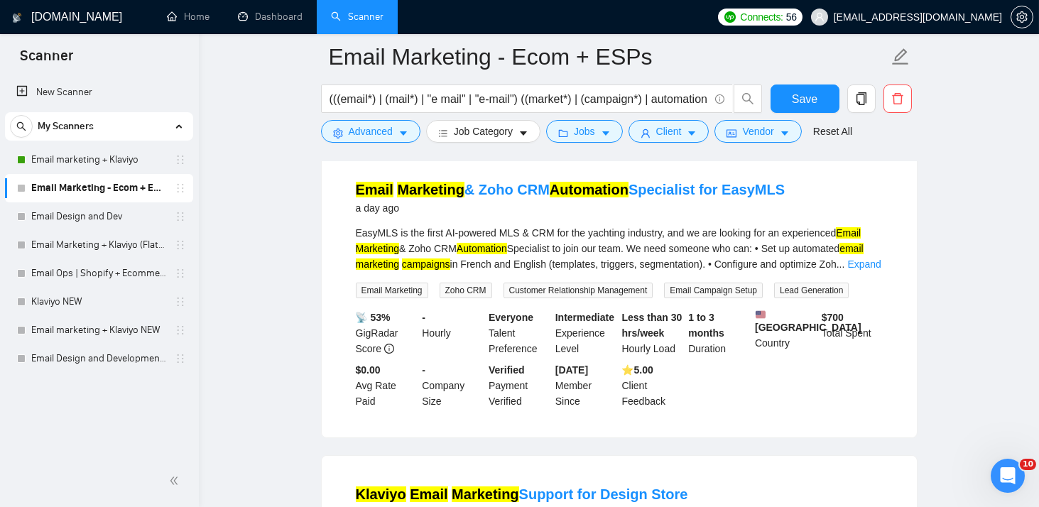
scroll to position [951, 0]
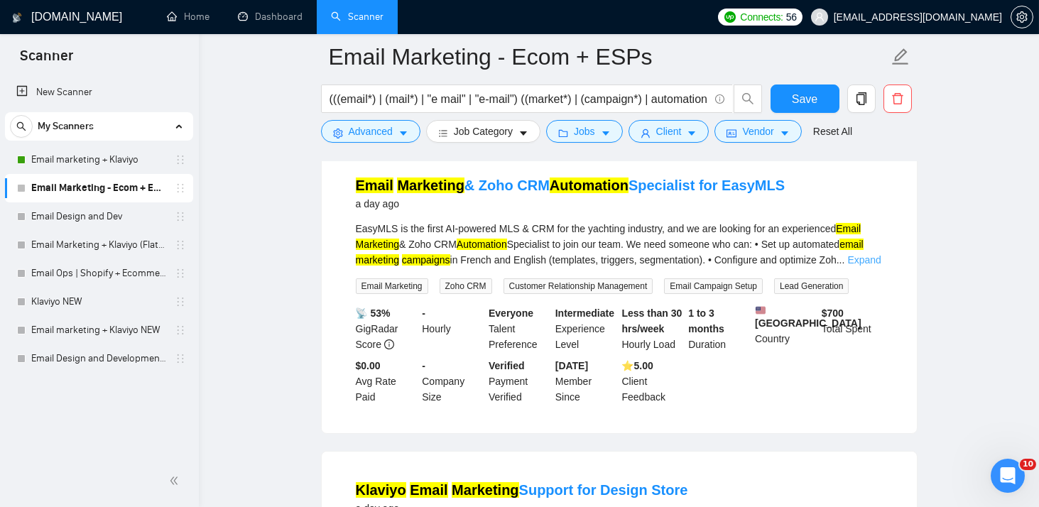
click at [853, 266] on link "Expand" at bounding box center [863, 259] width 33 height 11
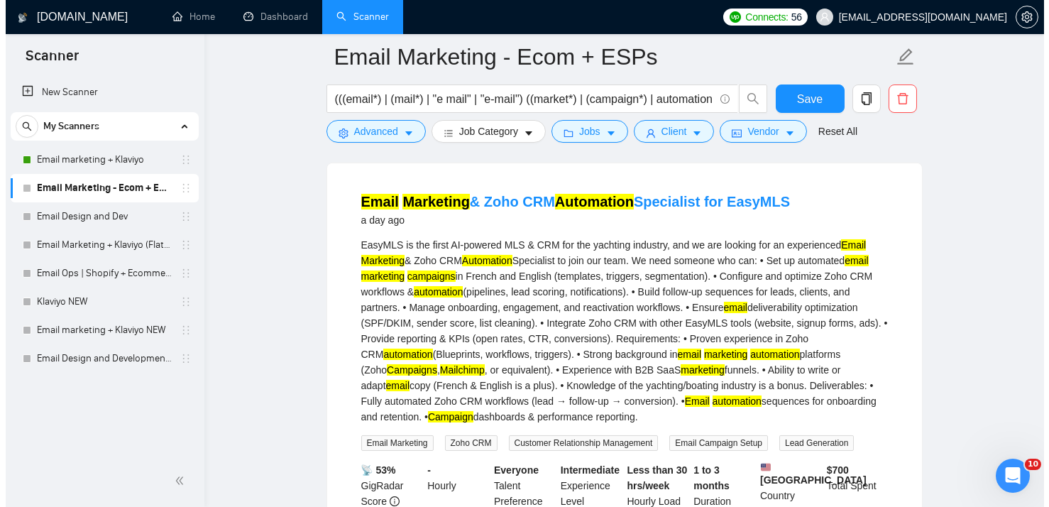
scroll to position [935, 0]
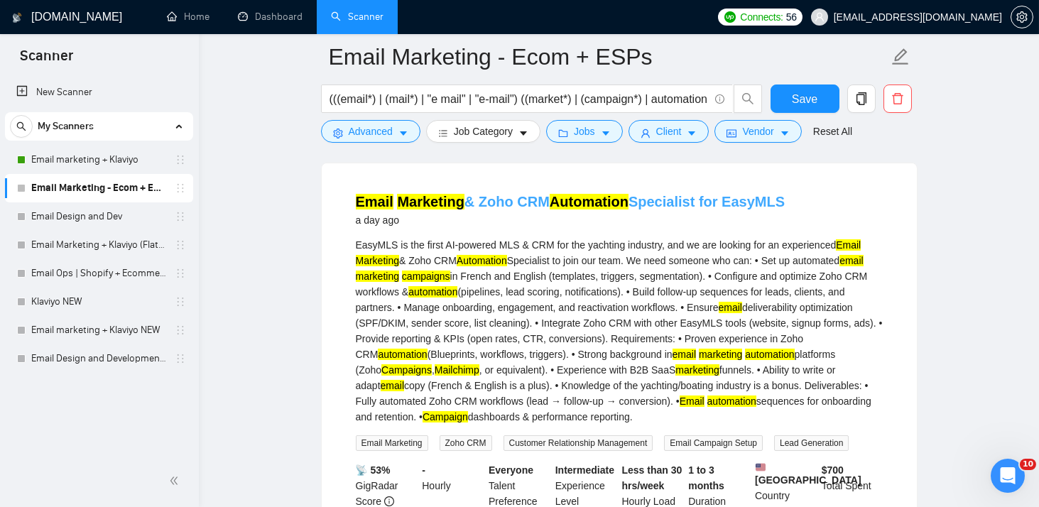
drag, startPoint x: 782, startPoint y: 219, endPoint x: 358, endPoint y: 220, distance: 424.5
click at [358, 220] on div "Email Marketing & Zoho CRM Automation Specialist for EasyMLS a day ago" at bounding box center [619, 210] width 527 height 37
copy link "Email Marketing & Zoho CRM Automation Specialist for EasyMLS"
click at [413, 129] on button "Advanced" at bounding box center [370, 131] width 99 height 23
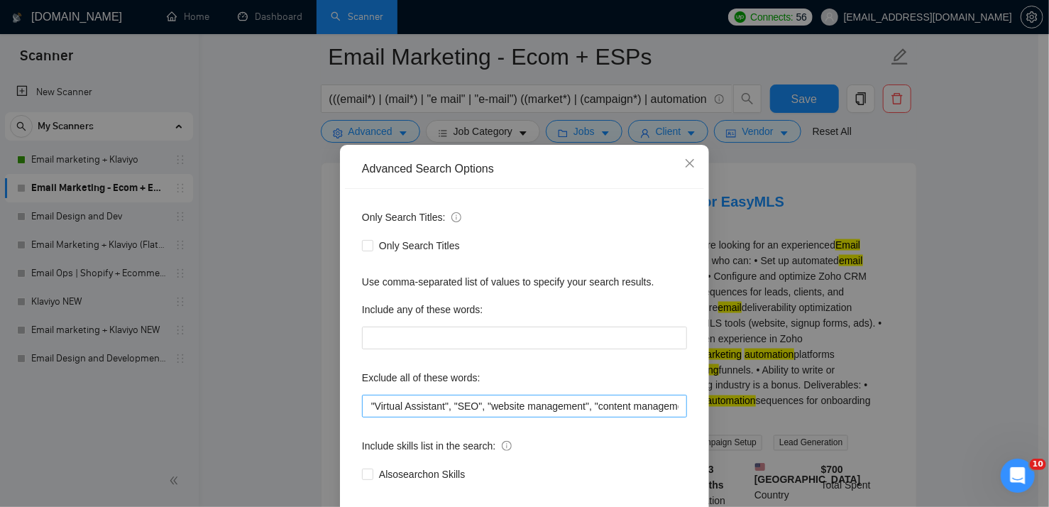
scroll to position [0, 850]
click at [672, 417] on input ""Hubspot automation", "join our marketing team", "full time", "full-time", "ful…" at bounding box center [524, 406] width 325 height 23
paste input ""Zoho CRM", "Zoho Campaigns", "French""
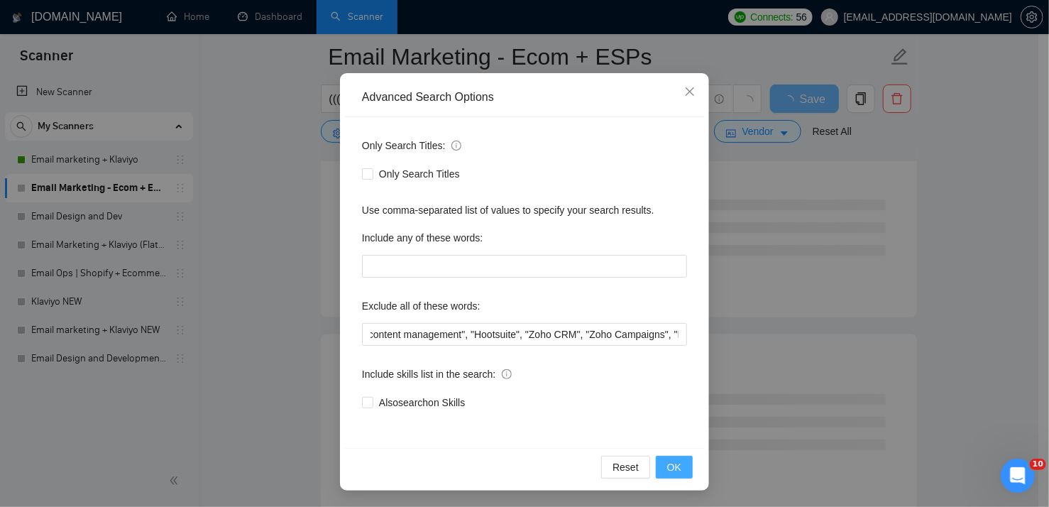
scroll to position [0, 0]
click at [673, 468] on span "OK" at bounding box center [674, 467] width 14 height 16
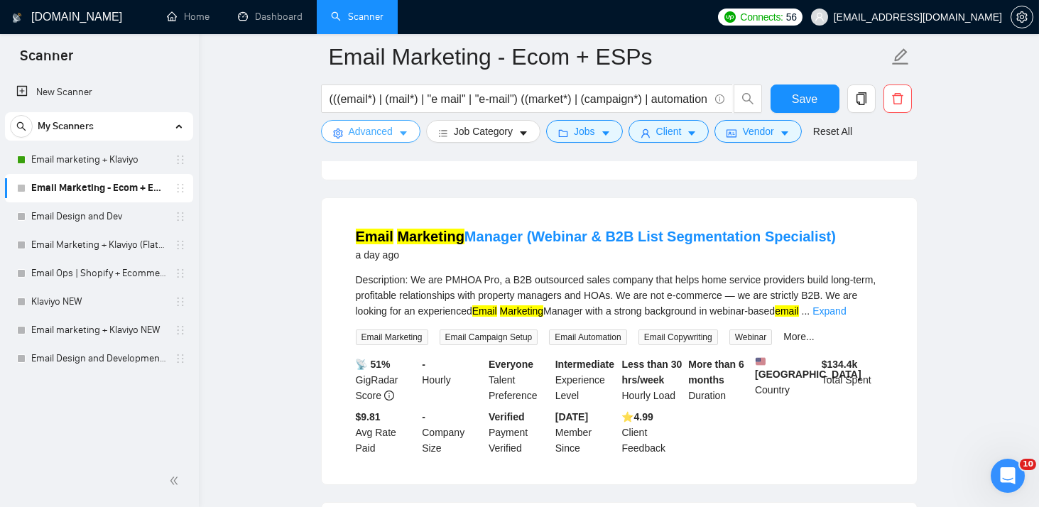
scroll to position [1050, 0]
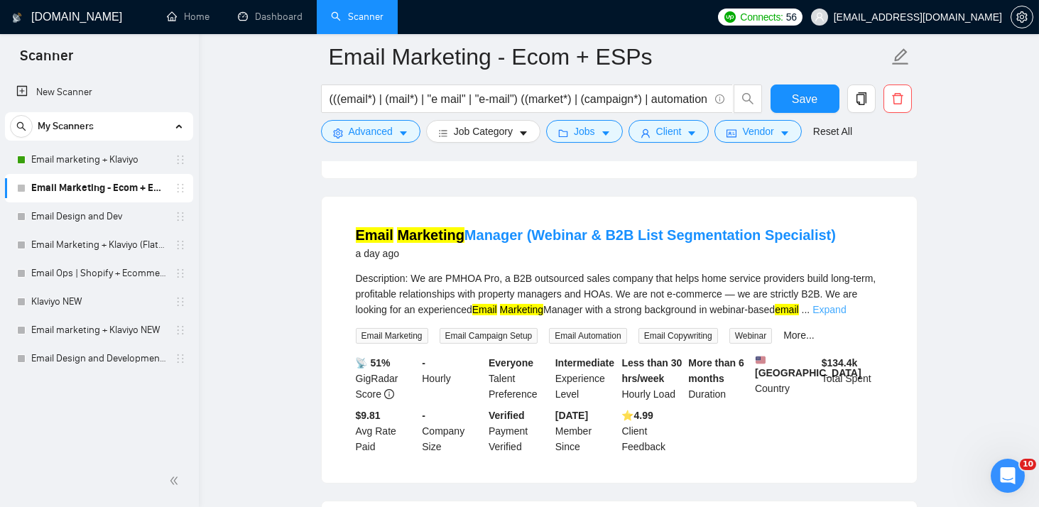
click at [829, 312] on link "Expand" at bounding box center [828, 309] width 33 height 11
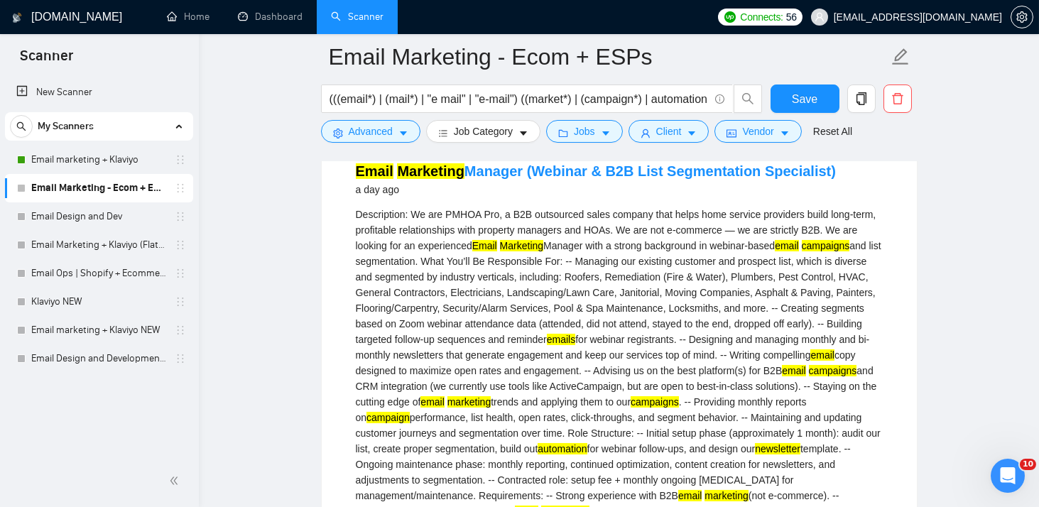
scroll to position [1076, 0]
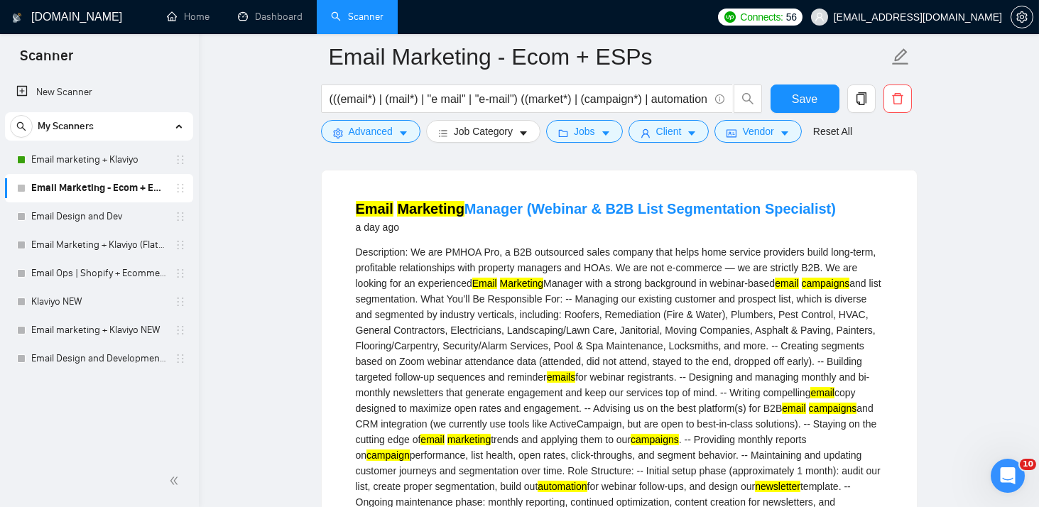
drag, startPoint x: 354, startPoint y: 210, endPoint x: 821, endPoint y: 202, distance: 467.2
click at [821, 202] on li "Email Marketing Manager (Webinar & B2B List Segmentation Specialist) a day ago …" at bounding box center [619, 492] width 561 height 611
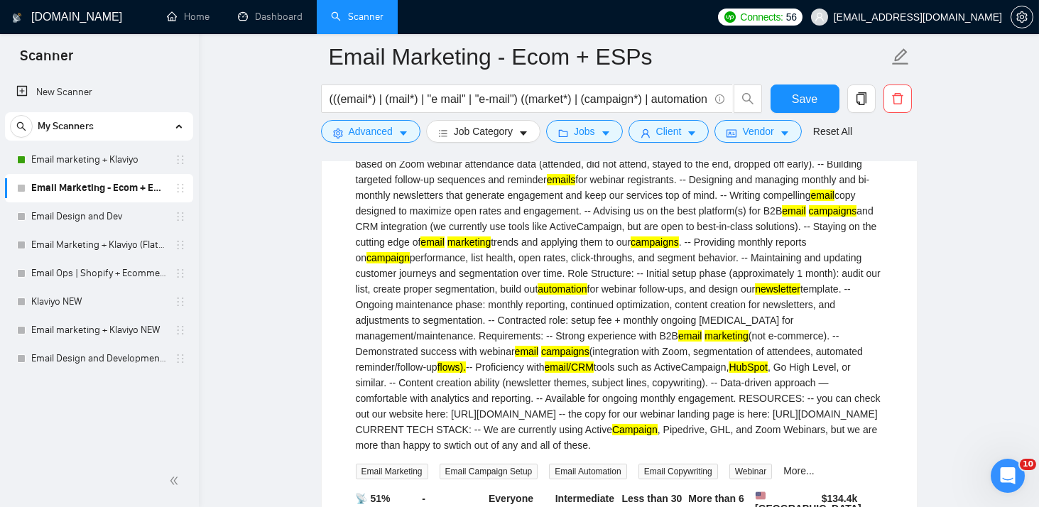
scroll to position [1275, 0]
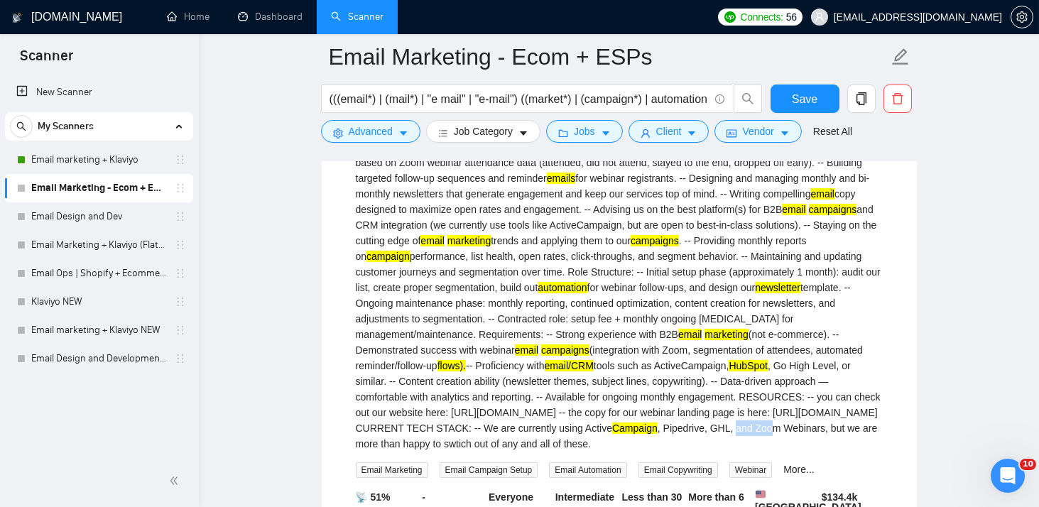
drag, startPoint x: 474, startPoint y: 444, endPoint x: 511, endPoint y: 443, distance: 36.9
click at [511, 443] on div "Description: We are PMHOA Pro, a B2B outsourced sales company that helps home s…" at bounding box center [619, 248] width 527 height 406
click at [547, 439] on div "Description: We are PMHOA Pro, a B2B outsourced sales company that helps home s…" at bounding box center [619, 248] width 527 height 406
drag, startPoint x: 493, startPoint y: 445, endPoint x: 561, endPoint y: 449, distance: 67.5
click at [561, 449] on div "Description: We are PMHOA Pro, a B2B outsourced sales company that helps home s…" at bounding box center [619, 248] width 527 height 406
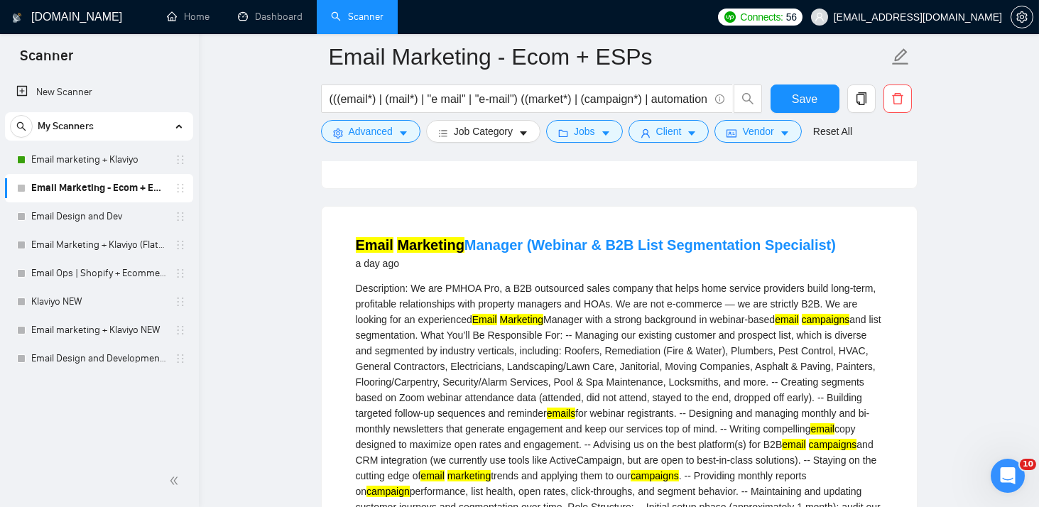
scroll to position [1039, 0]
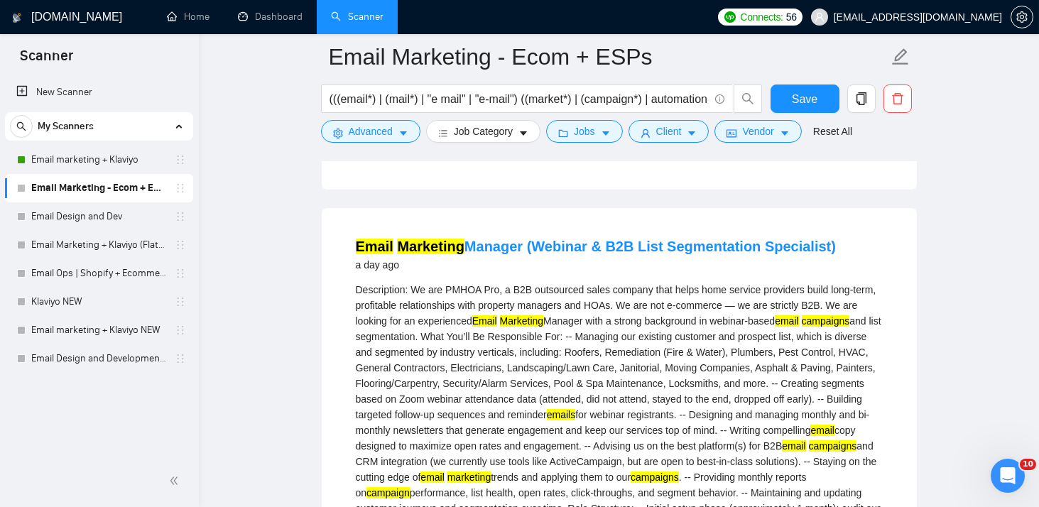
drag, startPoint x: 350, startPoint y: 244, endPoint x: 825, endPoint y: 251, distance: 475.0
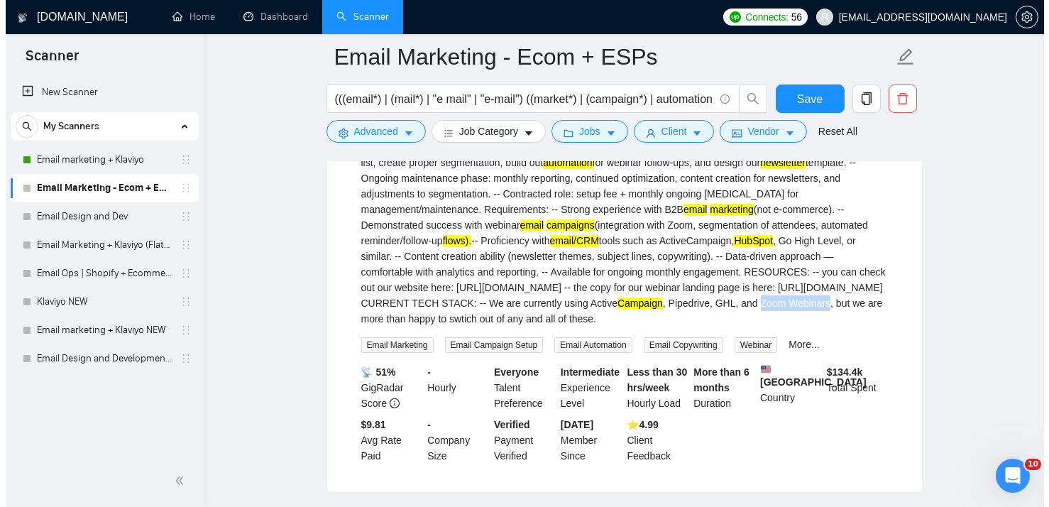
scroll to position [1402, 0]
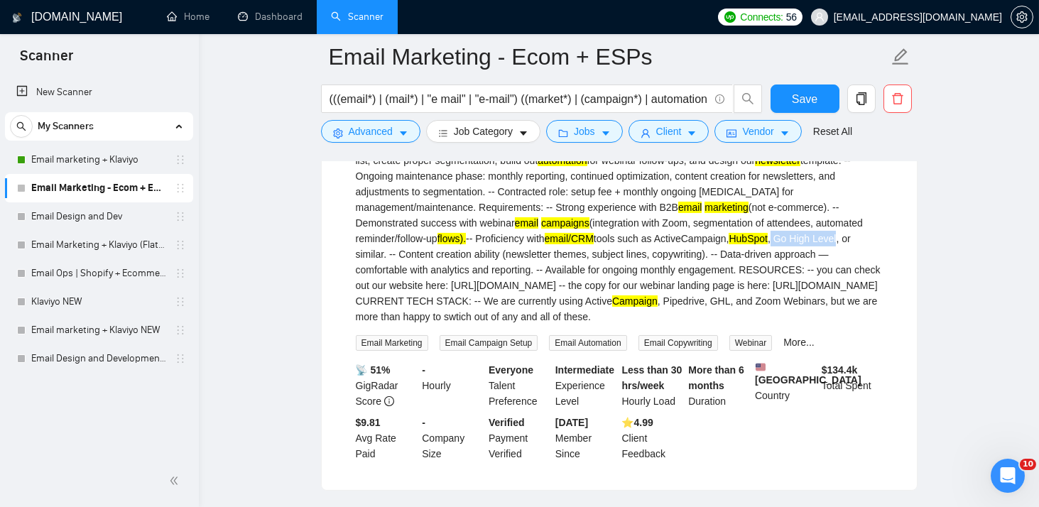
drag, startPoint x: 655, startPoint y: 238, endPoint x: 718, endPoint y: 236, distance: 63.9
click at [718, 236] on div "Description: We are PMHOA Pro, a B2B outsourced sales company that helps home s…" at bounding box center [619, 121] width 527 height 406
click at [392, 138] on button "Advanced" at bounding box center [370, 131] width 99 height 23
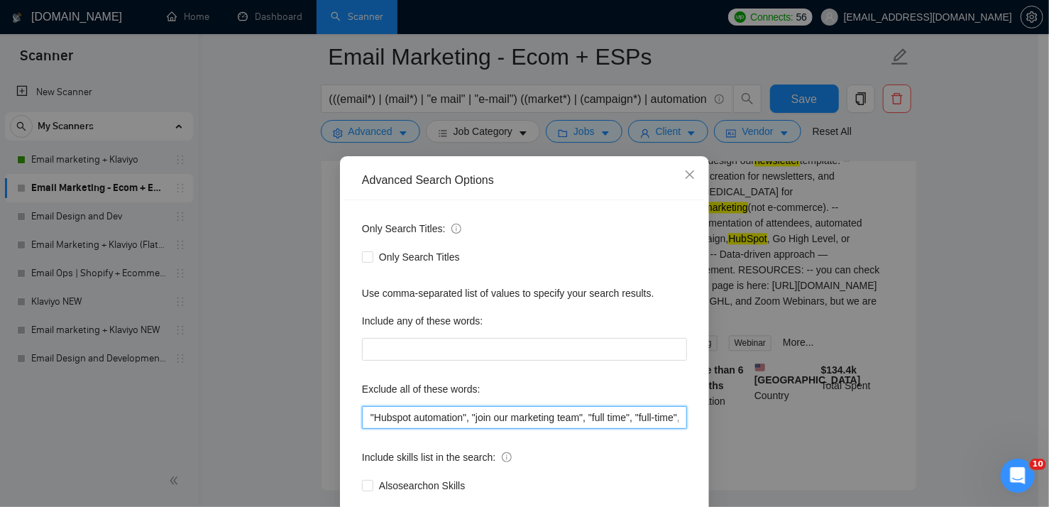
click at [646, 422] on input ""Hubspot automation", "join our marketing team", "full time", "full-time", "ful…" at bounding box center [524, 417] width 325 height 23
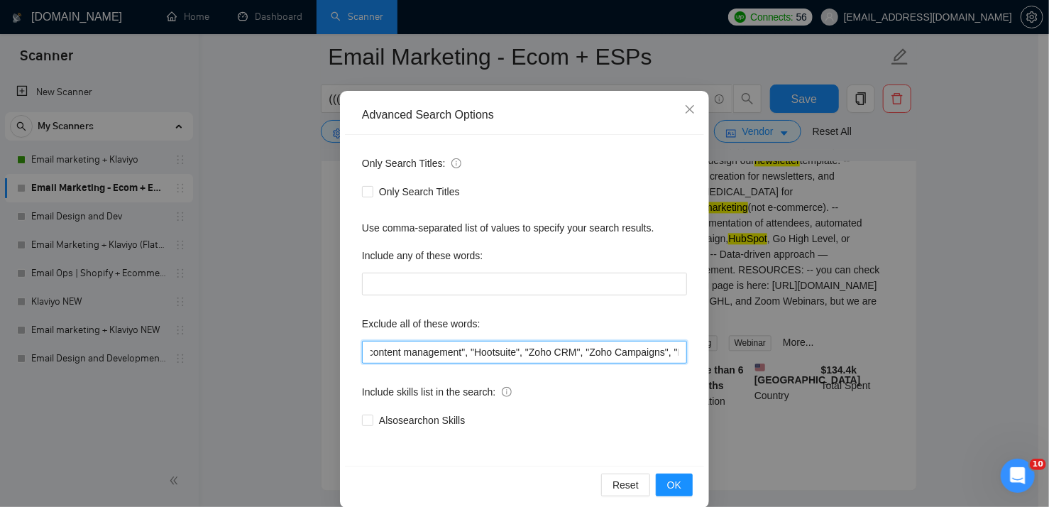
scroll to position [68, 0]
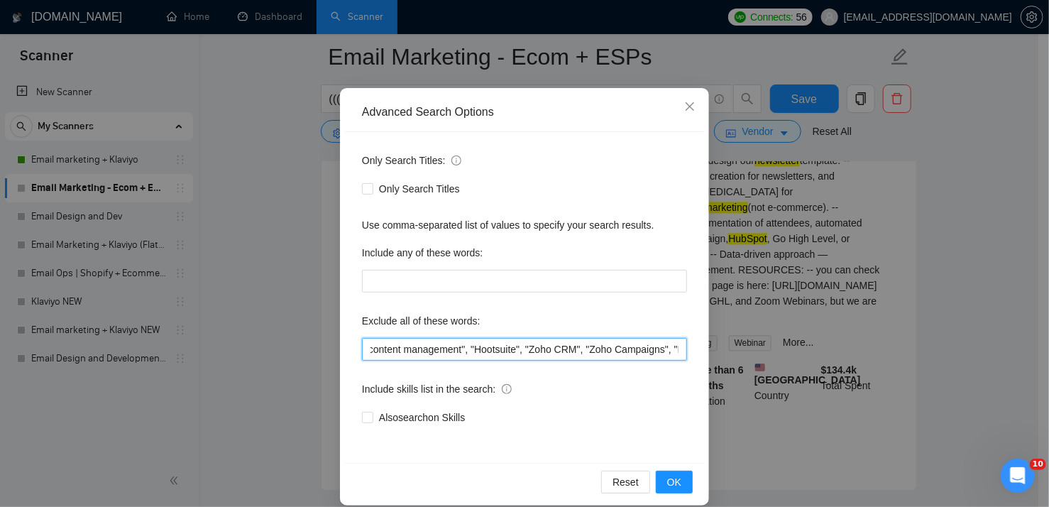
click at [674, 346] on input ""Hubspot automation", "join our marketing team", "full time", "full-time", "ful…" at bounding box center [524, 349] width 325 height 23
paste input ""Zoom Webinars", "Go High Level", "B2B lead management""
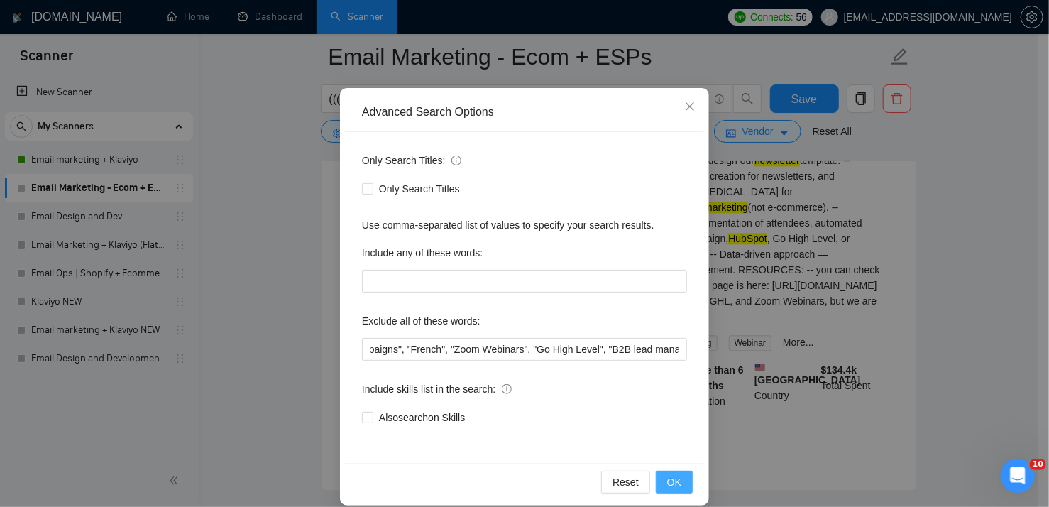
scroll to position [0, 0]
click at [668, 475] on span "OK" at bounding box center [674, 482] width 14 height 16
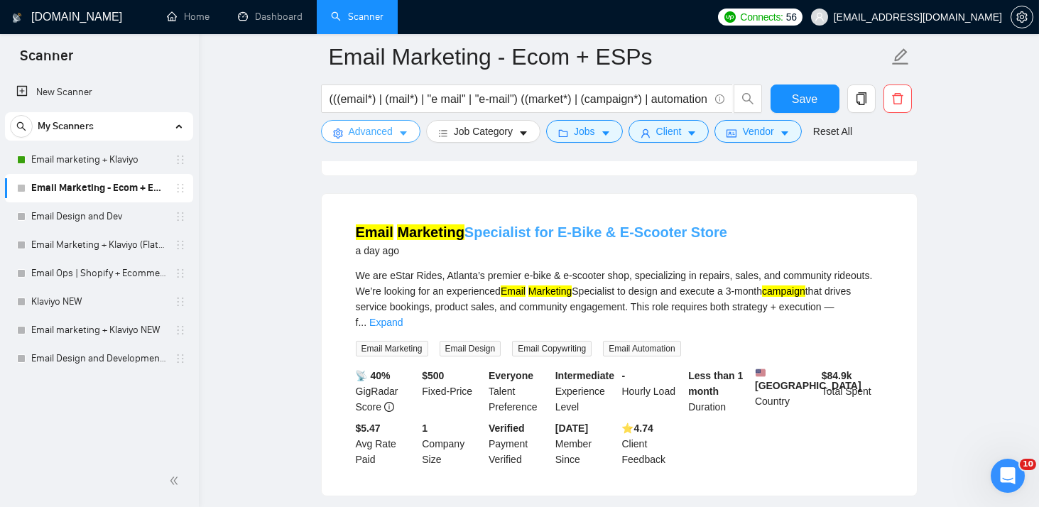
scroll to position [1055, 0]
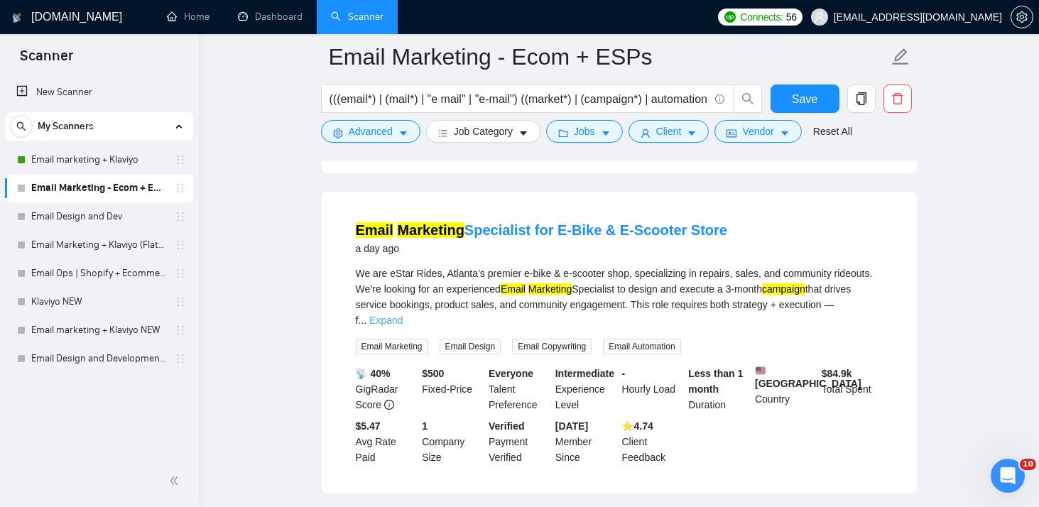
click at [403, 315] on link "Expand" at bounding box center [385, 320] width 33 height 11
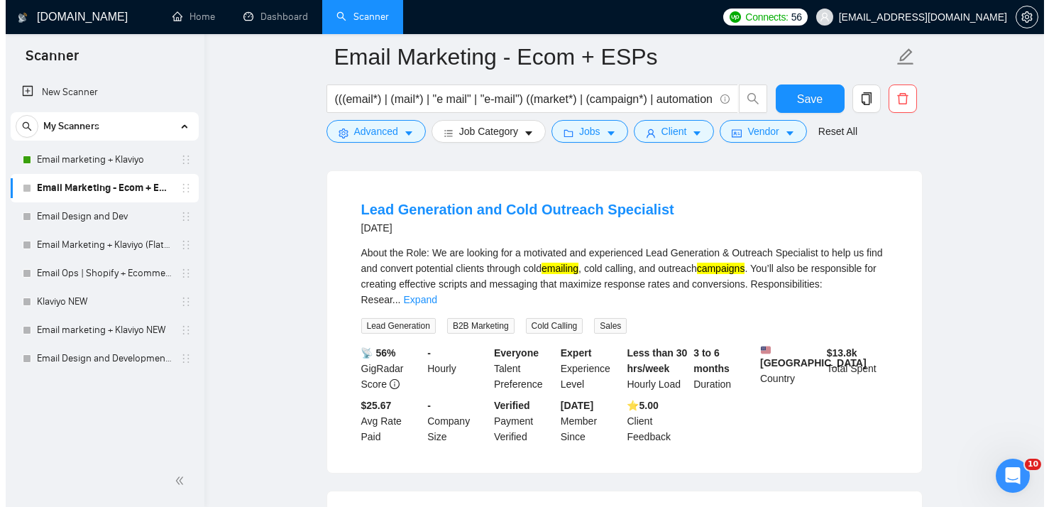
scroll to position [1568, 0]
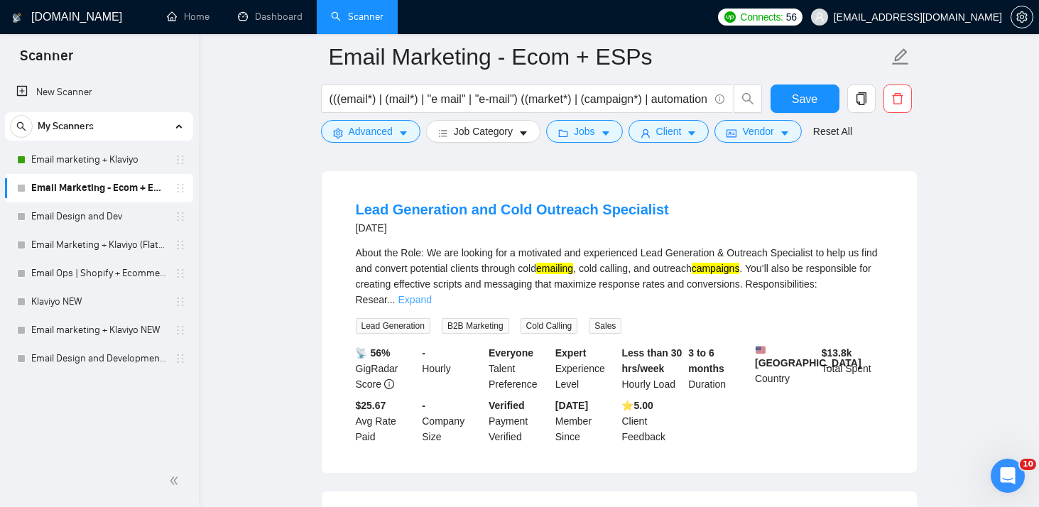
click at [432, 294] on link "Expand" at bounding box center [414, 299] width 33 height 11
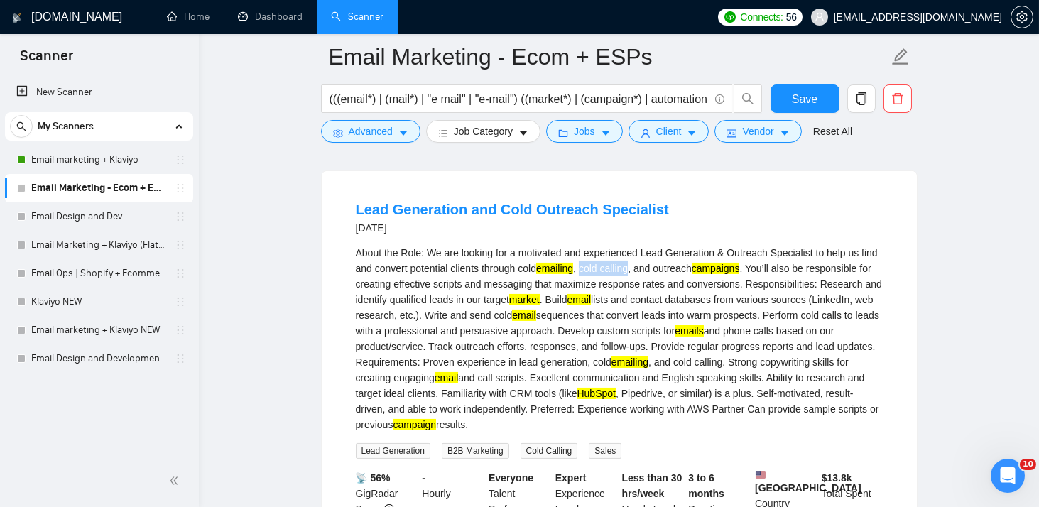
drag, startPoint x: 582, startPoint y: 262, endPoint x: 633, endPoint y: 265, distance: 51.2
click at [633, 265] on div "About the Role: We are looking for a motivated and experienced Lead Generation …" at bounding box center [619, 338] width 527 height 187
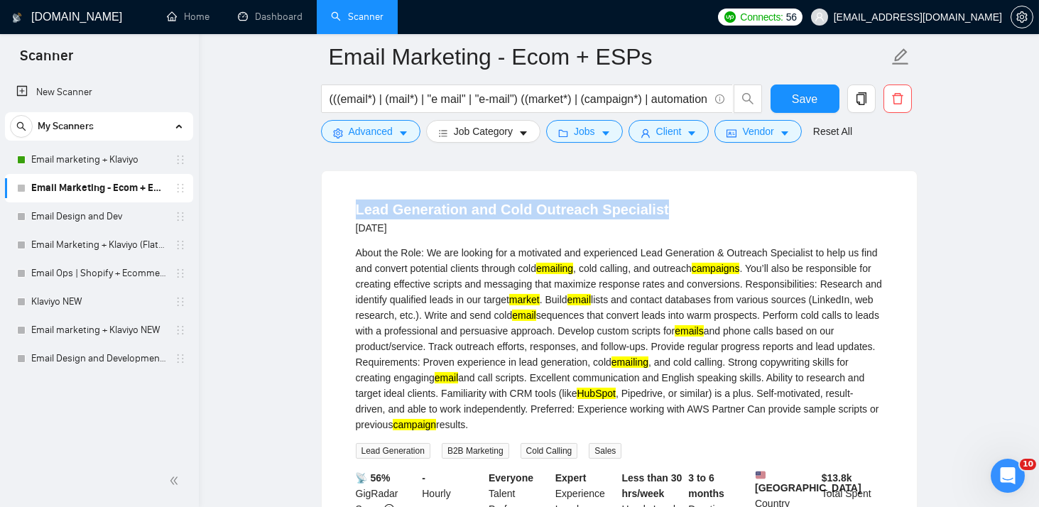
drag, startPoint x: 665, startPoint y: 210, endPoint x: 357, endPoint y: 210, distance: 307.4
click at [357, 210] on div "Lead Generation and Cold Outreach Specialist [DATE]" at bounding box center [619, 217] width 527 height 37
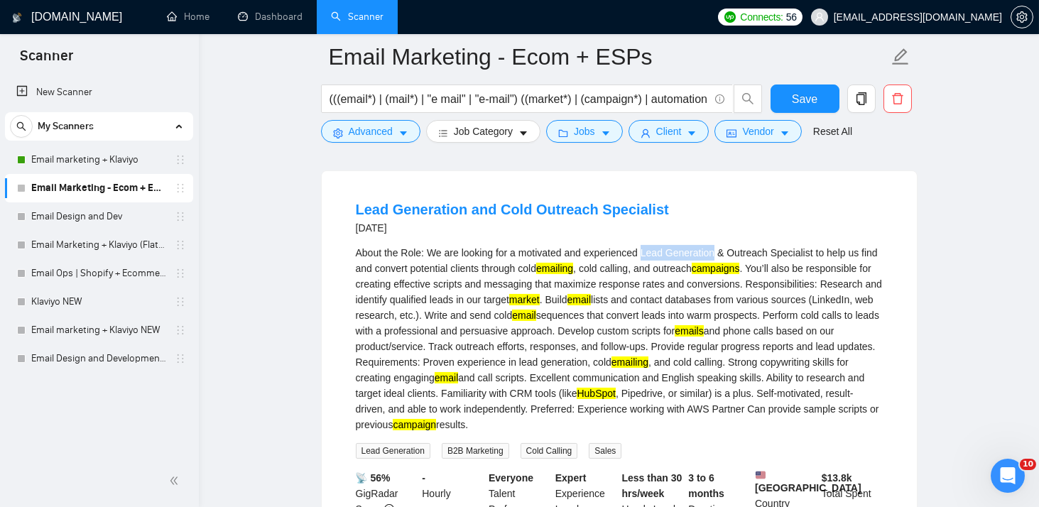
drag, startPoint x: 639, startPoint y: 245, endPoint x: 709, endPoint y: 241, distance: 70.4
click at [709, 245] on div "About the Role: We are looking for a motivated and experienced Lead Generation …" at bounding box center [619, 338] width 527 height 187
drag, startPoint x: 490, startPoint y: 310, endPoint x: 581, endPoint y: 311, distance: 90.9
click at [581, 311] on div "About the Role: We are looking for a motivated and experienced Lead Generation …" at bounding box center [619, 338] width 527 height 187
click at [398, 131] on icon "caret-down" at bounding box center [403, 134] width 10 height 10
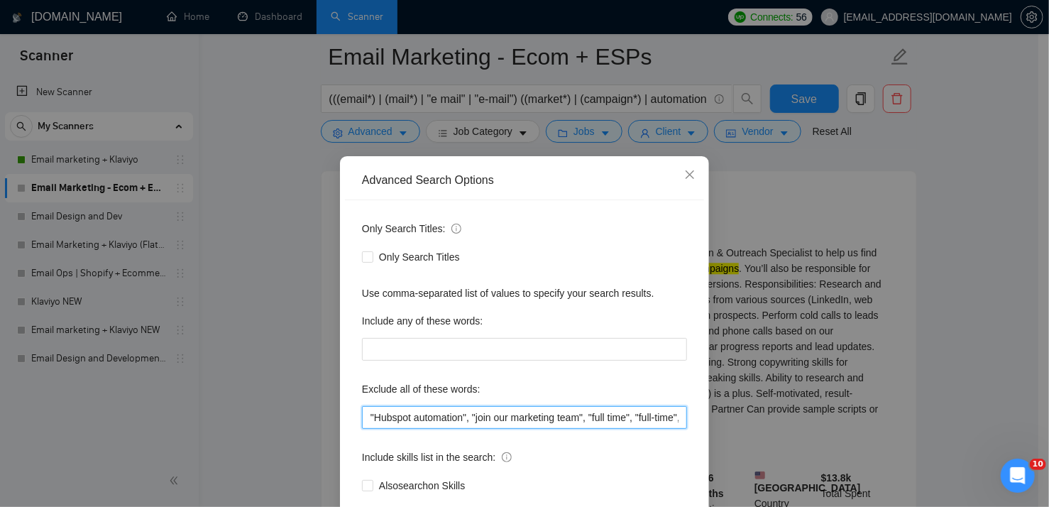
click at [633, 420] on input ""Hubspot automation", "join our marketing team", "full time", "full-time", "ful…" at bounding box center [524, 417] width 325 height 23
click at [675, 413] on input ""Hubspot automation", "join our marketing team", "full time", "full-time", "ful…" at bounding box center [524, 417] width 325 height 23
click at [674, 417] on input ""Hubspot automation", "join our marketing team", "full time", "full-time", "ful…" at bounding box center [524, 417] width 325 height 23
click at [672, 415] on input ""Hubspot automation", "join our marketing team", "full time", "full-time", "ful…" at bounding box center [524, 417] width 325 height 23
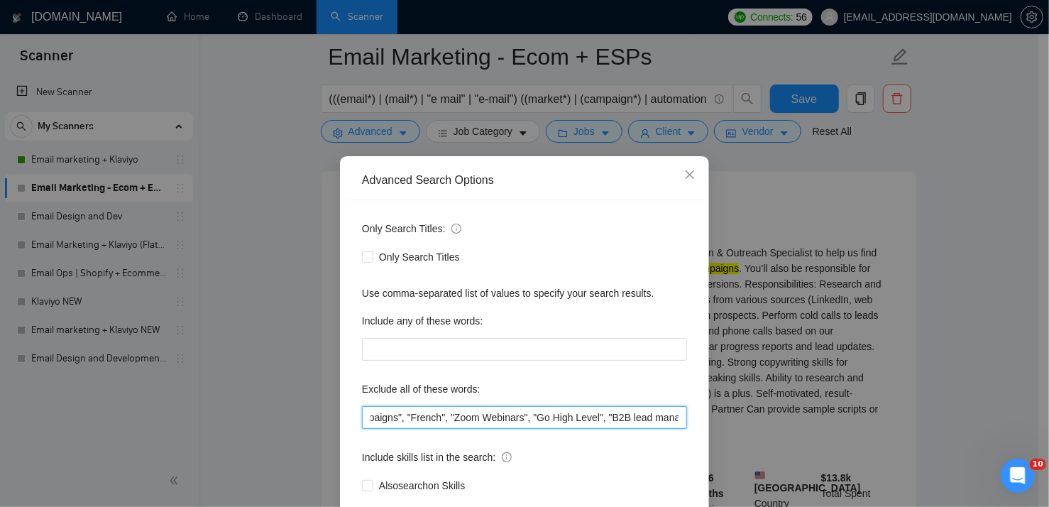
click at [644, 413] on input ""Hubspot automation", "join our marketing team", "full time", "full-time", "ful…" at bounding box center [524, 417] width 325 height 23
click at [672, 415] on input ""Hubspot automation", "join our marketing team", "full time", "full-time", "ful…" at bounding box center [524, 417] width 325 height 23
click at [664, 417] on input ""Hubspot automation", "join our marketing team", "full time", "full-time", "ful…" at bounding box center [524, 417] width 325 height 23
paste input ""Lead Generation", "cold calling", "cold email sequences""
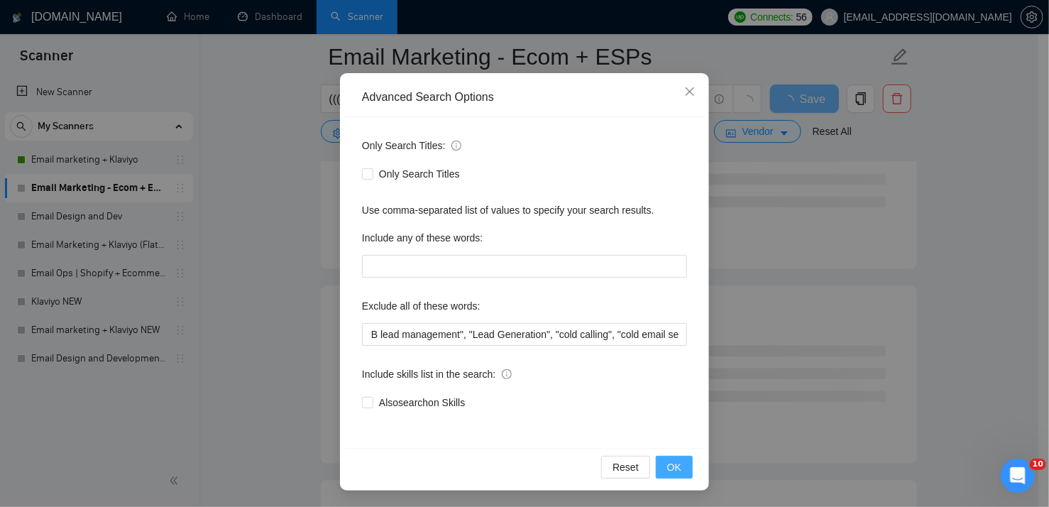
click at [667, 469] on span "OK" at bounding box center [674, 467] width 14 height 16
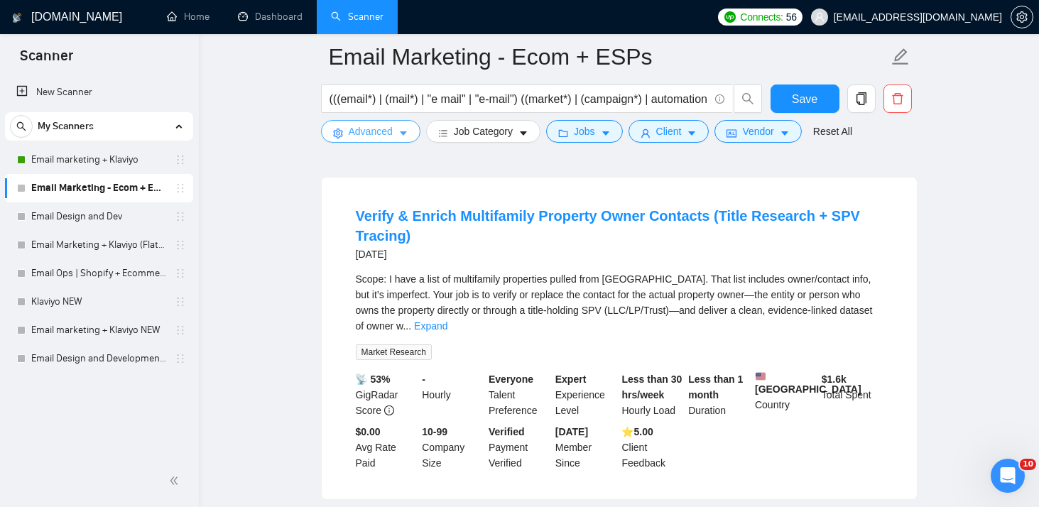
scroll to position [1391, 0]
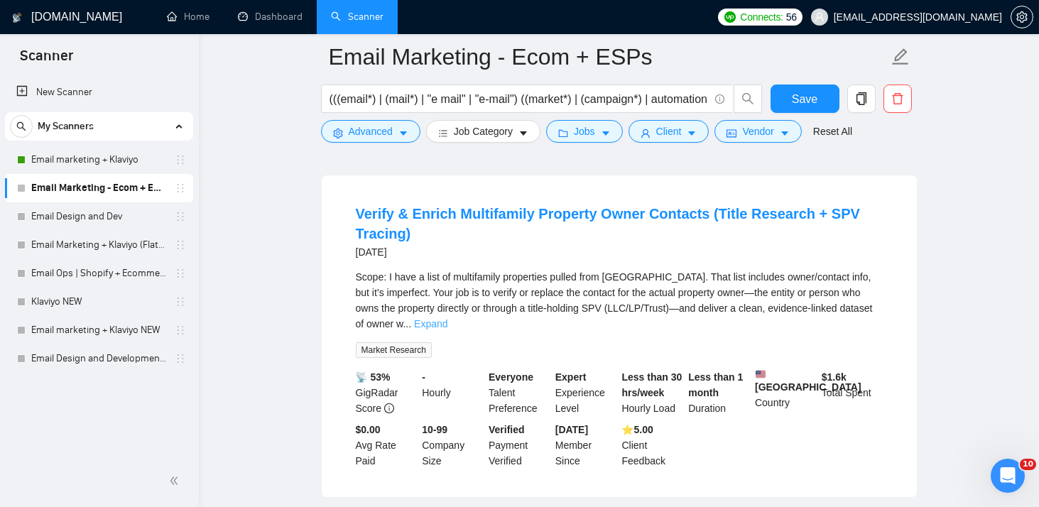
click at [447, 318] on link "Expand" at bounding box center [430, 323] width 33 height 11
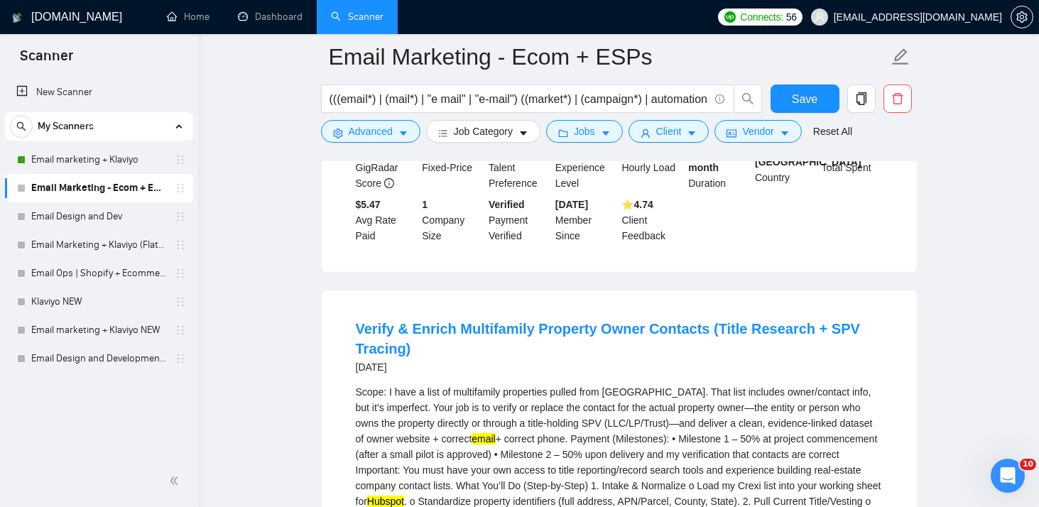
scroll to position [1275, 0]
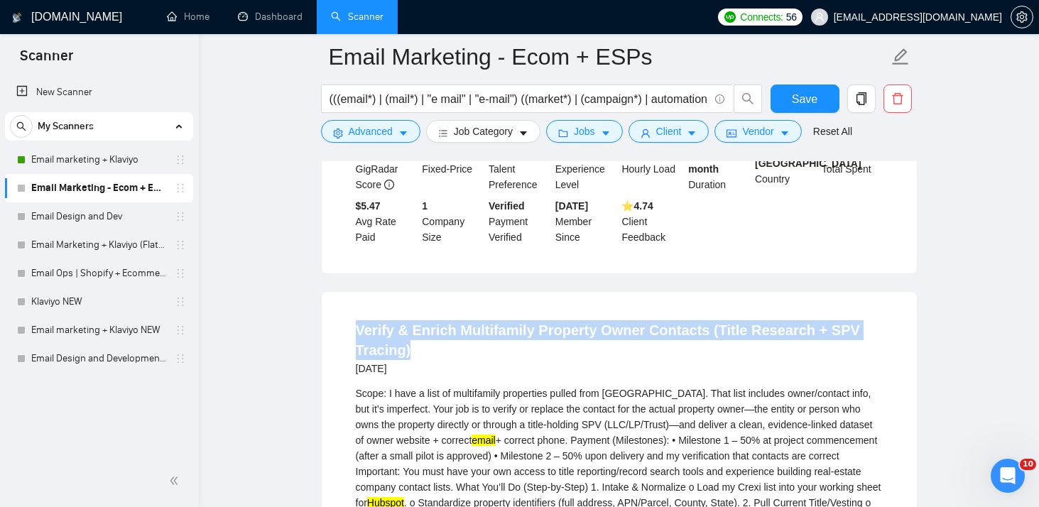
drag, startPoint x: 351, startPoint y: 317, endPoint x: 414, endPoint y: 346, distance: 68.6
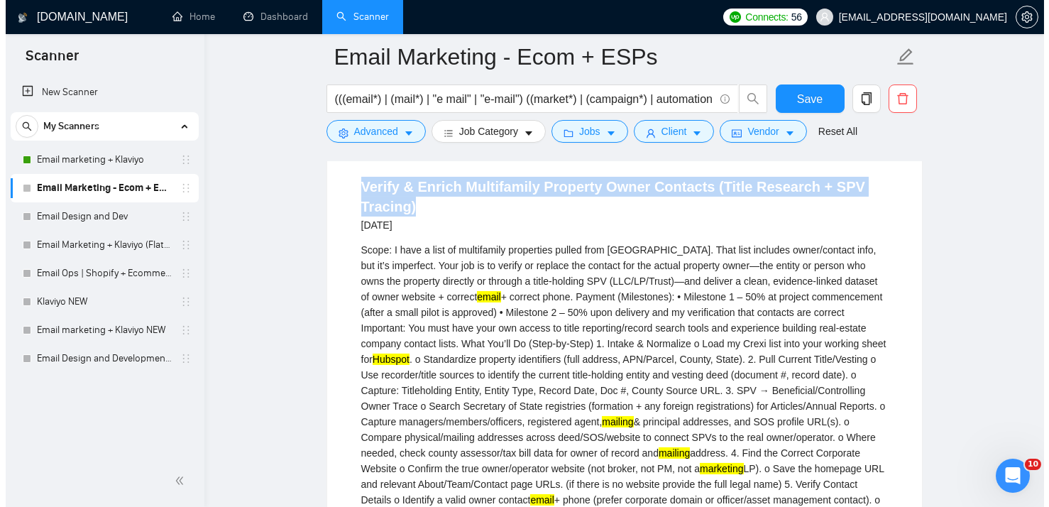
scroll to position [1419, 0]
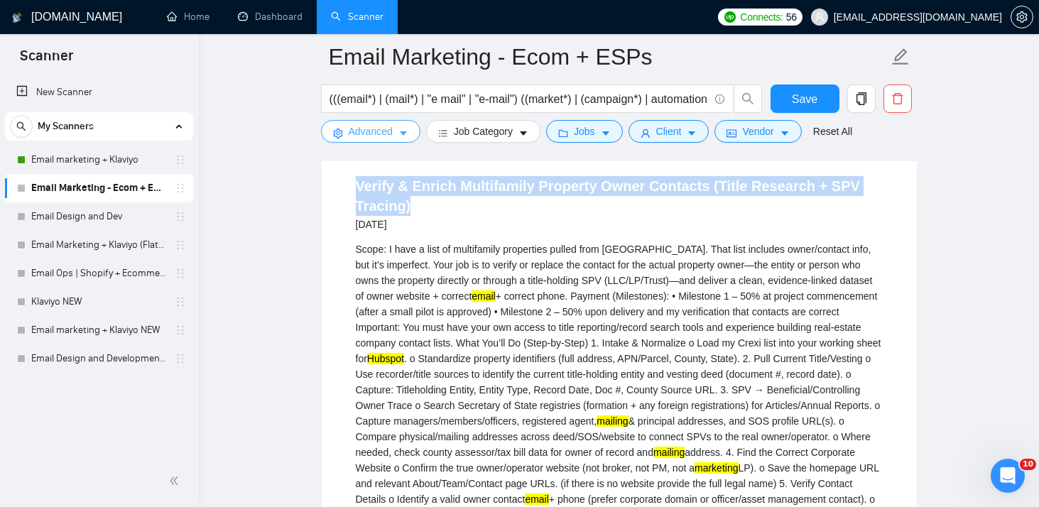
click at [366, 136] on span "Advanced" at bounding box center [371, 132] width 44 height 16
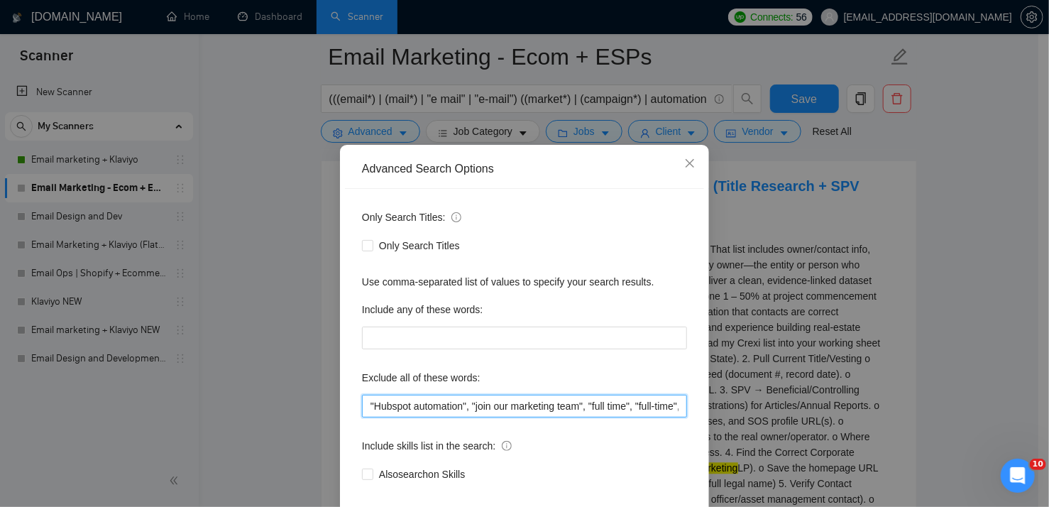
click at [635, 417] on input ""Hubspot automation", "join our marketing team", "full time", "full-time", "ful…" at bounding box center [524, 406] width 325 height 23
click at [673, 417] on input ""Hubspot automation", "join our marketing team", "full time", "full-time", "ful…" at bounding box center [524, 406] width 325 height 23
paste input ""SPV", "Crexi""
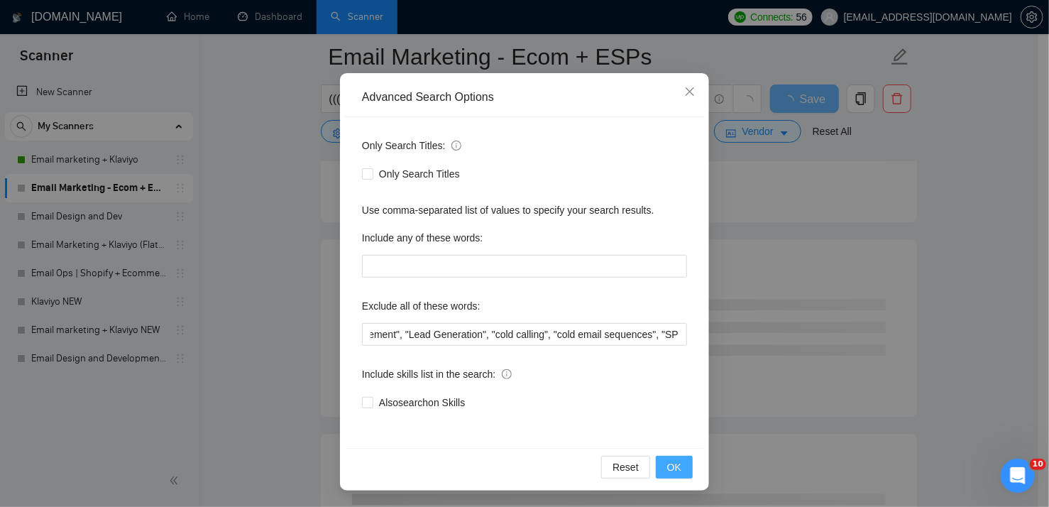
scroll to position [0, 0]
click at [669, 461] on span "OK" at bounding box center [674, 467] width 14 height 16
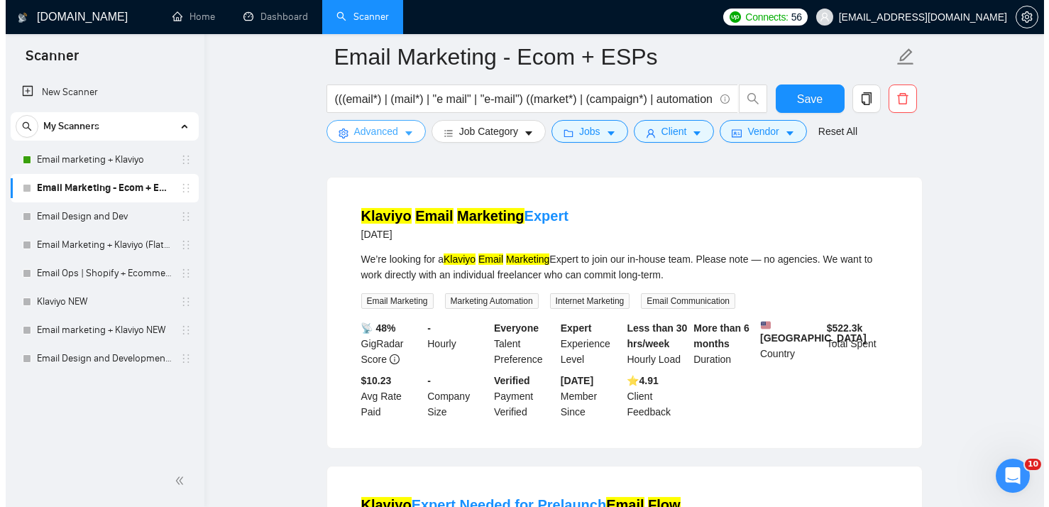
scroll to position [1391, 0]
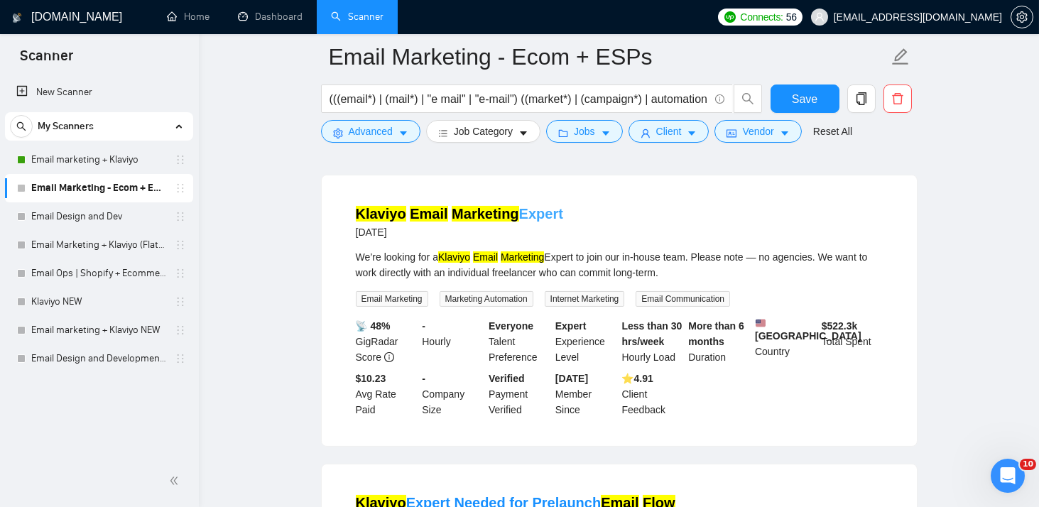
drag, startPoint x: 567, startPoint y: 213, endPoint x: 357, endPoint y: 203, distance: 209.7
click at [357, 204] on div "Klaviyo Email Marketing Expert [DATE]" at bounding box center [619, 222] width 527 height 37
click at [399, 129] on icon "caret-down" at bounding box center [403, 134] width 10 height 10
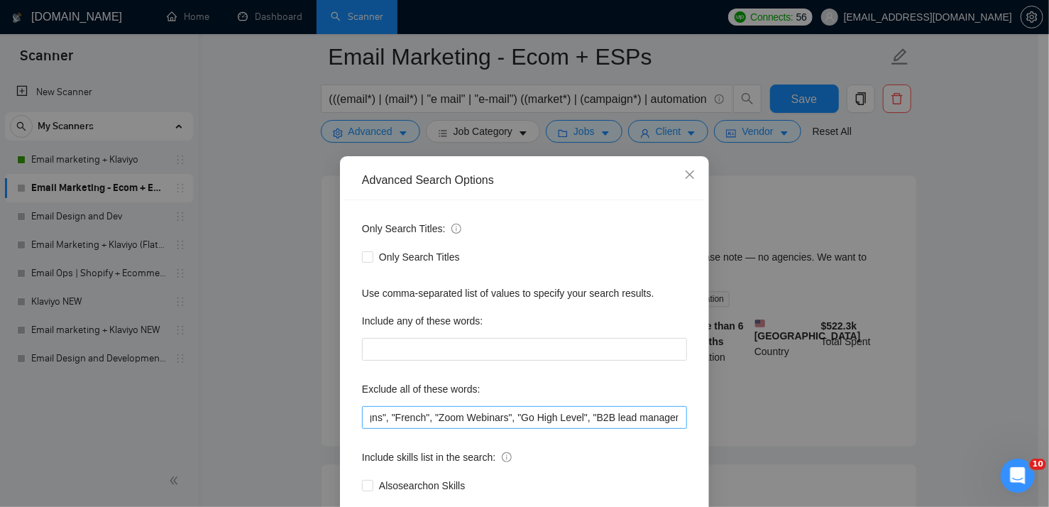
scroll to position [0, 1622]
click at [674, 414] on input ""Hubspot automation", "join our marketing team", "full time", "full-time", "ful…" at bounding box center [524, 417] width 325 height 23
click at [672, 417] on input ""Hubspot automation", "join our marketing team", "full time", "full-time", "ful…" at bounding box center [524, 417] width 325 height 23
click at [753, 410] on div "Advanced Search Options Only Search Titles: Only Search Titles Use comma-separa…" at bounding box center [524, 253] width 1049 height 507
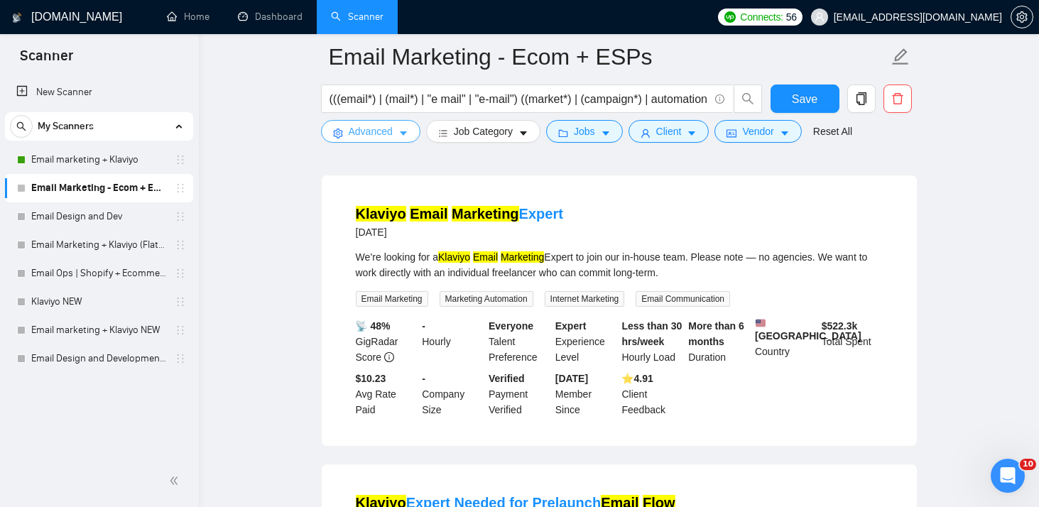
click at [399, 138] on button "Advanced" at bounding box center [370, 131] width 99 height 23
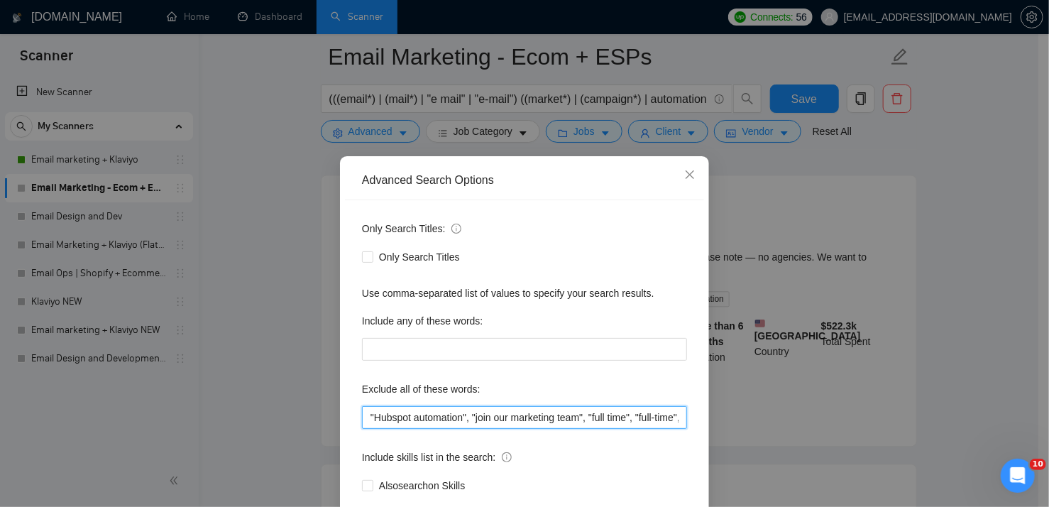
click at [657, 414] on input ""Hubspot automation", "join our marketing team", "full time", "full-time", "ful…" at bounding box center [524, 417] width 325 height 23
click at [677, 417] on input ""Hubspot automation", "join our marketing team", "full time", "full-time", "ful…" at bounding box center [524, 417] width 325 height 23
click at [673, 420] on input ""Hubspot automation", "join our marketing team", "full time", "full-time", "ful…" at bounding box center [524, 417] width 325 height 23
paste input ""no agencies""
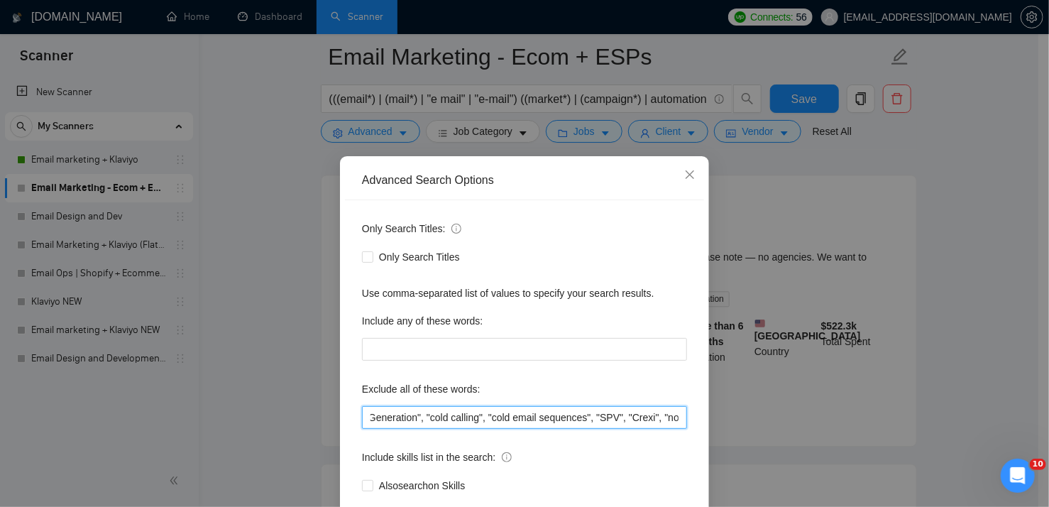
scroll to position [83, 0]
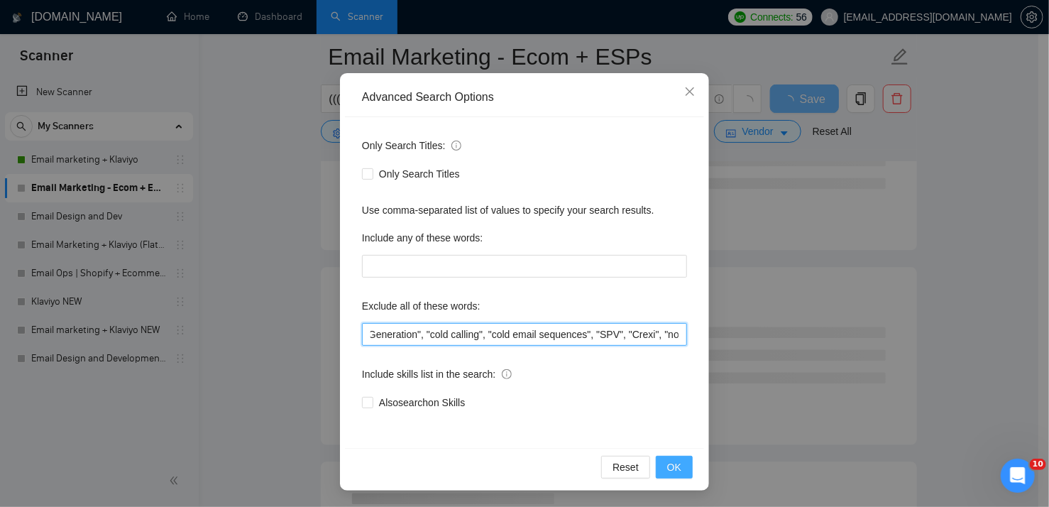
type input ""Hubspot automation", "join our marketing team", "full time", "full-time", "ful…"
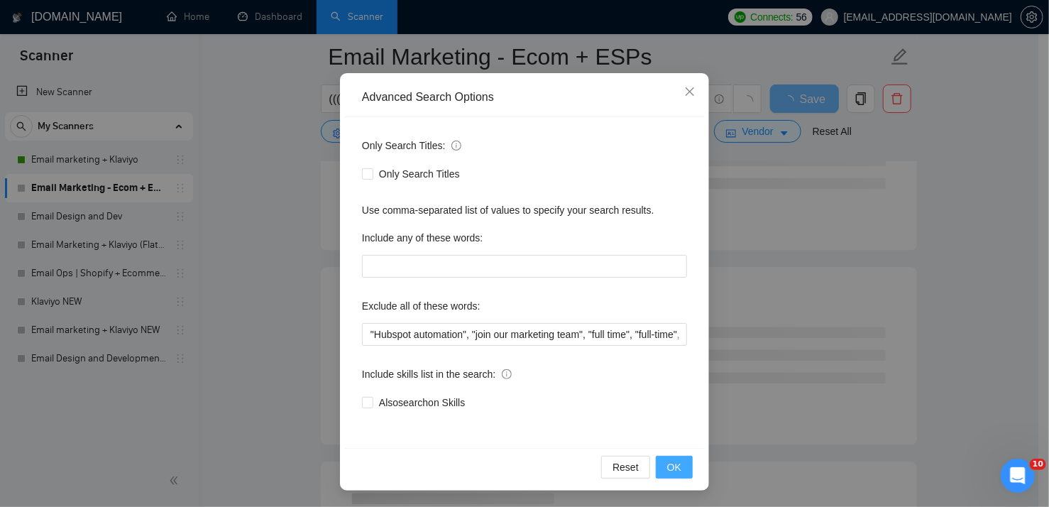
click at [672, 456] on button "OK" at bounding box center [674, 467] width 37 height 23
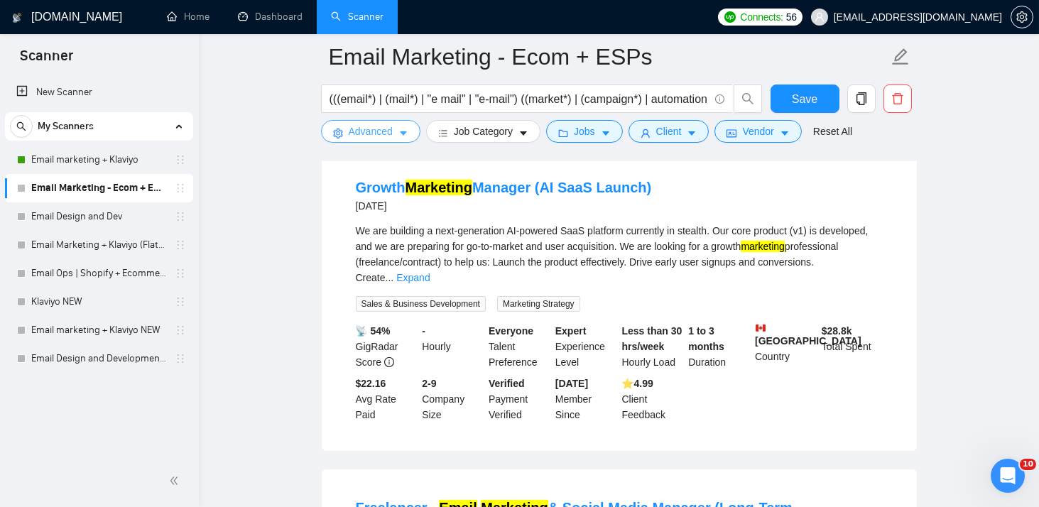
scroll to position [1722, 0]
click at [430, 272] on link "Expand" at bounding box center [412, 277] width 33 height 11
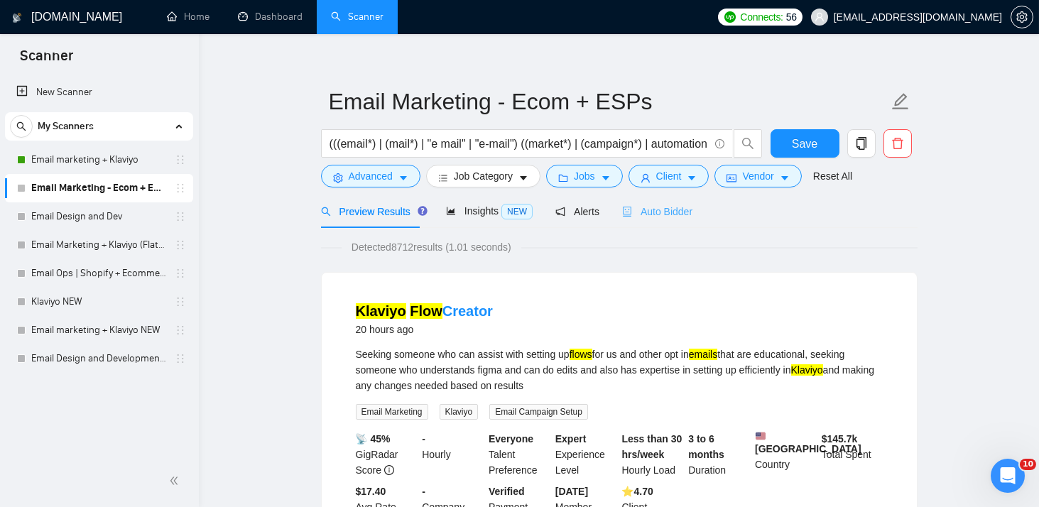
scroll to position [0, 0]
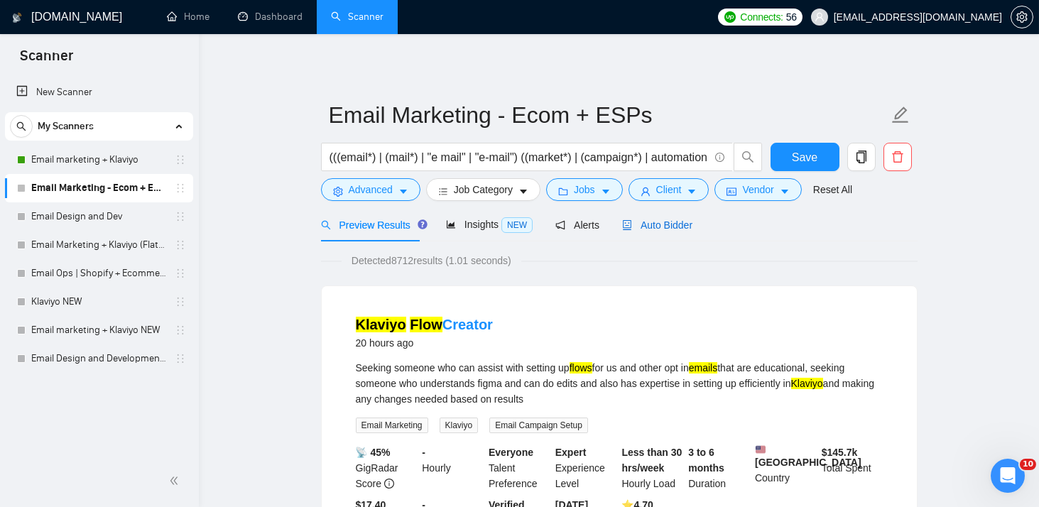
click at [639, 227] on span "Auto Bidder" at bounding box center [657, 224] width 70 height 11
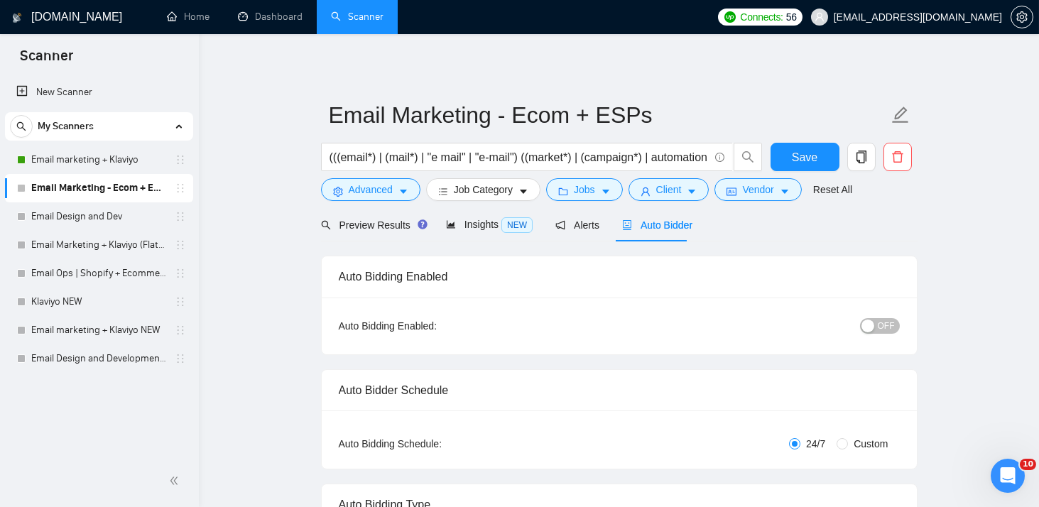
click at [874, 327] on div "button" at bounding box center [867, 325] width 13 height 13
click at [806, 155] on span "Save" at bounding box center [805, 157] width 26 height 18
click at [377, 229] on span "Preview Results" at bounding box center [372, 224] width 102 height 11
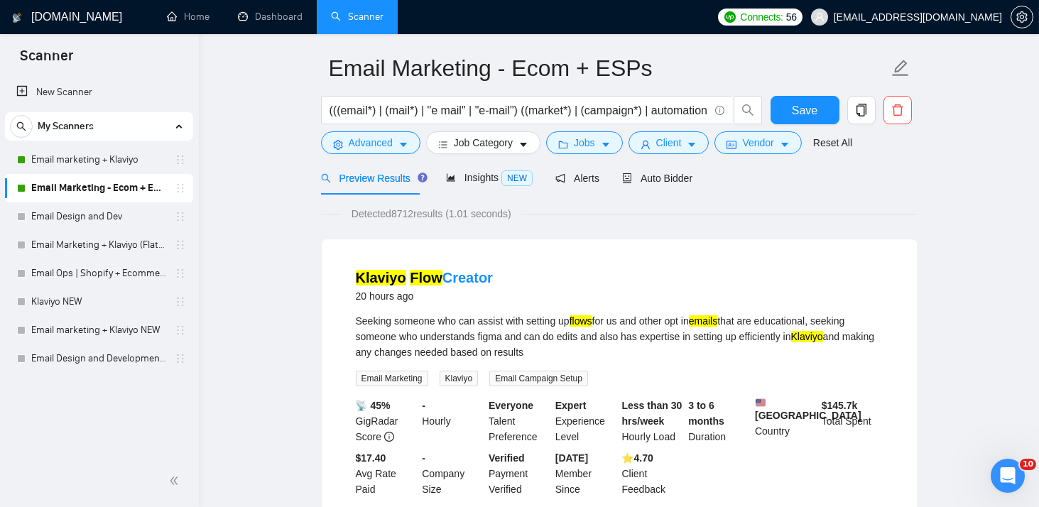
scroll to position [51, 0]
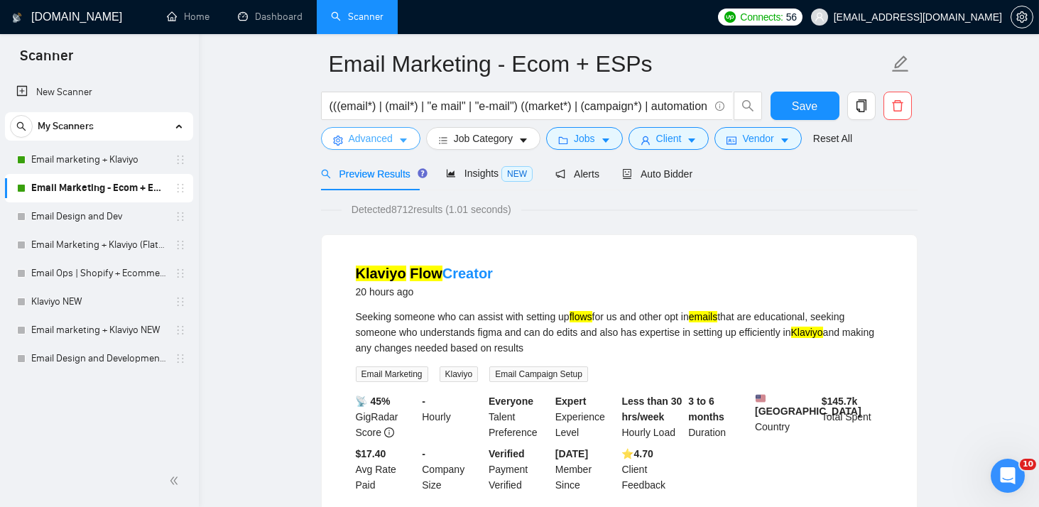
click at [401, 142] on icon "caret-down" at bounding box center [403, 141] width 7 height 4
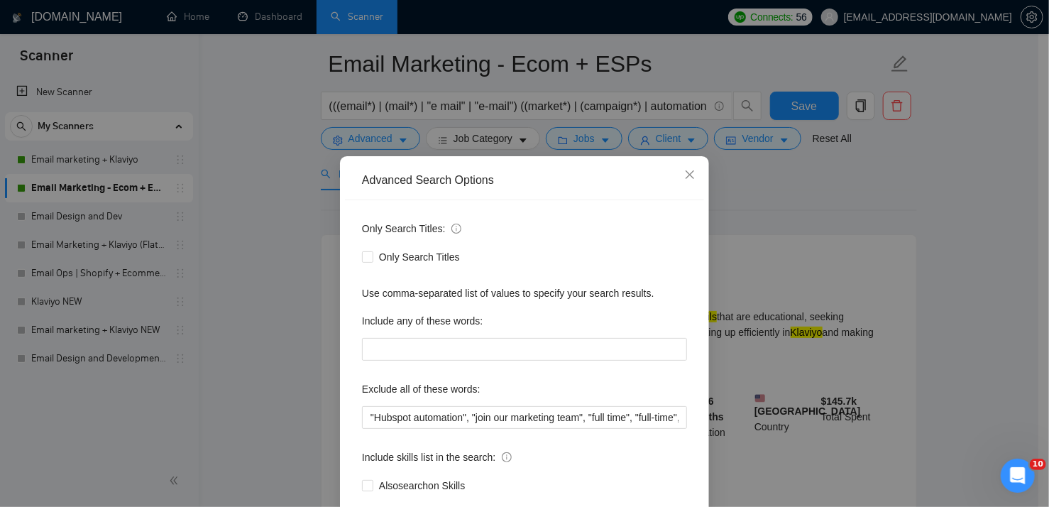
click at [770, 229] on div "Advanced Search Options Only Search Titles: Only Search Titles Use comma-separa…" at bounding box center [524, 253] width 1049 height 507
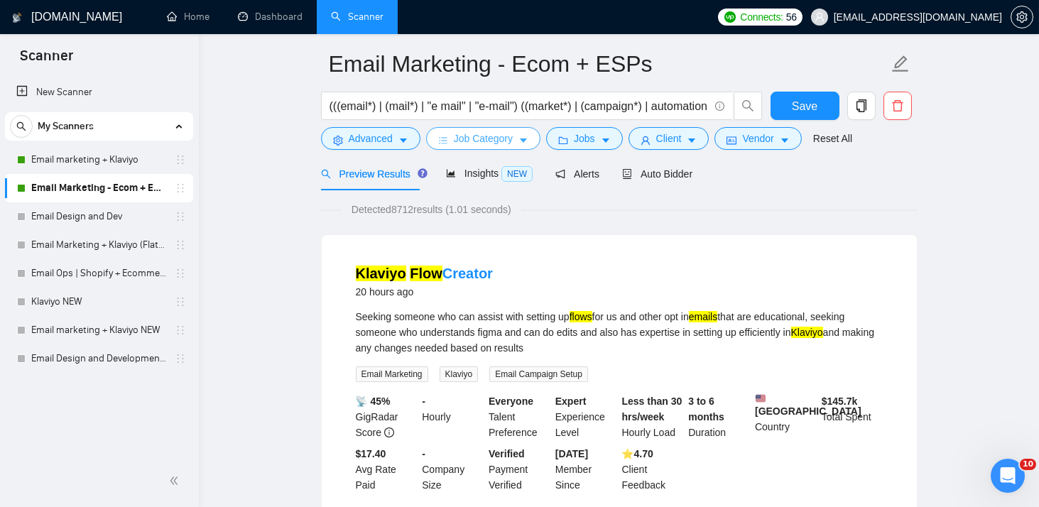
click at [512, 136] on button "Job Category" at bounding box center [483, 138] width 114 height 23
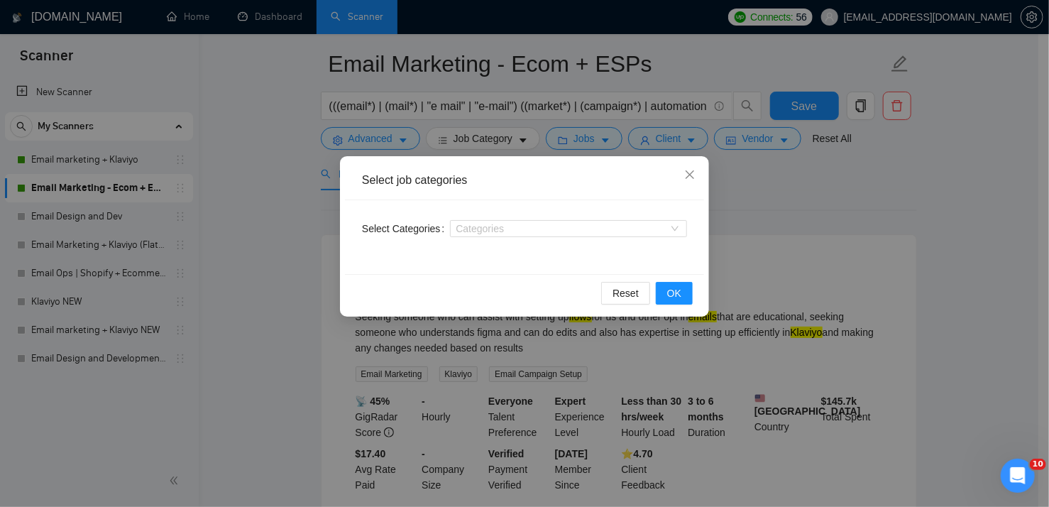
click at [856, 274] on div "Select job categories Select Categories Categories Reset OK" at bounding box center [524, 253] width 1049 height 507
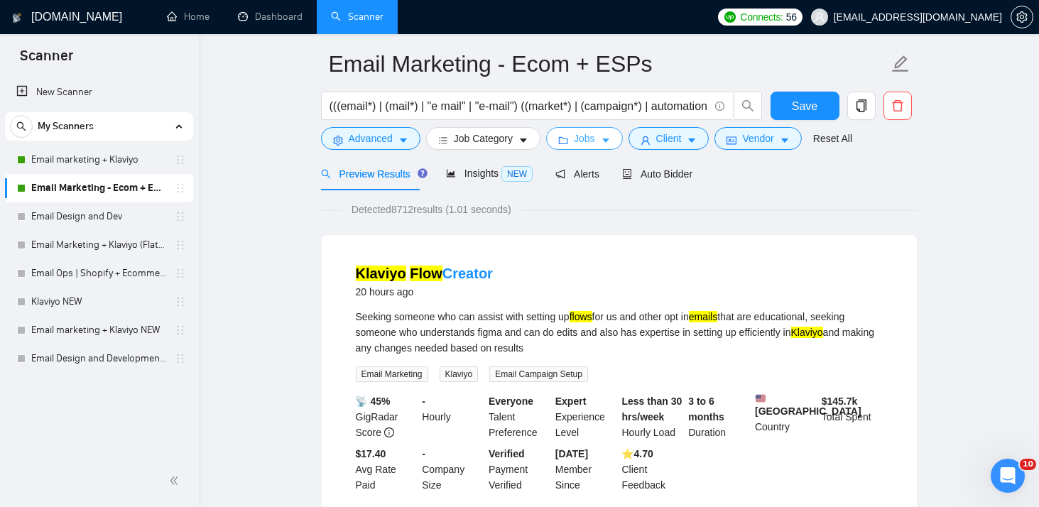
click at [604, 141] on icon "caret-down" at bounding box center [606, 141] width 10 height 10
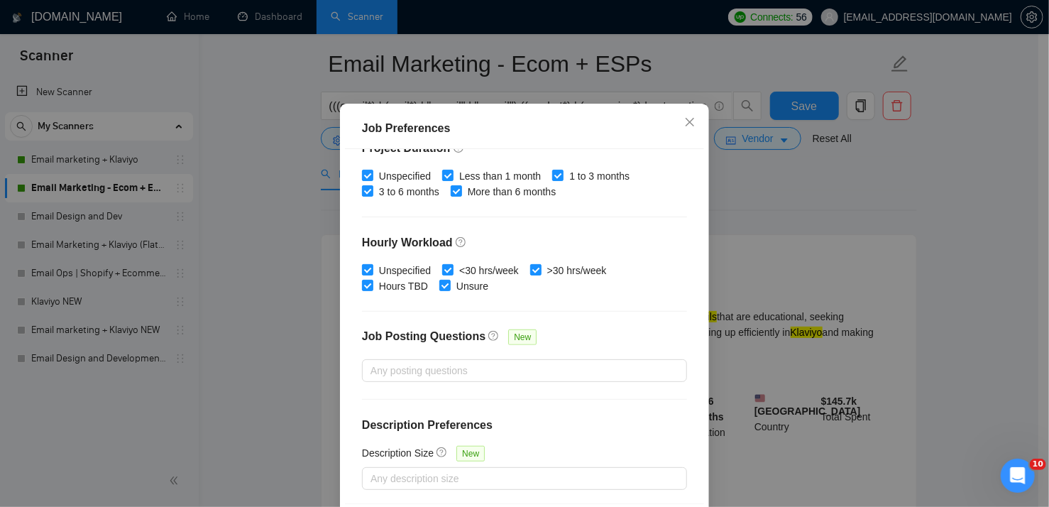
click at [789, 239] on div "Job Preferences Budget Project Type All Fixed Price Hourly Rate Fixed Price Bud…" at bounding box center [524, 253] width 1049 height 507
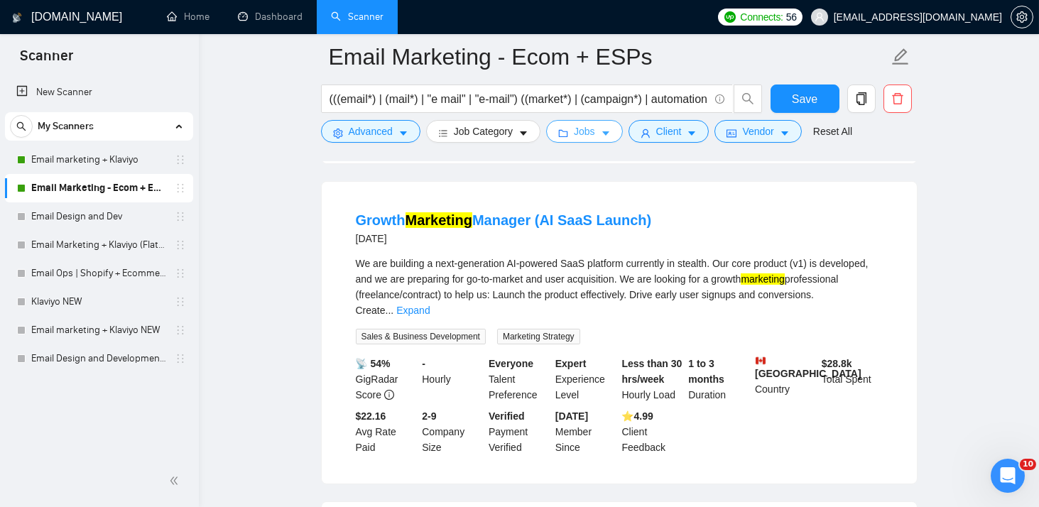
scroll to position [1724, 0]
